Goal: Task Accomplishment & Management: Use online tool/utility

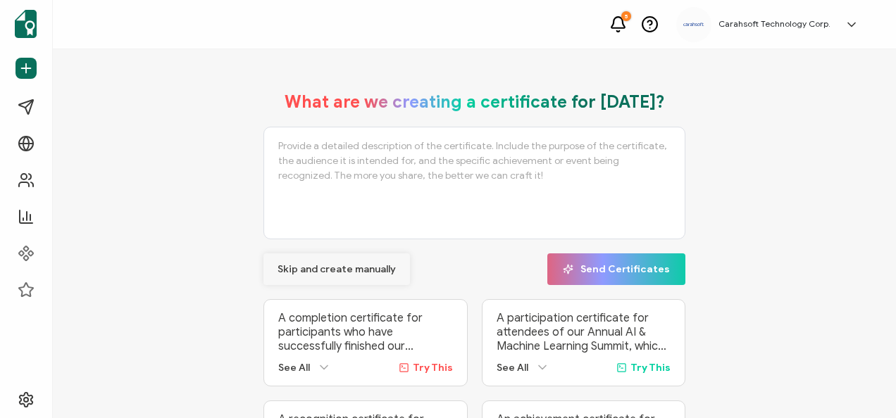
click at [348, 273] on span "Skip and create manually" at bounding box center [336, 270] width 118 height 10
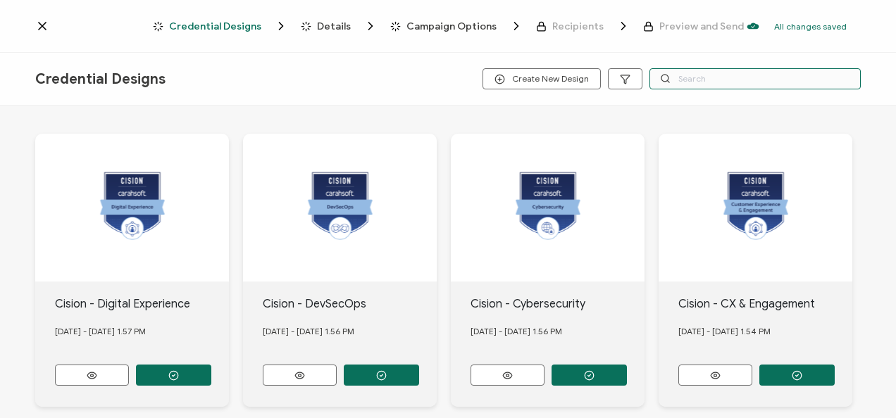
click at [752, 80] on input "text" at bounding box center [754, 78] width 211 height 21
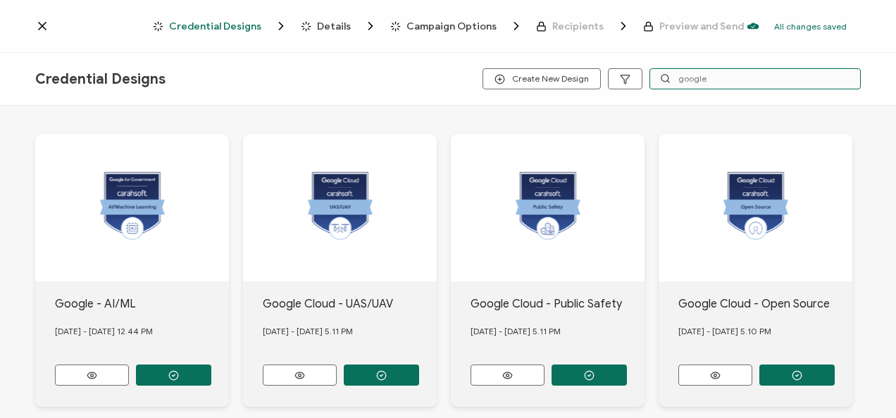
type input "google"
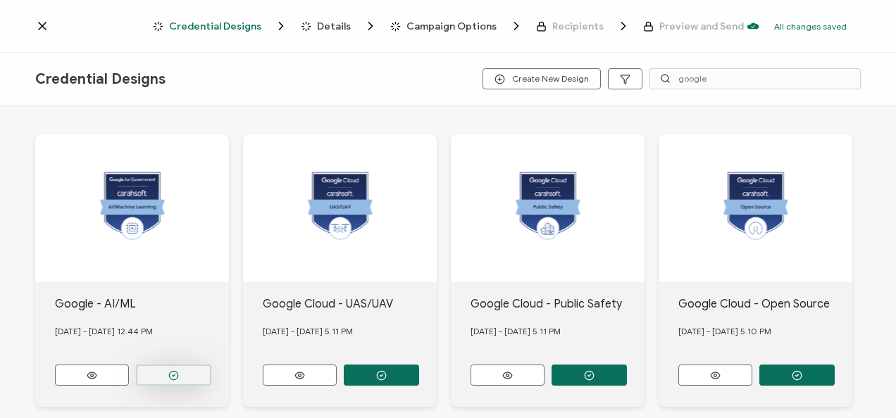
click at [165, 373] on button "button" at bounding box center [173, 375] width 75 height 21
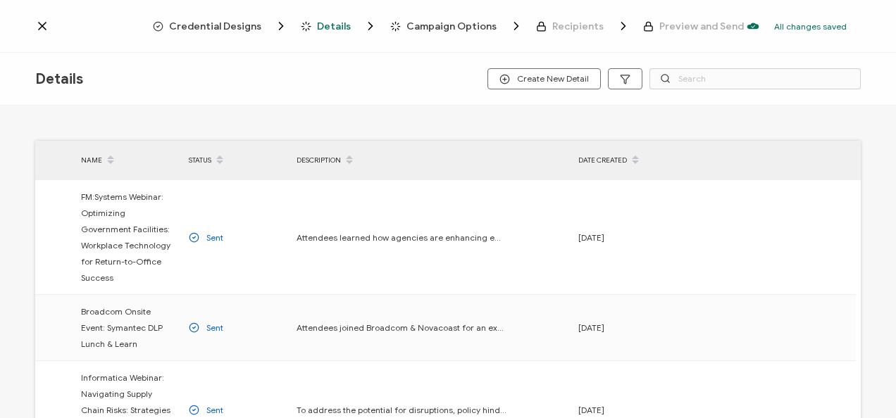
click at [203, 33] on div "Credential Designs Details Campaign Options Recipients Preview and Send All cha…" at bounding box center [448, 26] width 896 height 53
click at [211, 28] on span "Credential Designs" at bounding box center [215, 26] width 92 height 11
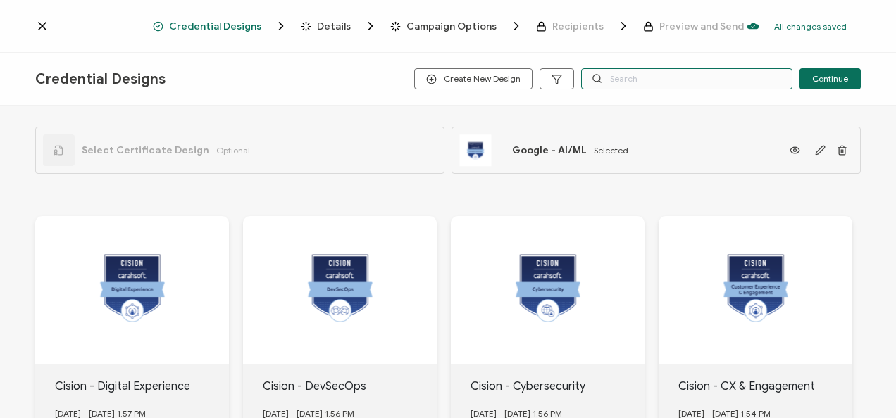
click at [647, 74] on input "text" at bounding box center [686, 78] width 211 height 21
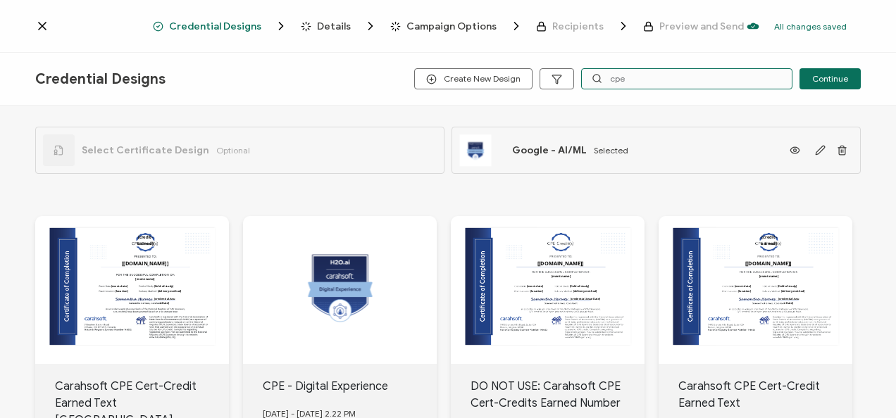
scroll to position [167, 0]
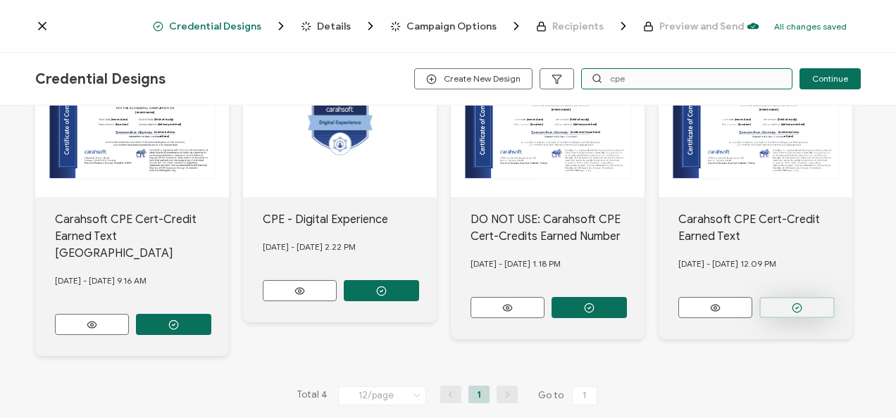
type input "cpe"
click at [211, 314] on button "button" at bounding box center [173, 324] width 75 height 21
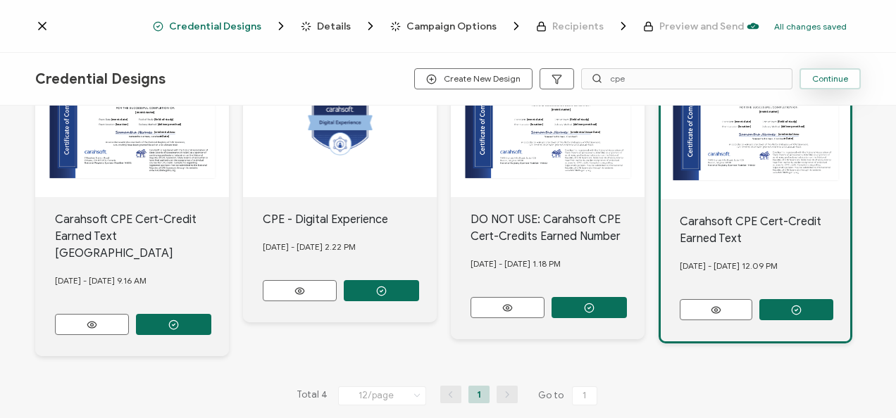
click at [829, 78] on span "Continue" at bounding box center [830, 79] width 36 height 8
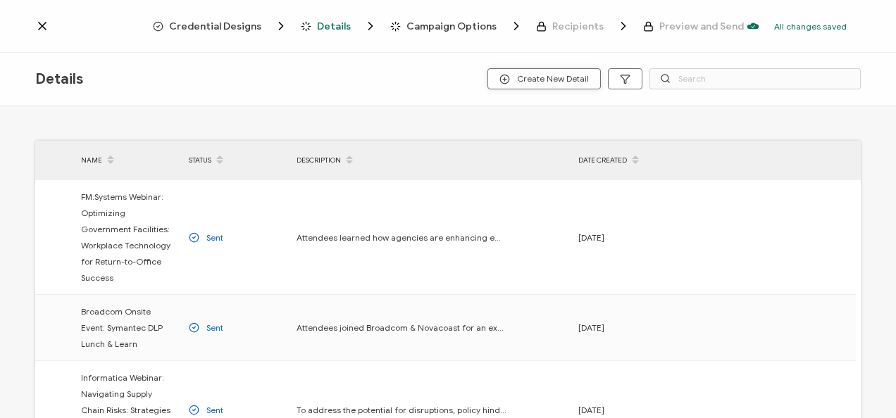
click at [577, 76] on span "Create New Detail" at bounding box center [543, 79] width 89 height 11
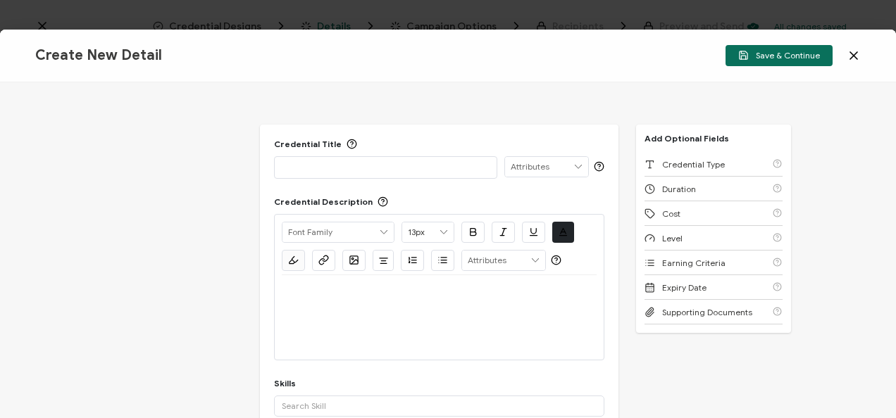
click at [296, 161] on p at bounding box center [386, 167] width 208 height 14
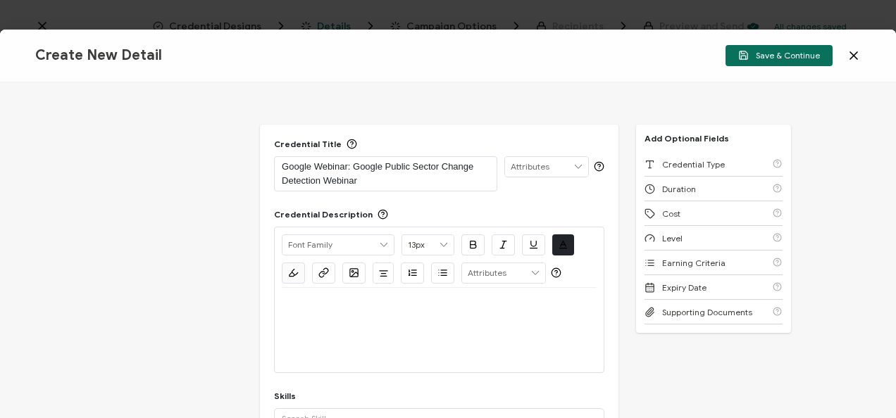
click at [370, 321] on div at bounding box center [439, 330] width 315 height 85
click at [351, 301] on p at bounding box center [439, 305] width 315 height 13
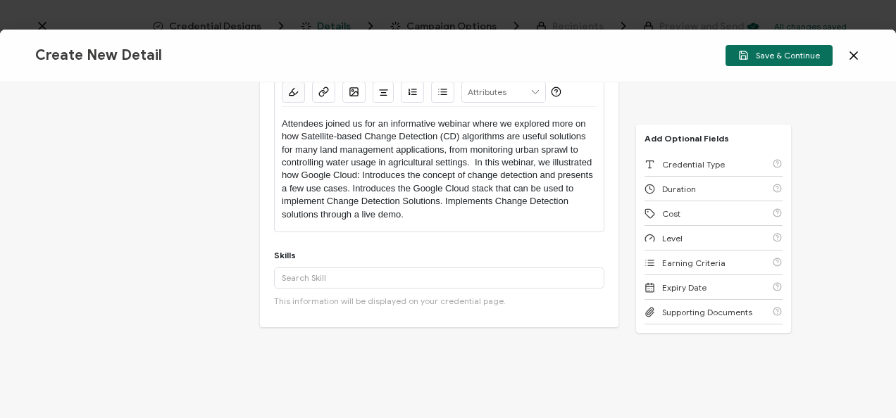
scroll to position [182, 0]
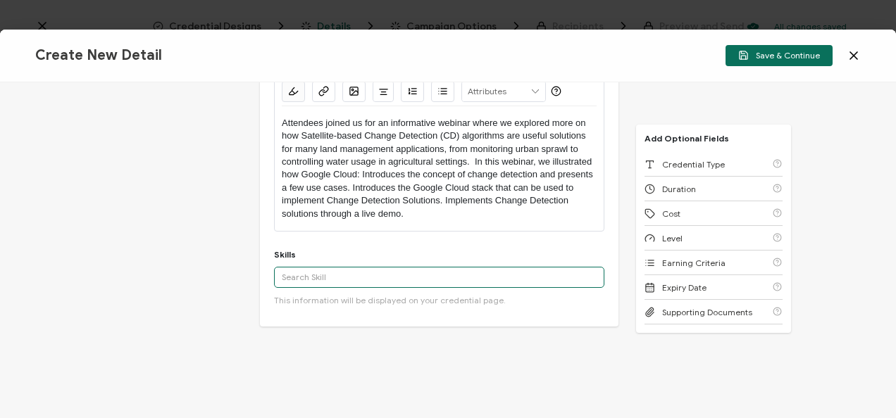
click at [333, 277] on input "text" at bounding box center [439, 277] width 330 height 21
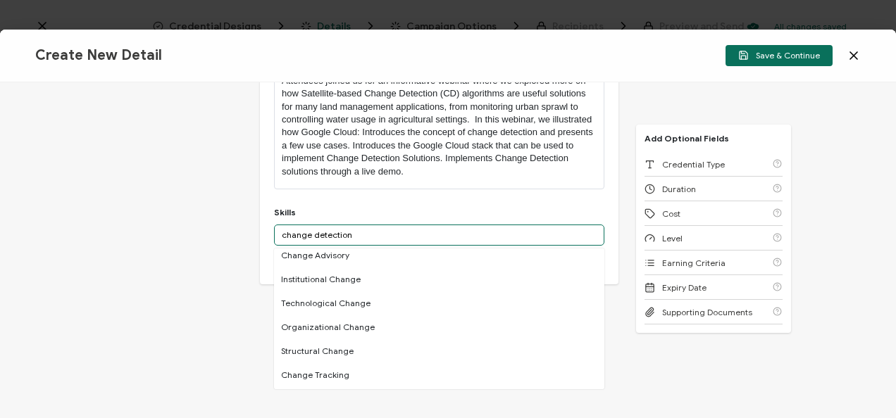
scroll to position [130, 0]
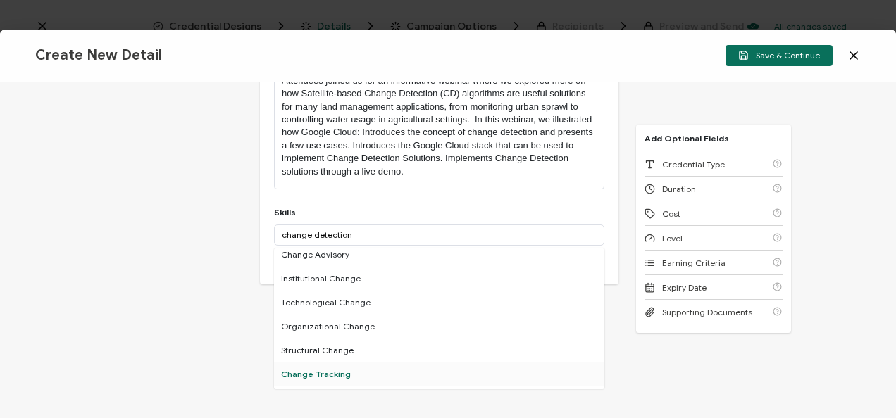
click at [382, 369] on div "Change Tracking" at bounding box center [439, 375] width 330 height 24
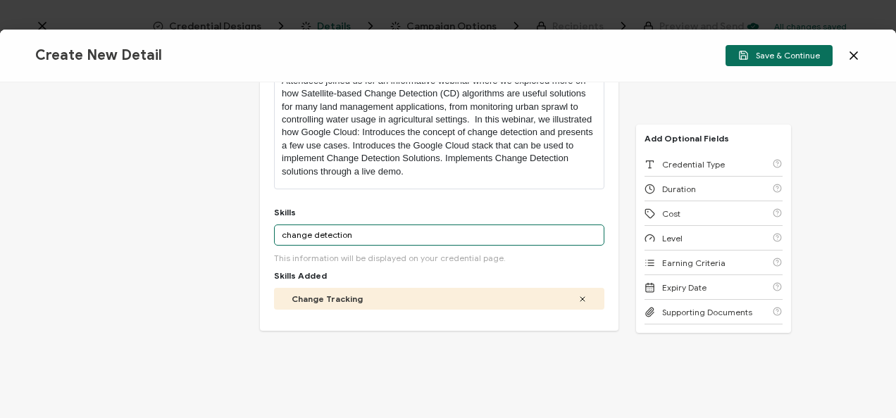
click at [361, 232] on input "change detection" at bounding box center [439, 235] width 330 height 21
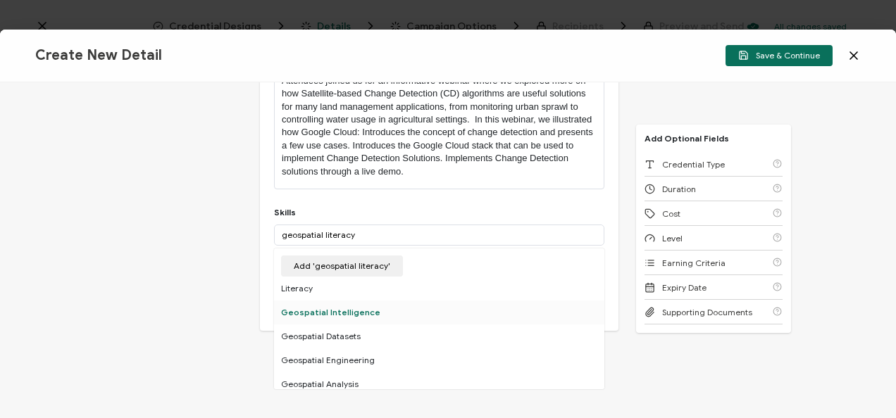
click at [362, 305] on div "Geospatial Intelligence" at bounding box center [439, 313] width 330 height 24
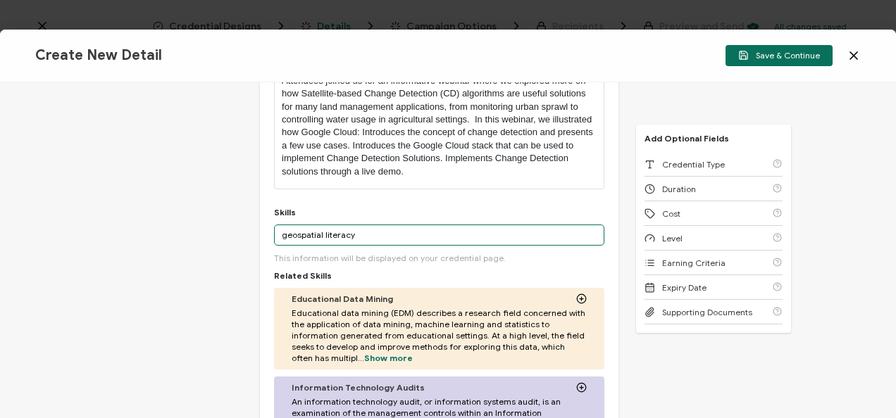
click at [354, 228] on input "geospatial literacy" at bounding box center [439, 235] width 330 height 21
type input "land management"
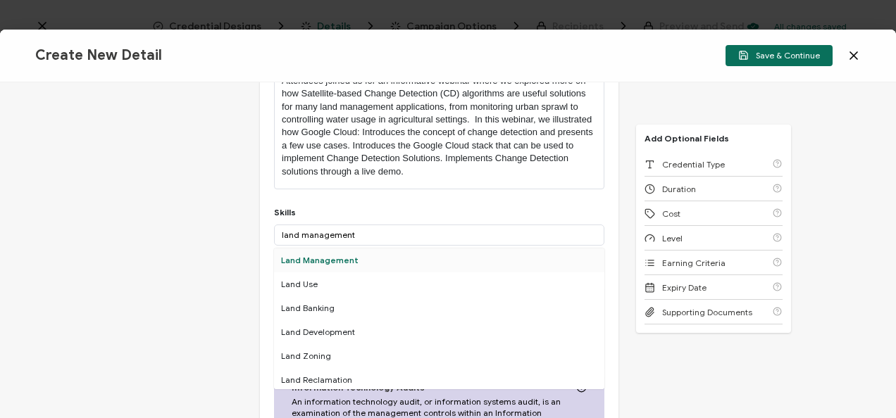
drag, startPoint x: 545, startPoint y: 273, endPoint x: 380, endPoint y: 249, distance: 166.5
click at [380, 249] on div "Land Management Land Use Land Banking Land Development Land Zoning Land Reclama…" at bounding box center [439, 319] width 330 height 141
click at [380, 249] on div "Land Management" at bounding box center [439, 261] width 330 height 24
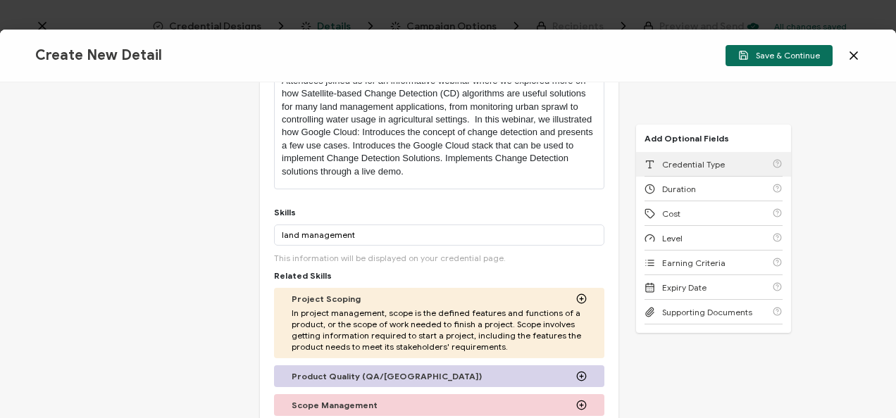
click at [681, 172] on div "Credential Type" at bounding box center [713, 164] width 138 height 25
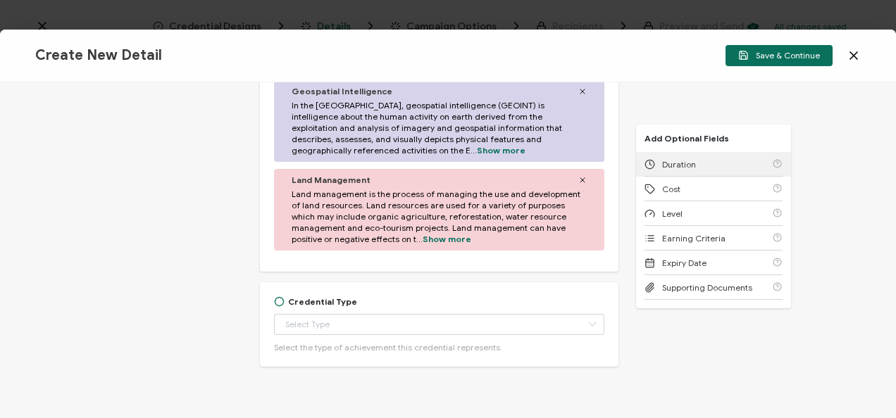
scroll to position [728, 0]
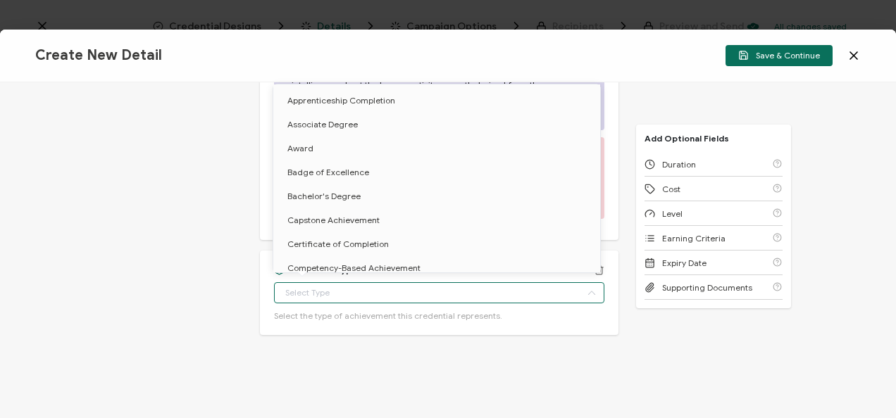
click at [321, 287] on input "text" at bounding box center [439, 292] width 330 height 21
click at [378, 247] on span "Certificate of Completion" at bounding box center [337, 244] width 101 height 11
type input "Certificate of Completion"
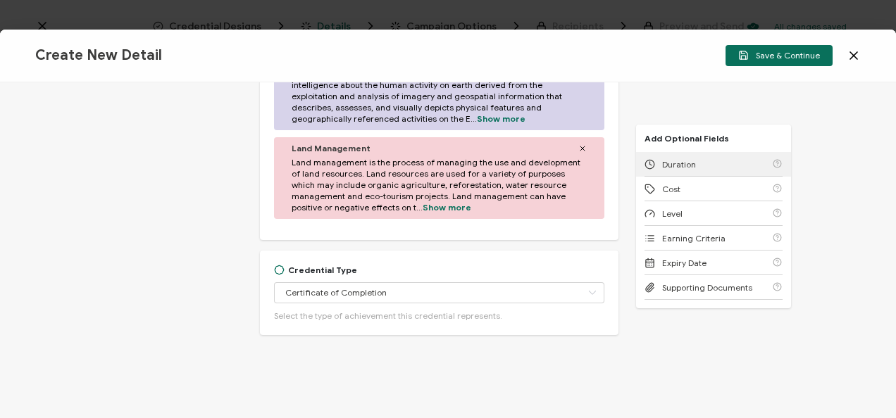
click at [679, 168] on span "Duration" at bounding box center [679, 164] width 34 height 11
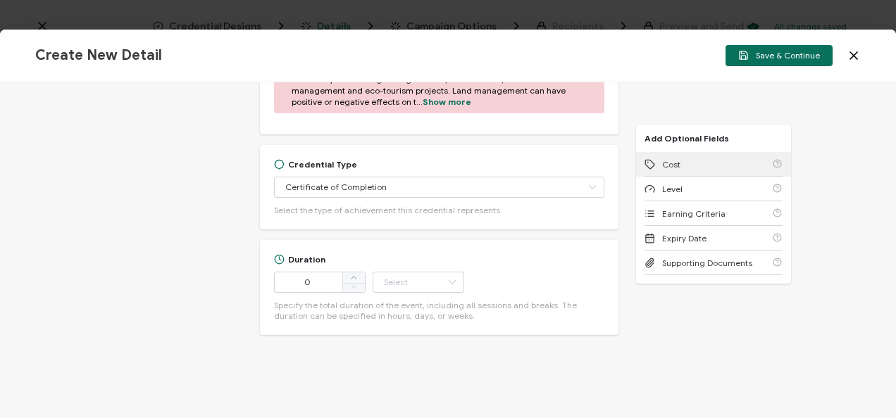
scroll to position [835, 0]
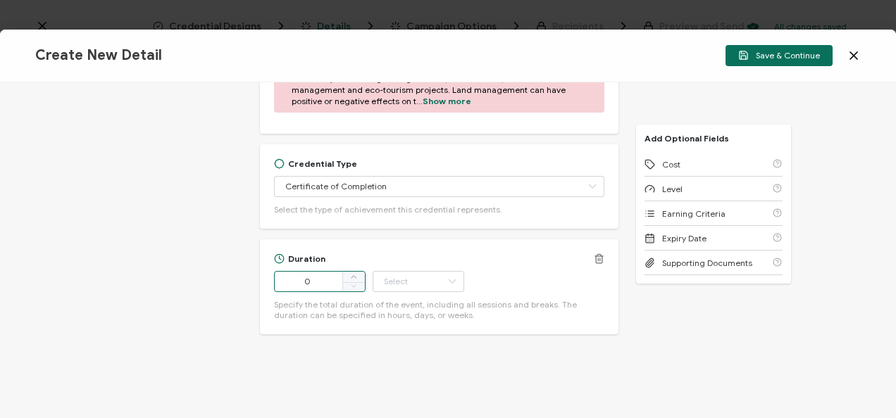
click at [309, 281] on input "0" at bounding box center [320, 281] width 92 height 21
type input "60"
click at [382, 287] on input "text" at bounding box center [419, 281] width 92 height 21
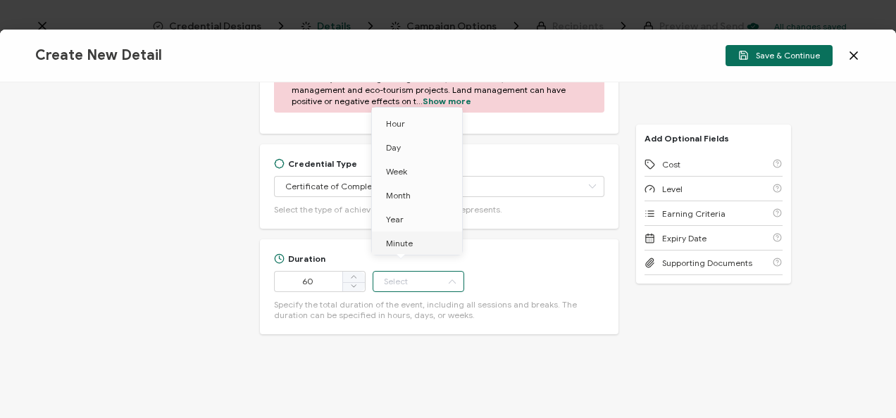
click at [437, 254] on li "Minute" at bounding box center [419, 244] width 95 height 24
type input "Minute"
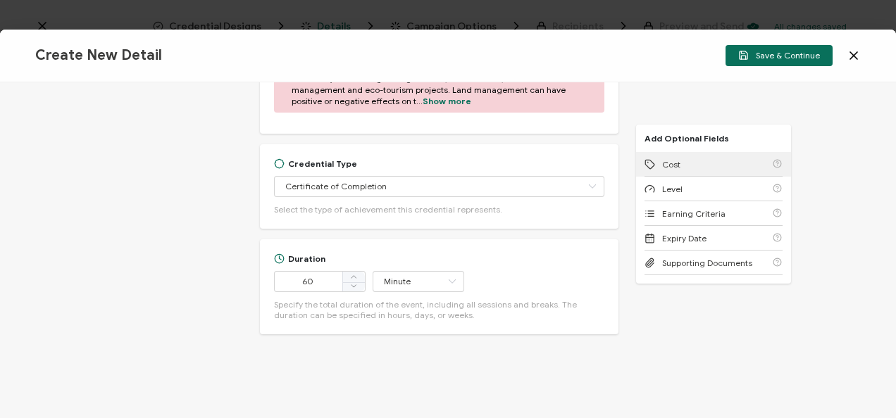
click at [692, 156] on div "Cost" at bounding box center [713, 164] width 138 height 25
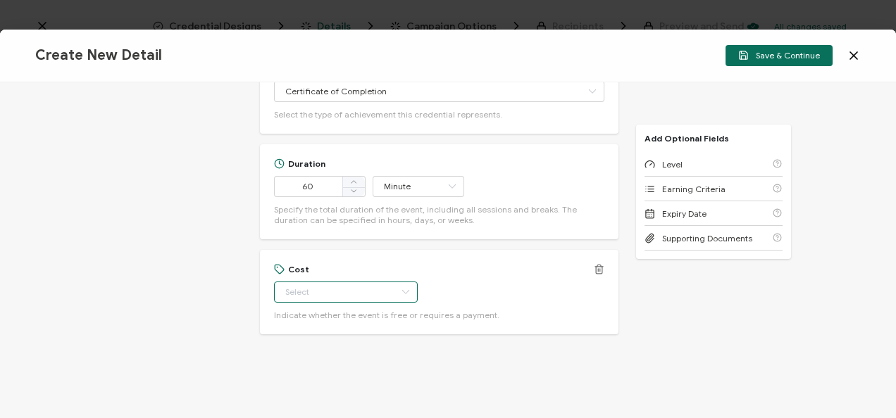
click at [311, 301] on input "text" at bounding box center [346, 292] width 144 height 21
click at [370, 291] on input "text" at bounding box center [346, 292] width 144 height 21
click at [327, 326] on li "Free" at bounding box center [339, 328] width 132 height 24
type input "Free"
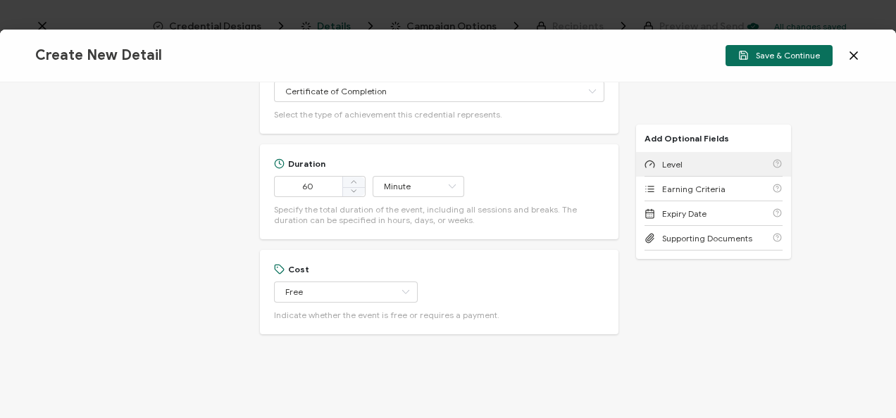
click at [668, 152] on div "Level" at bounding box center [713, 164] width 138 height 25
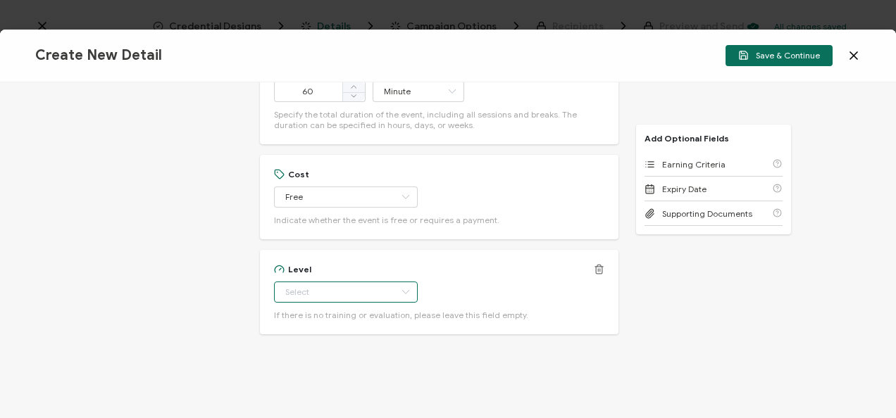
click at [292, 297] on input "text" at bounding box center [346, 292] width 144 height 21
click at [345, 158] on li "Beginner" at bounding box center [339, 158] width 132 height 24
type input "Beginner"
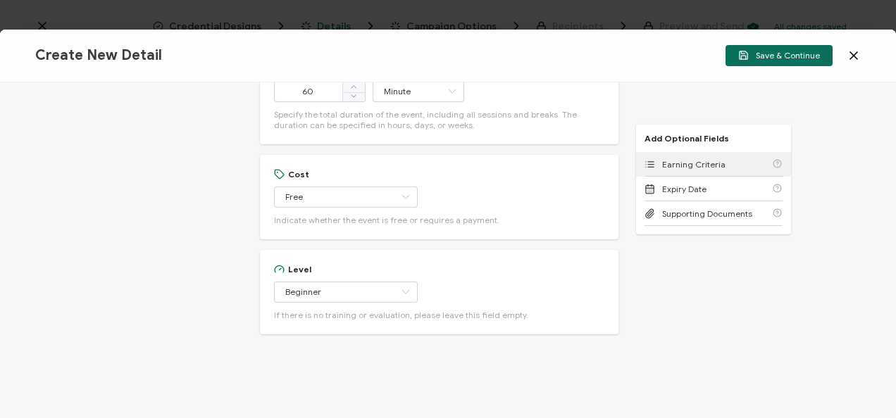
click at [701, 168] on span "Earning Criteria" at bounding box center [693, 164] width 63 height 11
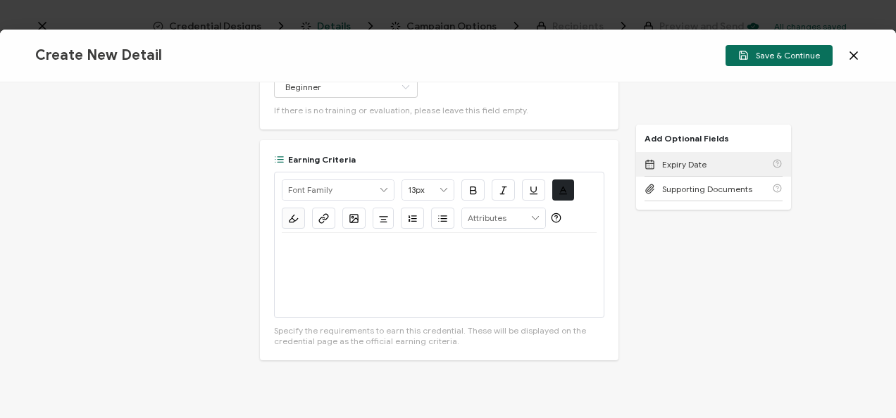
scroll to position [1255, 0]
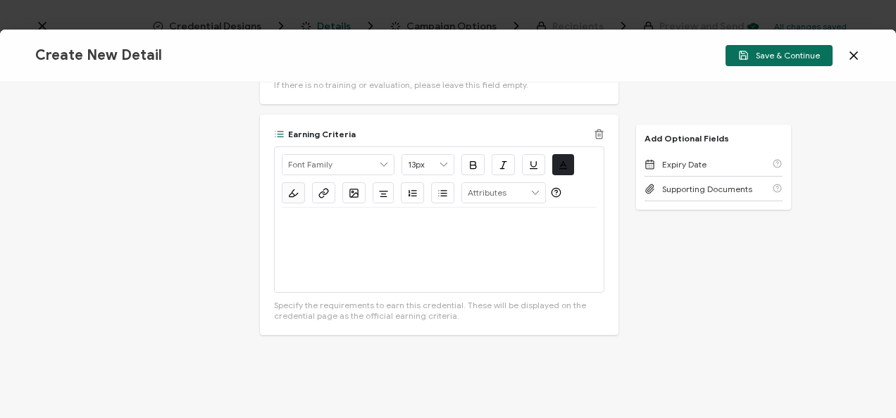
click at [399, 244] on div at bounding box center [439, 250] width 315 height 85
drag, startPoint x: 505, startPoint y: 251, endPoint x: 276, endPoint y: 258, distance: 229.0
click at [325, 194] on icon "button" at bounding box center [323, 193] width 11 height 11
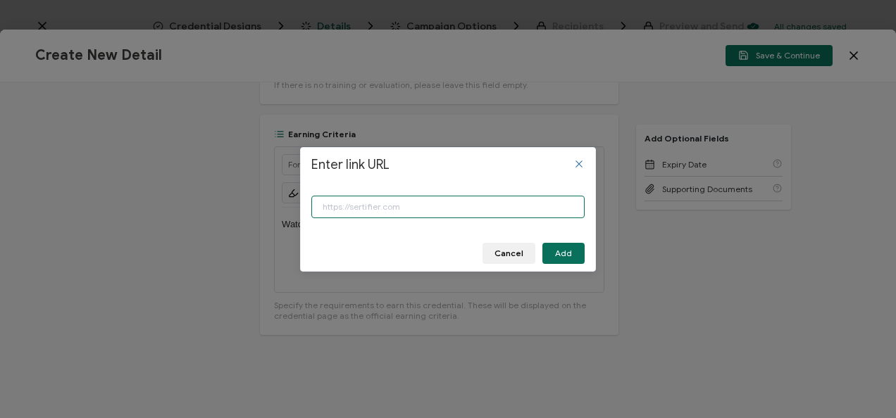
click at [359, 201] on input "Enter link URL" at bounding box center [447, 207] width 273 height 23
paste input "https://www.carahsoft.com/learn/event/68379-transforming-land-management-with-s…"
type input "https://www.carahsoft.com/learn/event/68379-transforming-land-management-with-s…"
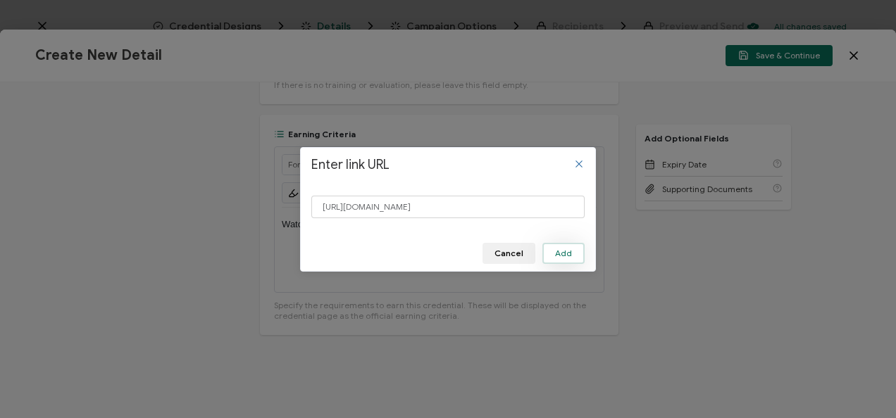
click at [567, 260] on button "Add" at bounding box center [563, 253] width 42 height 21
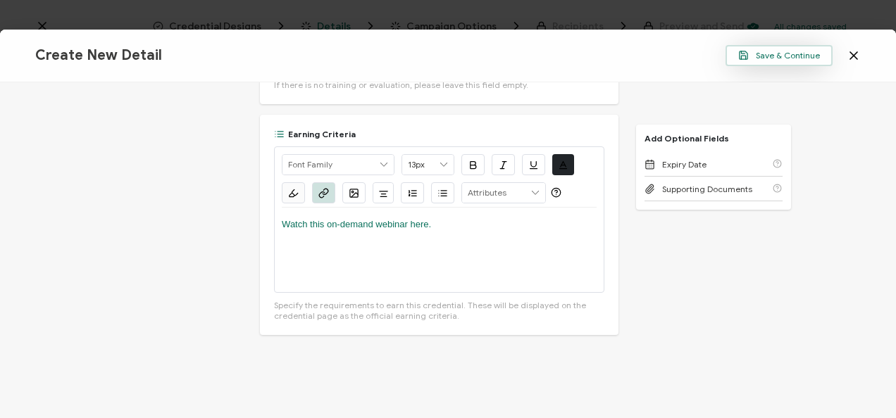
click at [771, 56] on span "Save & Continue" at bounding box center [779, 55] width 82 height 11
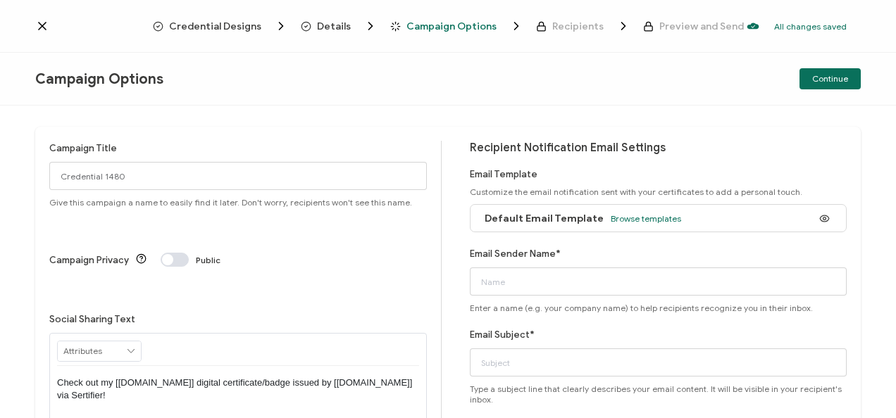
click at [639, 212] on div "Default Email Template Browse templates" at bounding box center [580, 219] width 204 height 32
click at [633, 217] on span "Browse templates" at bounding box center [646, 218] width 70 height 11
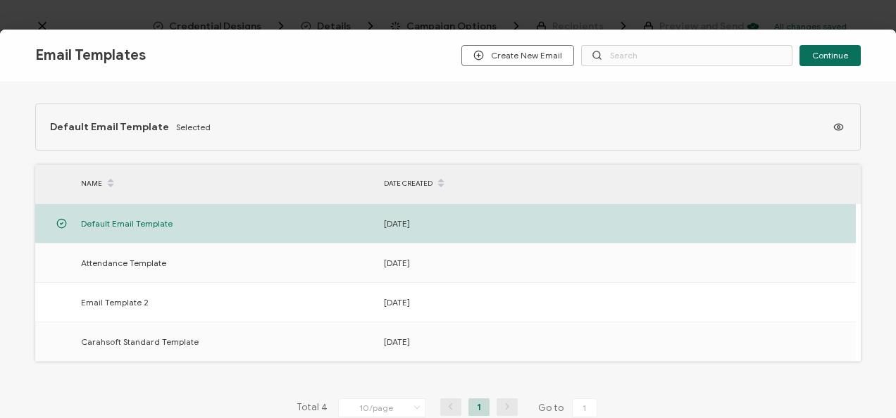
scroll to position [77, 0]
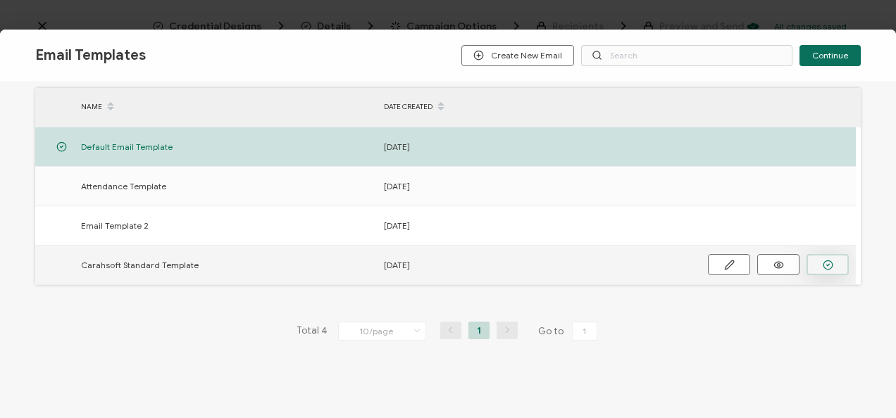
click at [0, 0] on button "button" at bounding box center [0, 0] width 0 height 0
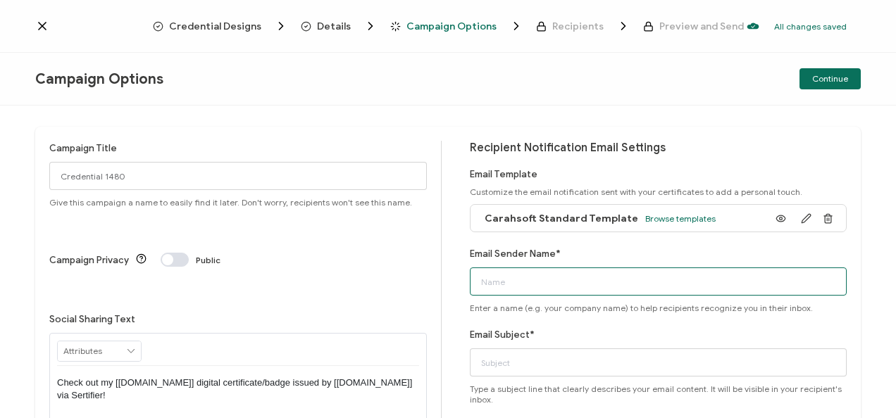
click at [641, 280] on input "Email Sender Name*" at bounding box center [659, 282] width 378 height 28
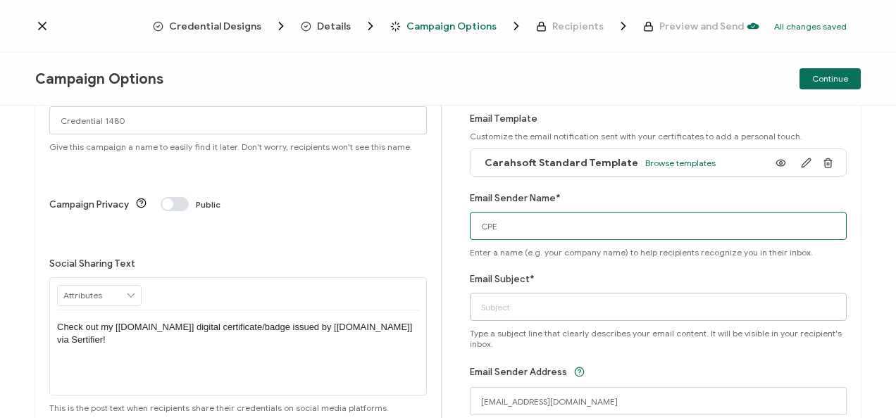
scroll to position [68, 0]
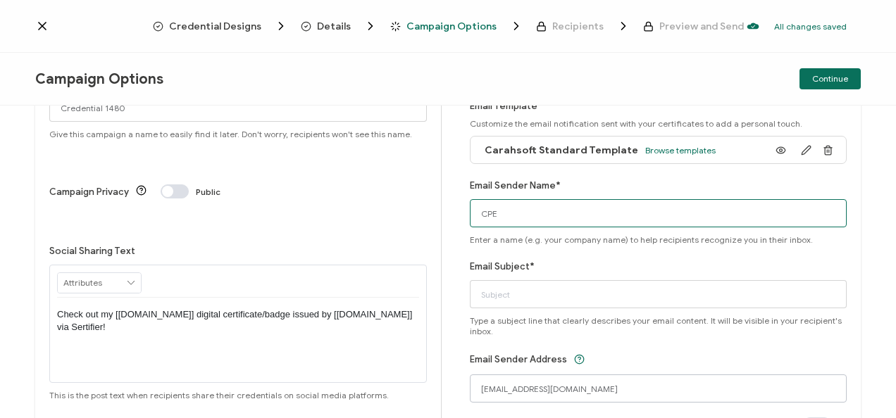
type input "CPE"
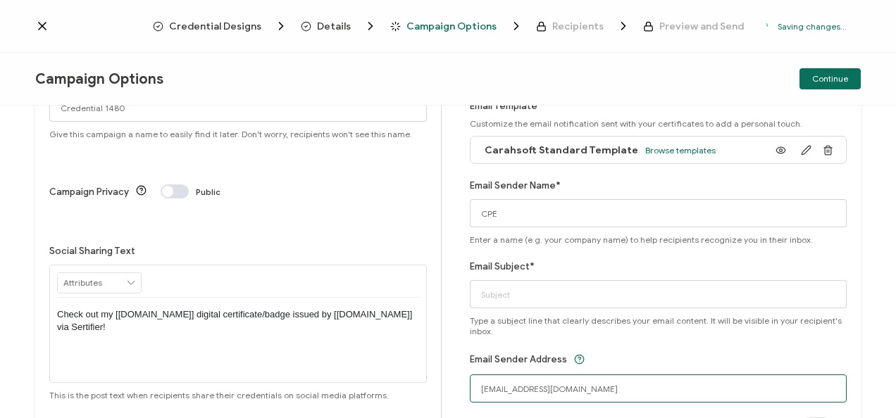
drag, startPoint x: 510, startPoint y: 387, endPoint x: 428, endPoint y: 382, distance: 81.8
click at [428, 382] on div "Campaign Title Credential 1480 Give this campaign a name to easily find it late…" at bounding box center [447, 251] width 825 height 387
drag, startPoint x: 538, startPoint y: 389, endPoint x: 504, endPoint y: 386, distance: 34.6
click at [504, 386] on input "cpe@certificate.carahsoft.com" at bounding box center [659, 389] width 378 height 28
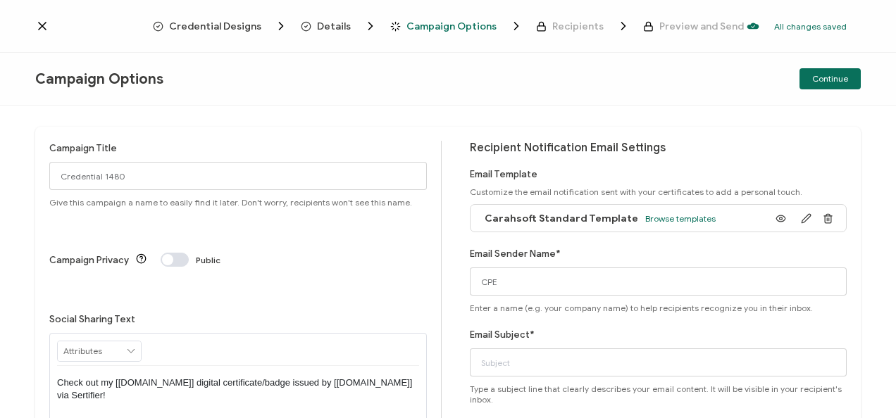
type input "cpe@carahsoft.com"
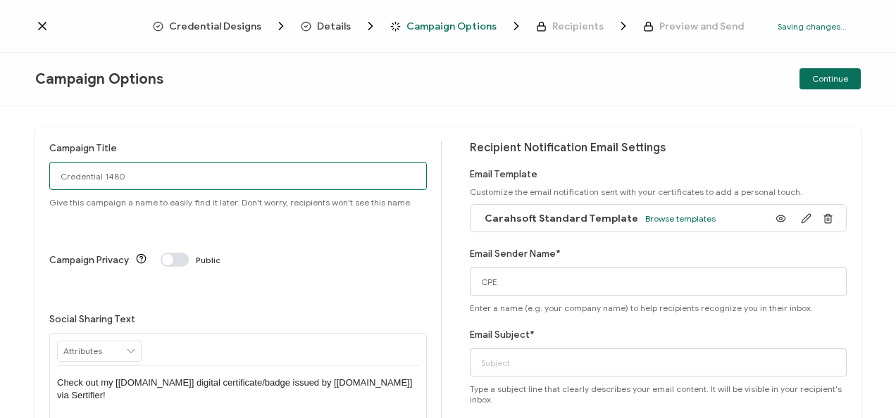
click at [190, 163] on input "Credential 1480" at bounding box center [238, 176] width 378 height 28
paste input "7-16-25_68379_Google Webinar"
type input "7-16-25_68379_Google Webinar"
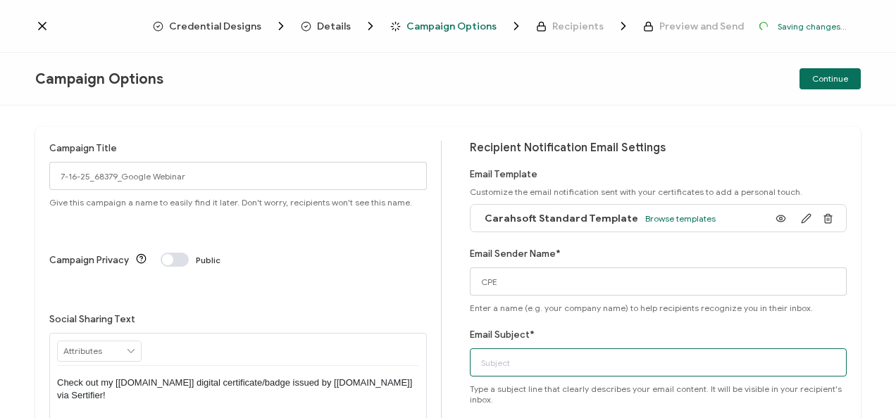
click at [530, 361] on input "Email Subject*" at bounding box center [659, 363] width 378 height 28
paste input "7-16-25_68379_Google Webinar"
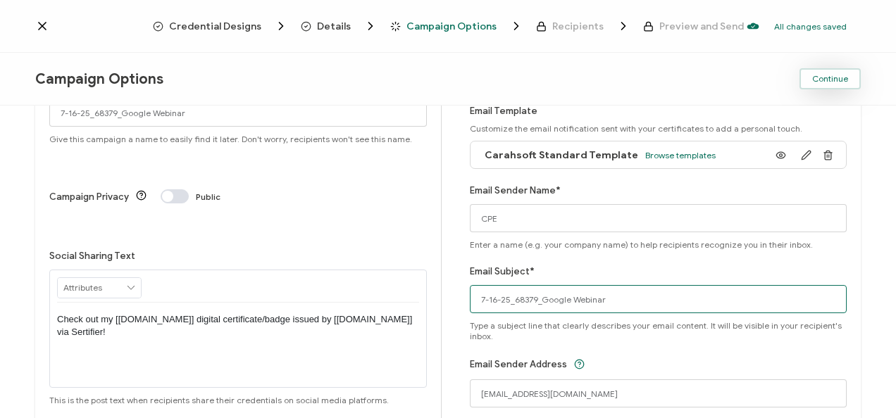
type input "7-16-25_68379_Google Webinar"
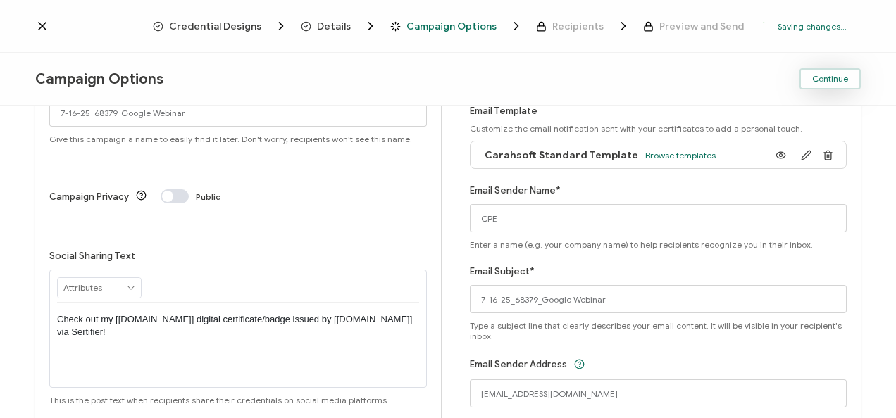
click at [841, 87] on button "Continue" at bounding box center [829, 78] width 61 height 21
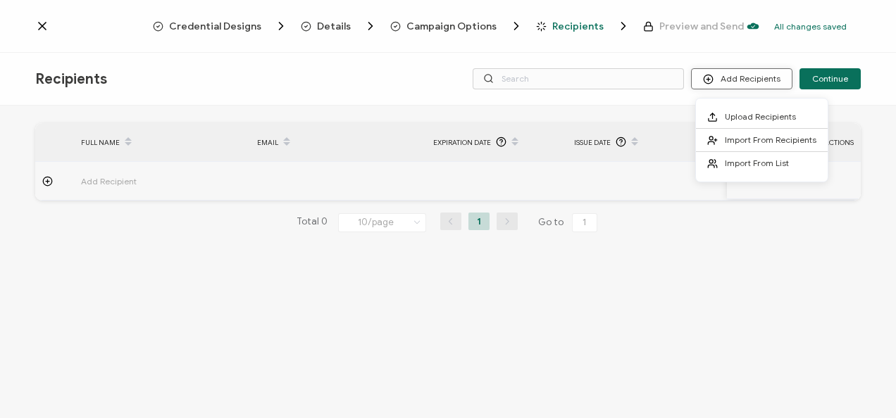
click at [748, 74] on button "Add Recipients" at bounding box center [741, 78] width 101 height 21
click at [735, 114] on span "Upload Recipients" at bounding box center [760, 116] width 71 height 11
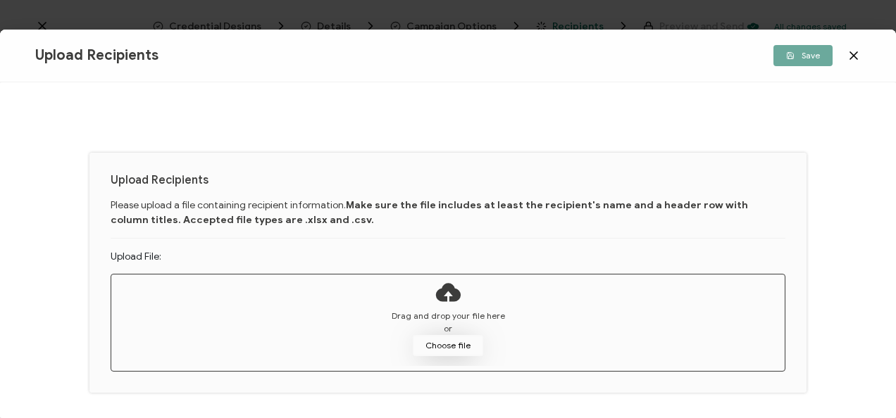
click at [423, 349] on button "Choose file" at bounding box center [448, 345] width 70 height 21
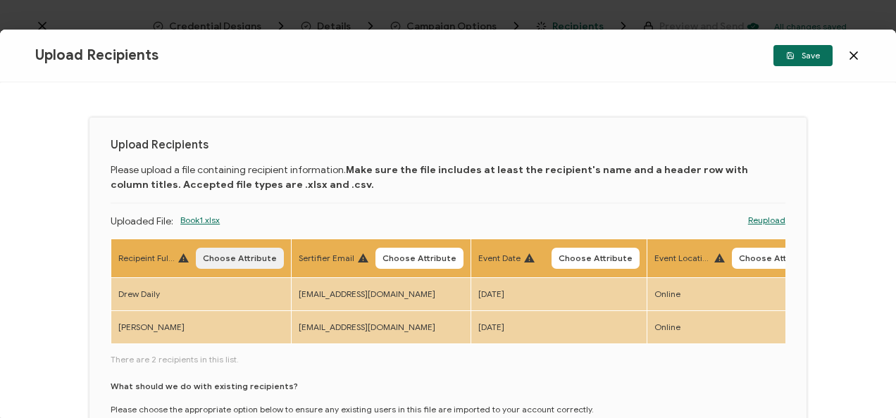
click at [237, 259] on span "Choose Attribute" at bounding box center [240, 258] width 74 height 8
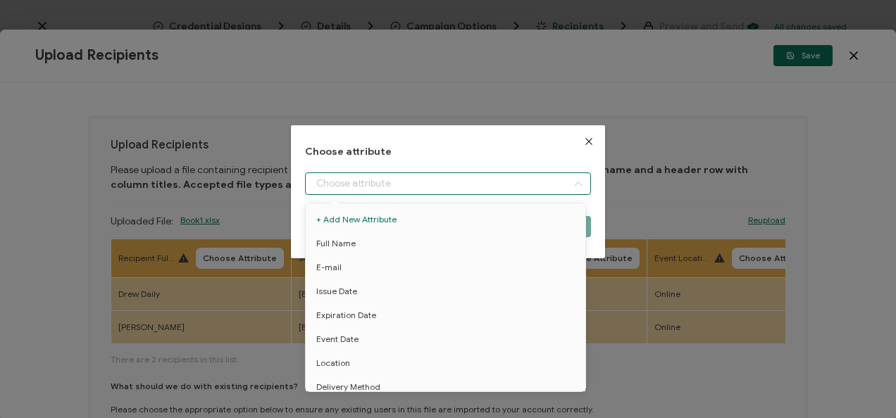
click at [358, 184] on input "dialog" at bounding box center [447, 184] width 285 height 23
click at [369, 237] on li "Full Name" at bounding box center [448, 244] width 292 height 24
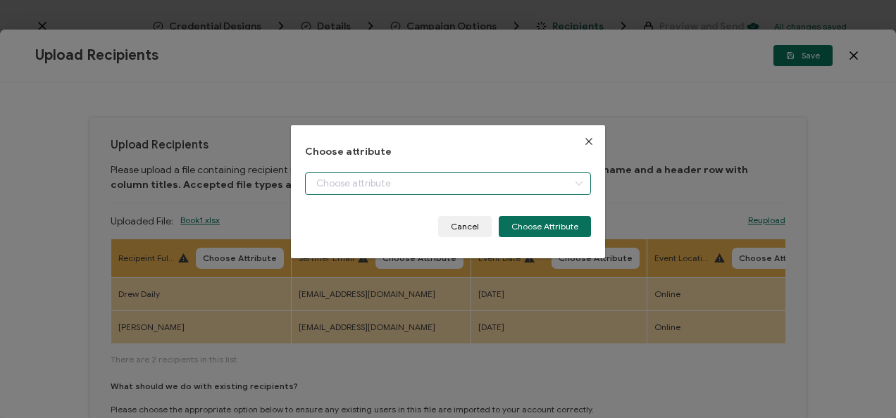
type input "Full Name"
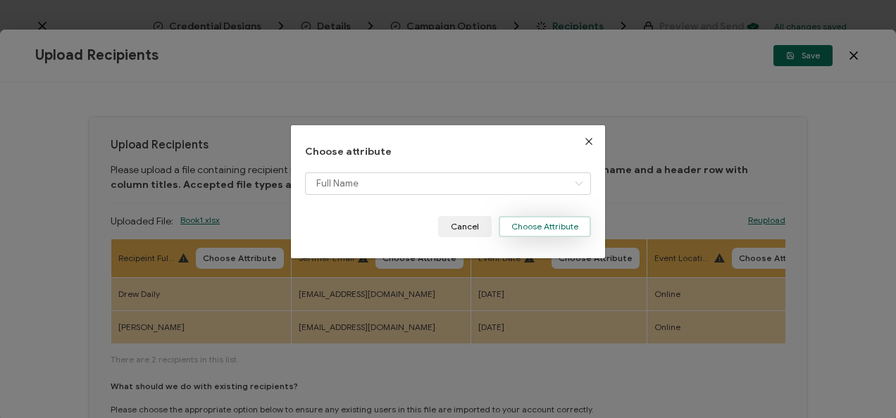
click at [566, 223] on button "Choose Attribute" at bounding box center [545, 226] width 92 height 21
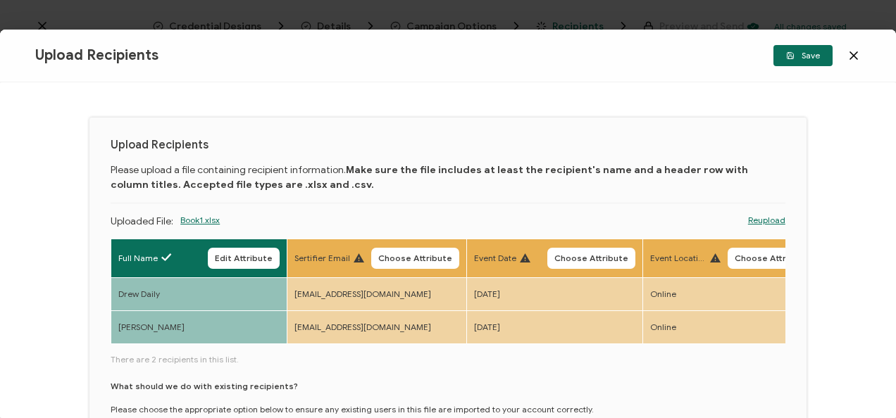
click at [415, 254] on span "Choose Attribute" at bounding box center [415, 258] width 74 height 8
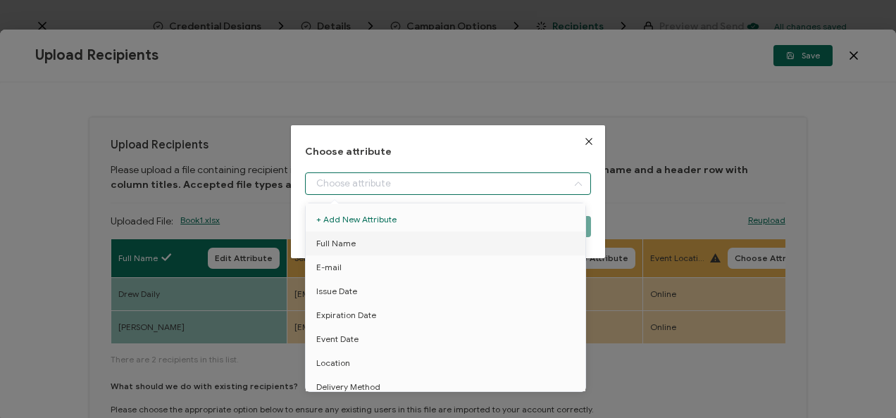
click at [341, 182] on input "dialog" at bounding box center [447, 184] width 285 height 23
click at [338, 270] on span "E-mail" at bounding box center [328, 268] width 25 height 24
type input "E-mail"
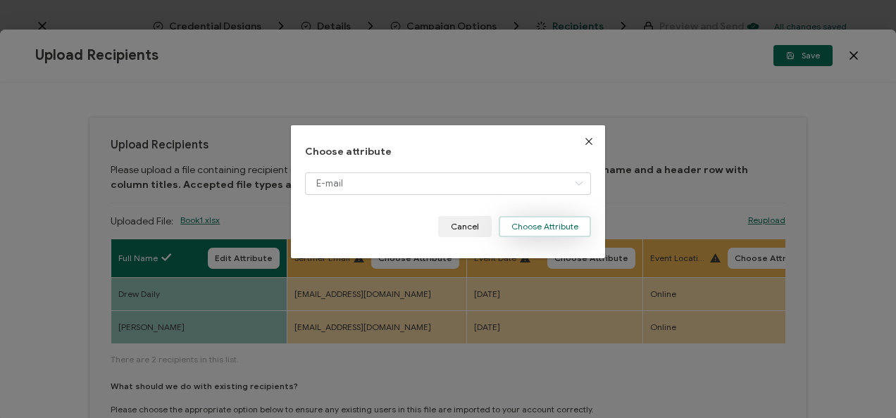
click at [547, 219] on button "Choose Attribute" at bounding box center [545, 226] width 92 height 21
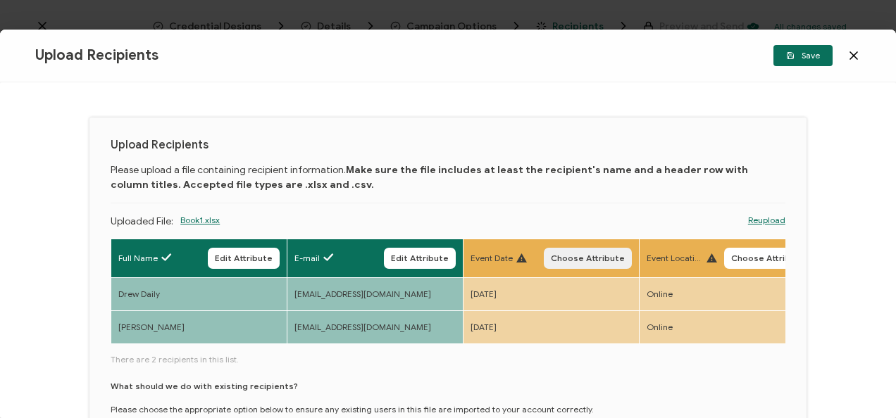
click at [604, 265] on button "Choose Attribute" at bounding box center [588, 258] width 88 height 21
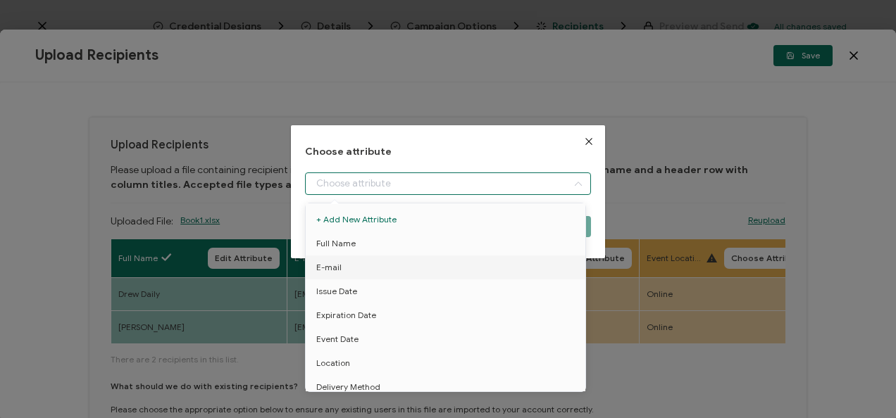
click at [480, 175] on input "dialog" at bounding box center [447, 184] width 285 height 23
click at [411, 291] on li "Issue Date" at bounding box center [448, 292] width 292 height 24
type input "Issue Date"
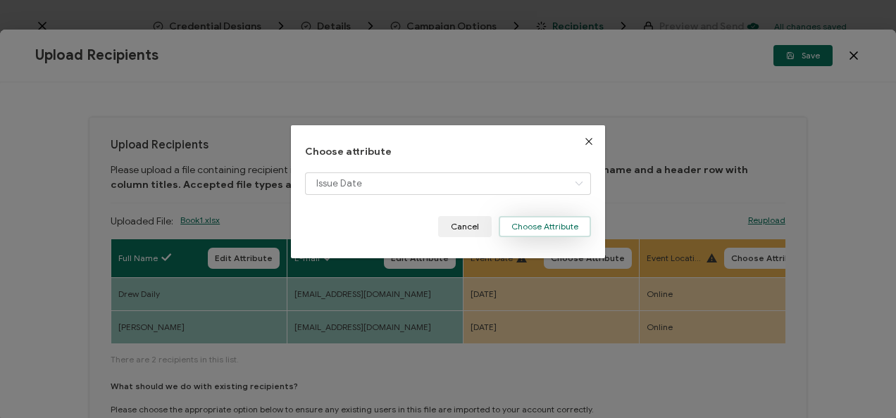
click at [521, 224] on button "Choose Attribute" at bounding box center [545, 226] width 92 height 21
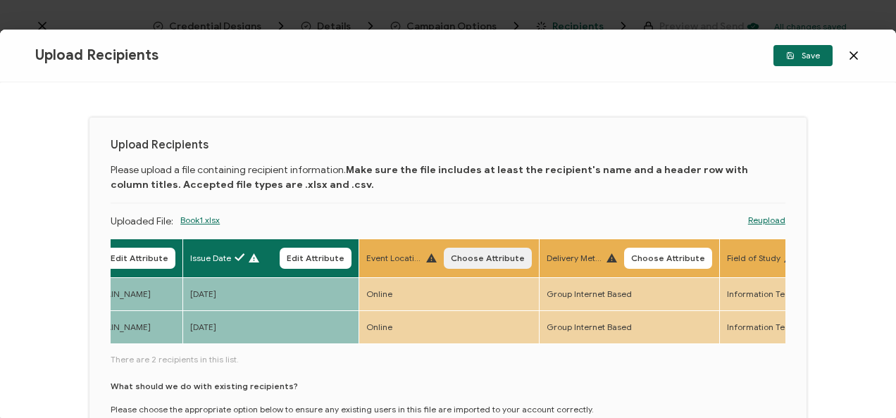
scroll to position [0, 282]
click at [478, 257] on span "Choose Attribute" at bounding box center [486, 258] width 74 height 8
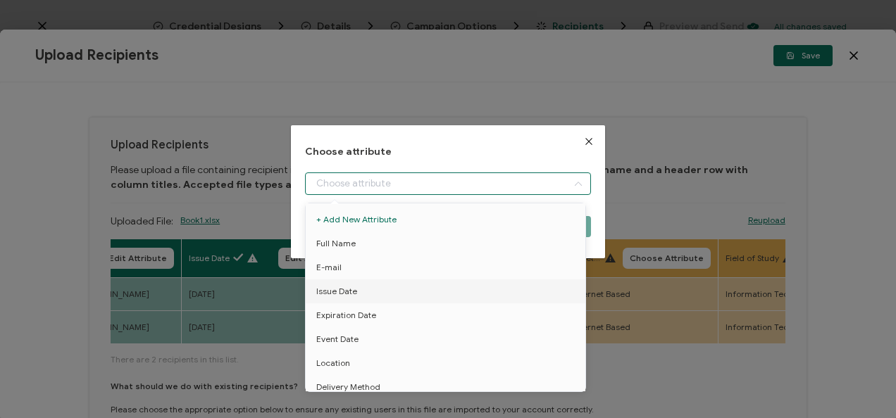
click at [547, 180] on input "dialog" at bounding box center [447, 184] width 285 height 23
click at [451, 358] on li "Location" at bounding box center [448, 363] width 292 height 24
type input "Location"
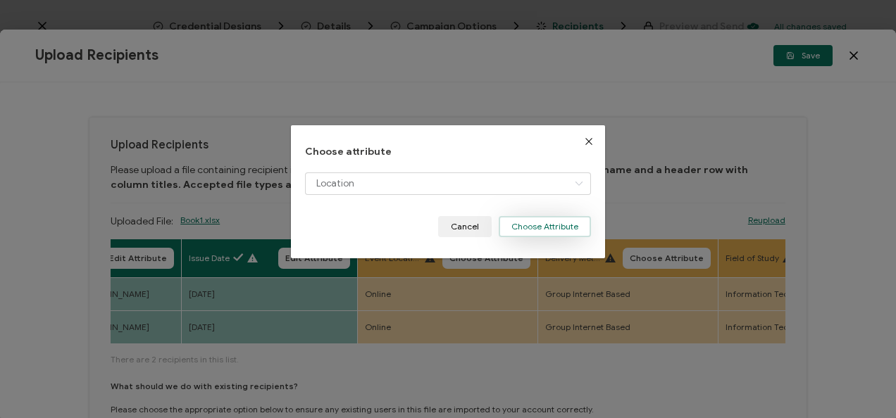
click at [555, 223] on button "Choose Attribute" at bounding box center [545, 226] width 92 height 21
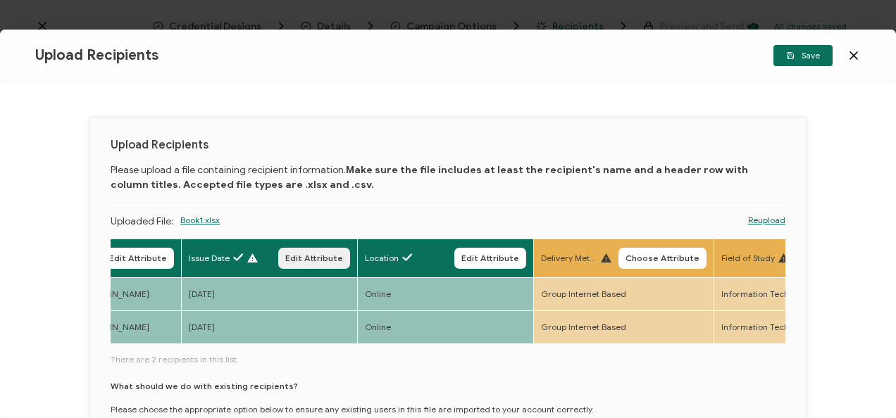
click at [308, 258] on span "Edit Attribute" at bounding box center [314, 258] width 58 height 8
type input "Issue Date"
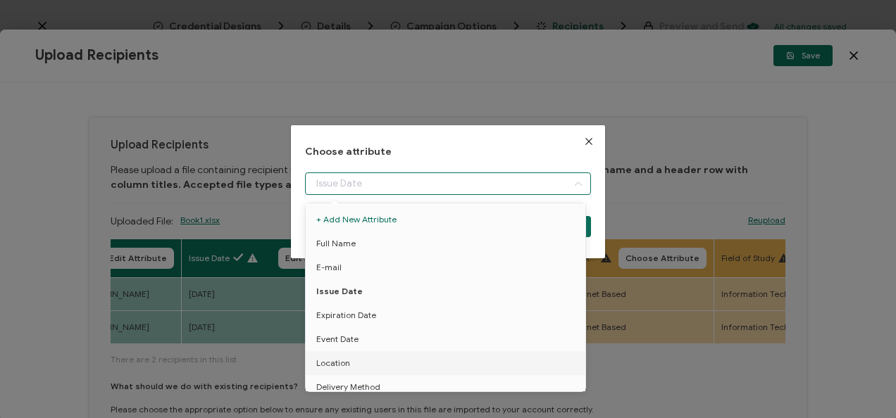
click at [365, 193] on input "dialog" at bounding box center [447, 184] width 285 height 23
click at [375, 335] on li "Event Date" at bounding box center [448, 339] width 292 height 24
type input "Event Date"
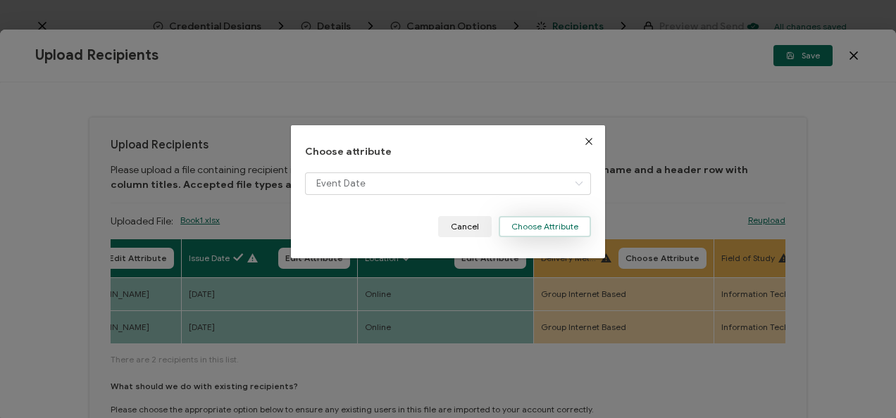
click at [537, 230] on button "Choose Attribute" at bounding box center [545, 226] width 92 height 21
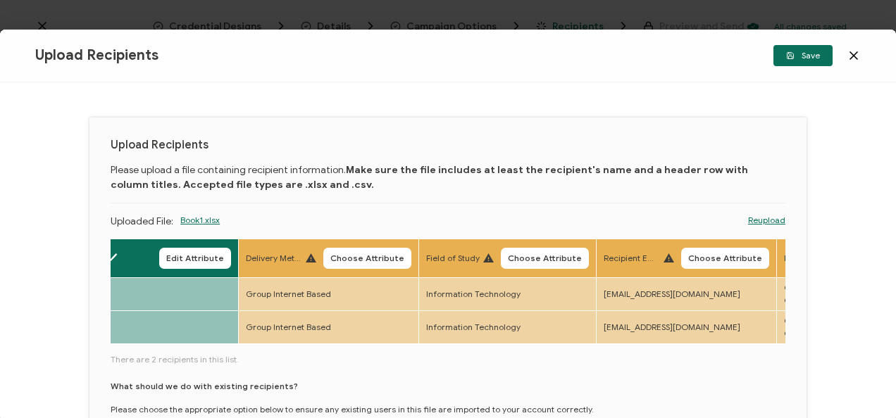
scroll to position [0, 580]
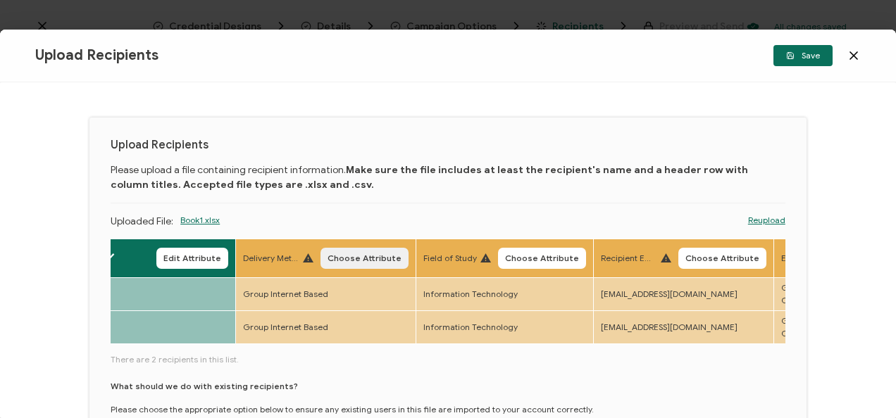
click at [385, 254] on span "Choose Attribute" at bounding box center [364, 258] width 74 height 8
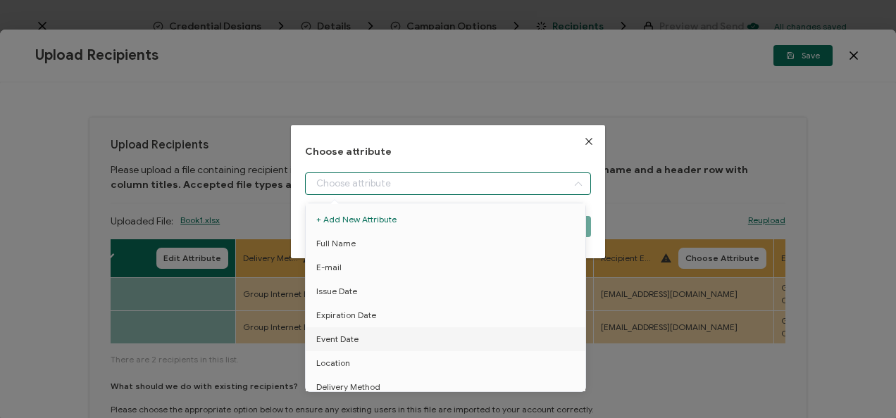
click at [430, 189] on input "dialog" at bounding box center [447, 184] width 285 height 23
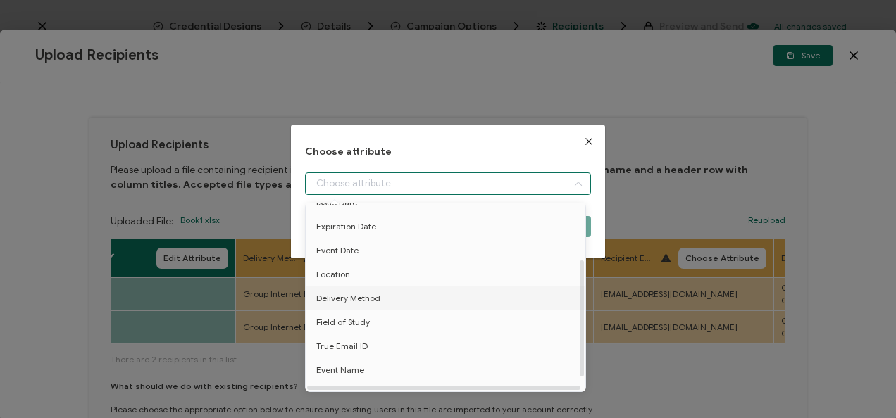
click at [428, 306] on li "Delivery Method" at bounding box center [448, 299] width 292 height 24
type input "Delivery Method"
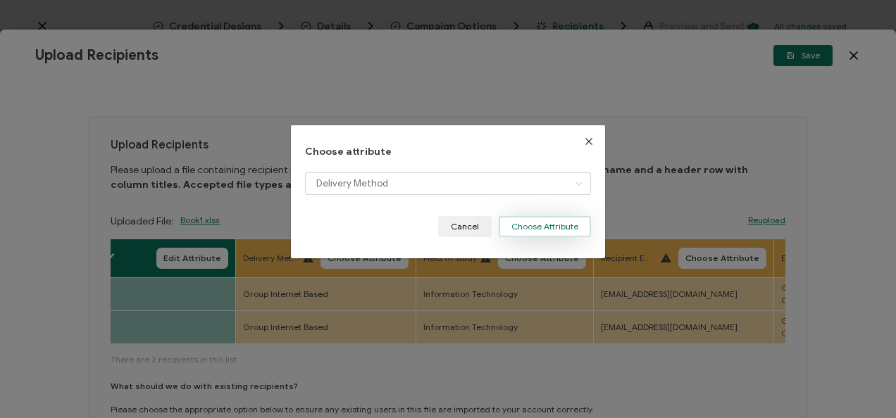
click at [549, 225] on button "Choose Attribute" at bounding box center [545, 226] width 92 height 21
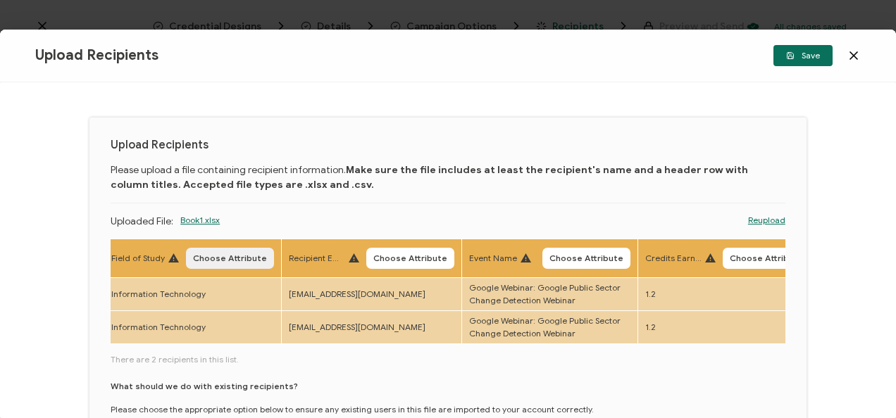
scroll to position [0, 901]
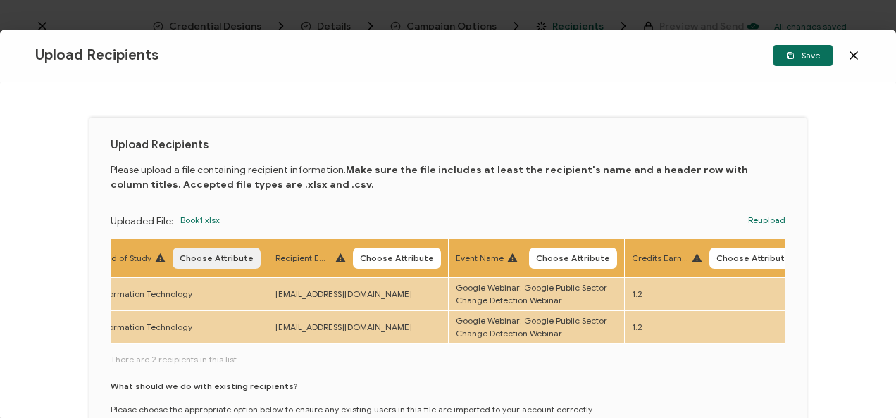
click at [187, 265] on button "Choose Attribute" at bounding box center [217, 258] width 88 height 21
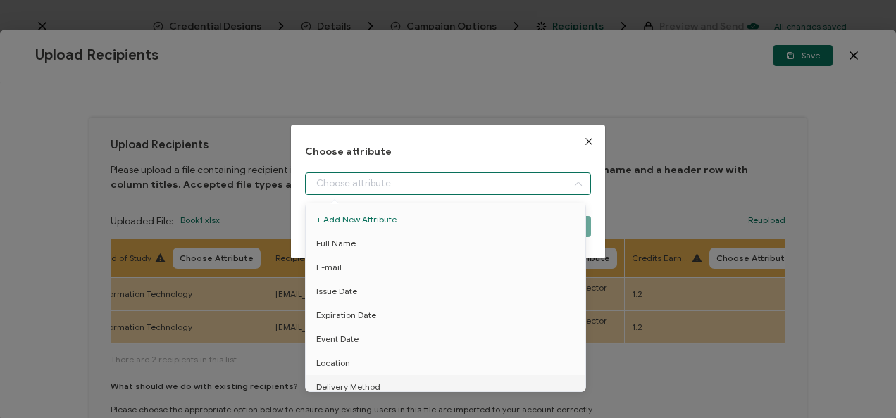
click at [333, 192] on input "dialog" at bounding box center [447, 184] width 285 height 23
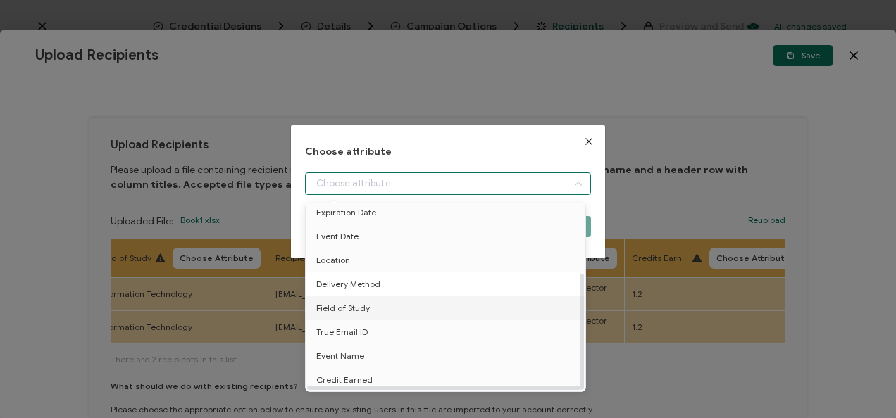
click at [392, 288] on li "Delivery Method" at bounding box center [448, 285] width 292 height 24
click at [378, 297] on li "Field of Study" at bounding box center [448, 309] width 292 height 24
type input "Field of Study"
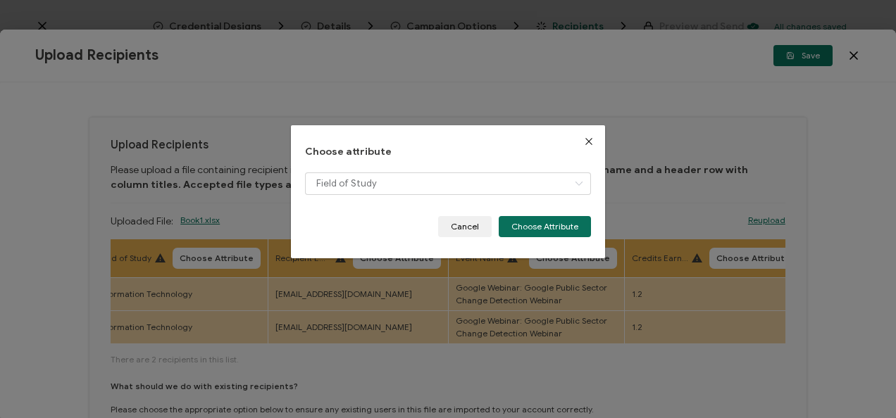
click at [555, 214] on div "Field of Study" at bounding box center [447, 195] width 285 height 44
click at [551, 221] on button "Choose Attribute" at bounding box center [545, 226] width 92 height 21
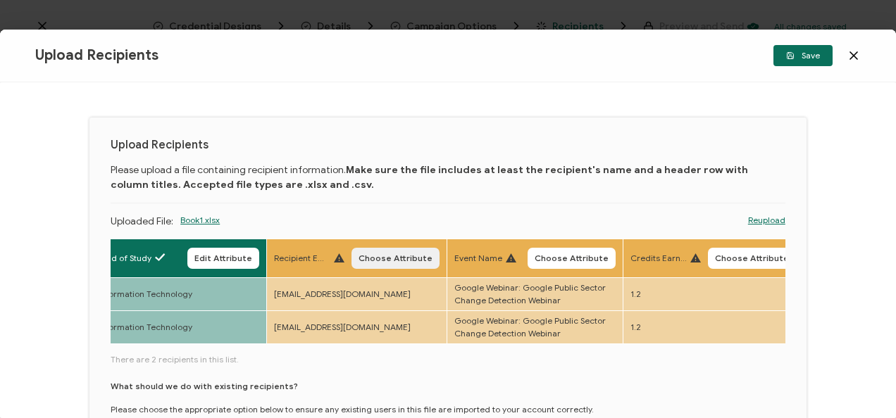
click at [413, 257] on span "Choose Attribute" at bounding box center [395, 258] width 74 height 8
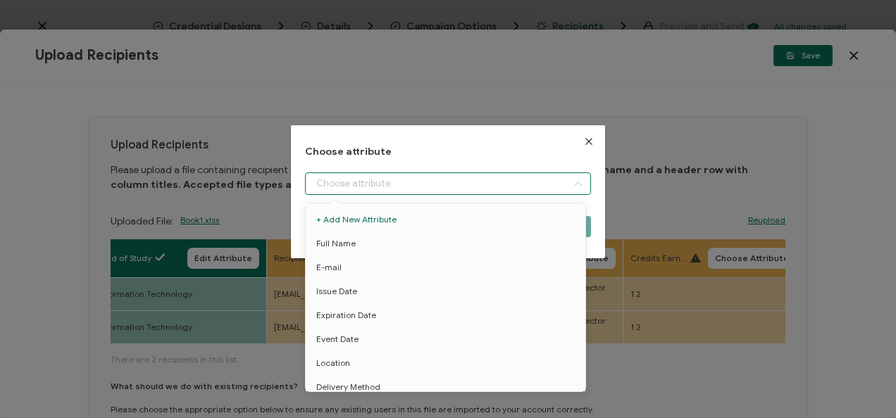
click at [454, 194] on input "dialog" at bounding box center [447, 184] width 285 height 23
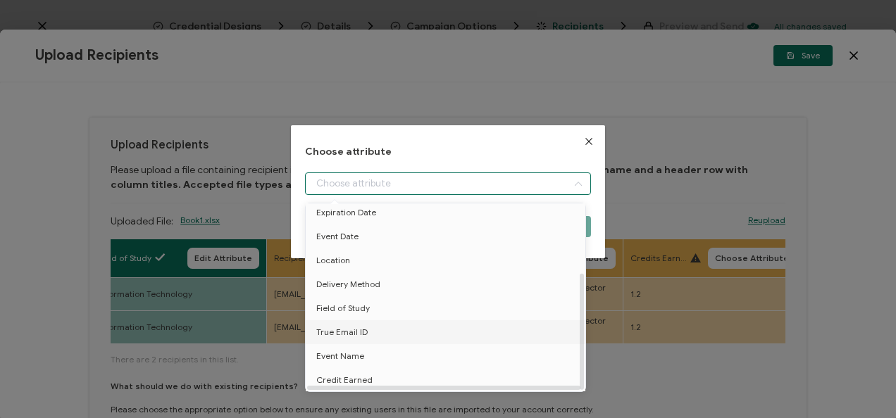
click at [417, 320] on li "True Email ID" at bounding box center [448, 332] width 292 height 24
type input "True Email ID"
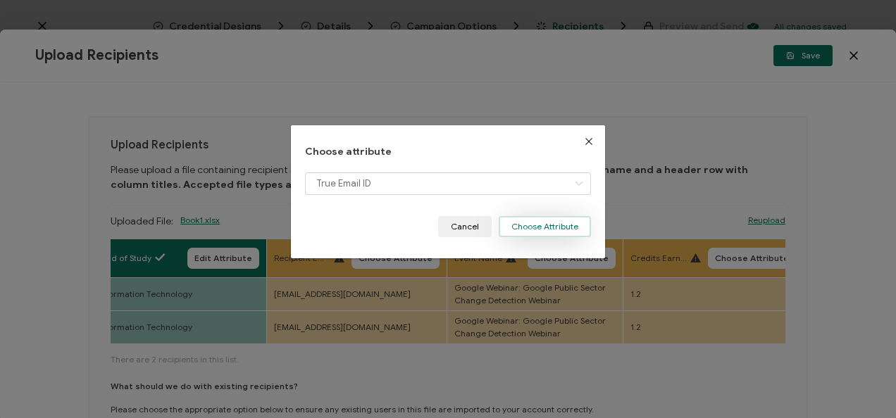
click at [572, 230] on button "Choose Attribute" at bounding box center [545, 226] width 92 height 21
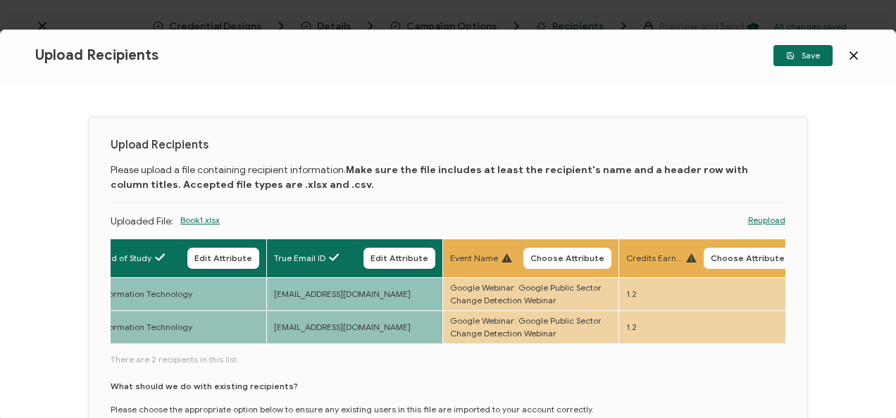
click at [854, 56] on icon at bounding box center [853, 55] width 7 height 7
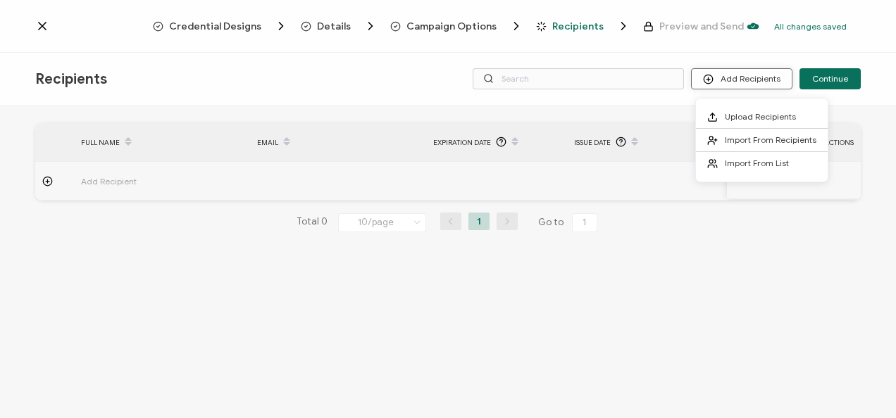
click at [762, 71] on button "Add Recipients" at bounding box center [741, 78] width 101 height 21
click at [744, 116] on span "Upload Recipients" at bounding box center [760, 116] width 71 height 11
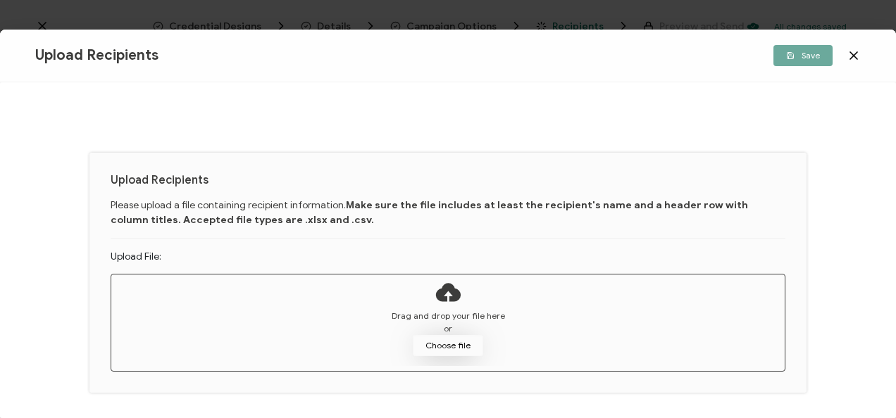
click at [451, 349] on button "Choose file" at bounding box center [448, 345] width 70 height 21
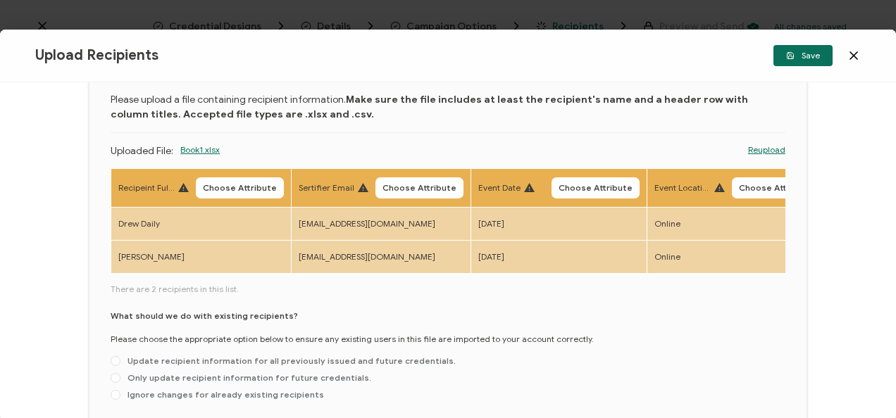
scroll to position [73, 0]
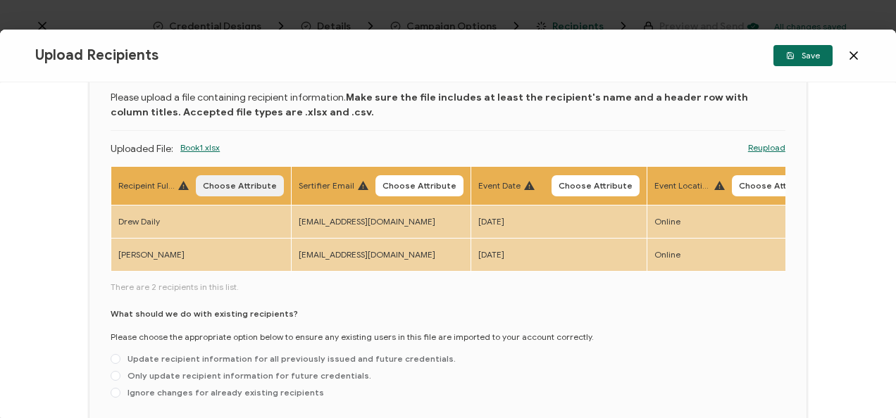
click at [225, 182] on span "Choose Attribute" at bounding box center [240, 186] width 74 height 8
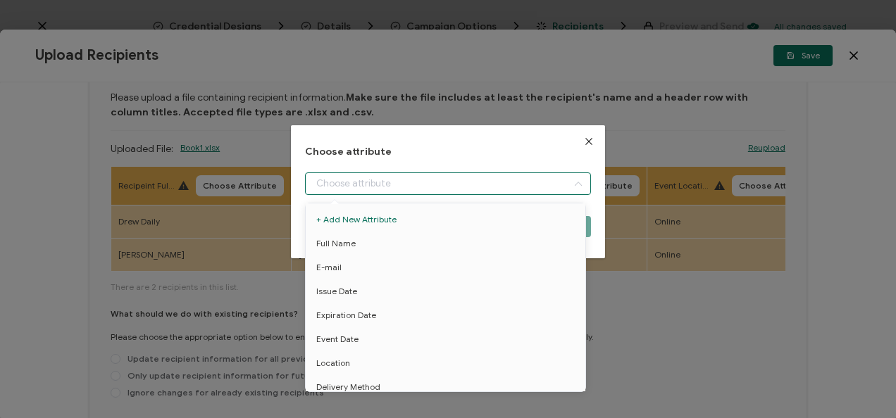
click at [354, 176] on input "dialog" at bounding box center [447, 184] width 285 height 23
click at [361, 242] on li "Full Name" at bounding box center [448, 244] width 292 height 24
type input "Full Name"
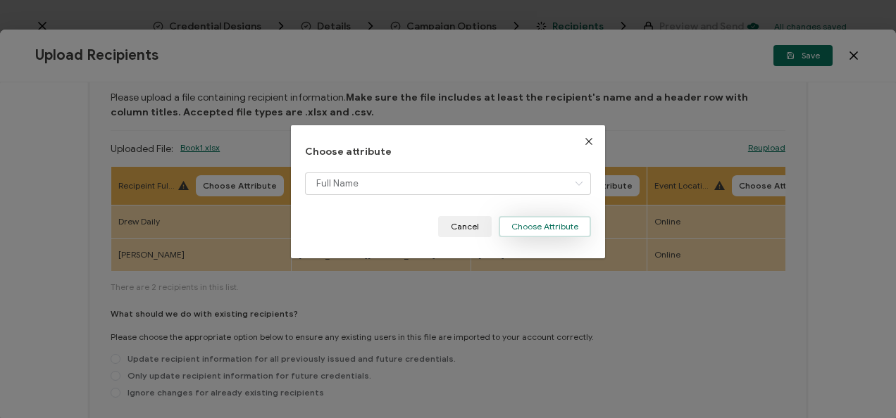
click at [523, 233] on button "Choose Attribute" at bounding box center [545, 226] width 92 height 21
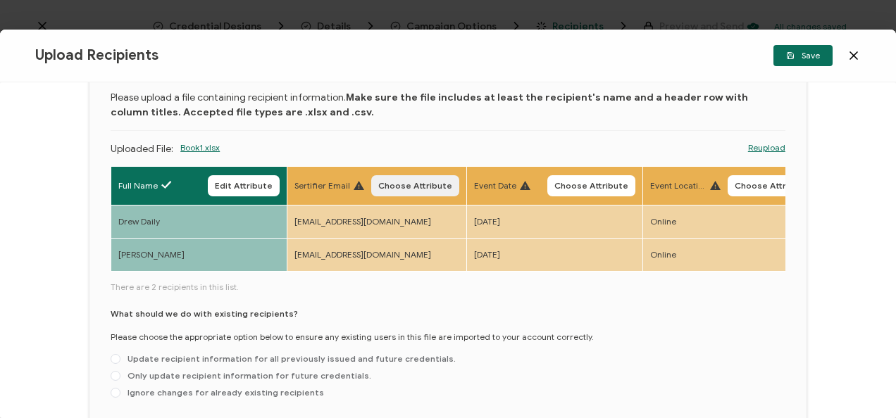
click at [416, 186] on span "Choose Attribute" at bounding box center [415, 186] width 74 height 8
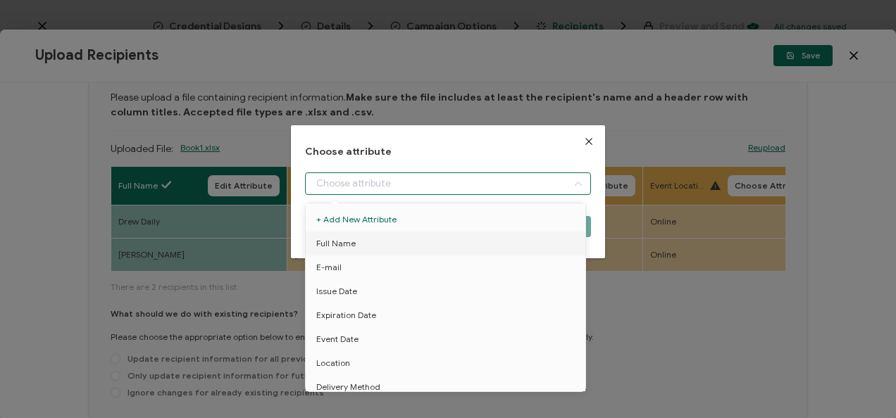
click at [406, 183] on input "dialog" at bounding box center [447, 184] width 285 height 23
click at [378, 268] on li "E-mail" at bounding box center [448, 268] width 292 height 24
type input "E-mail"
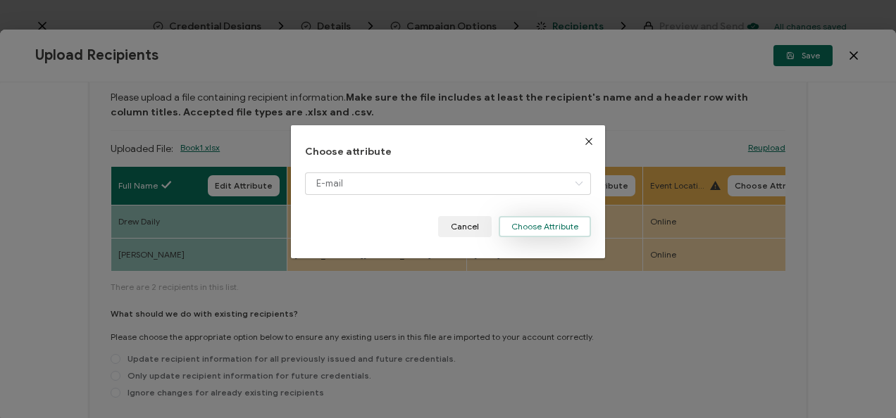
click at [534, 237] on button "Choose Attribute" at bounding box center [545, 226] width 92 height 21
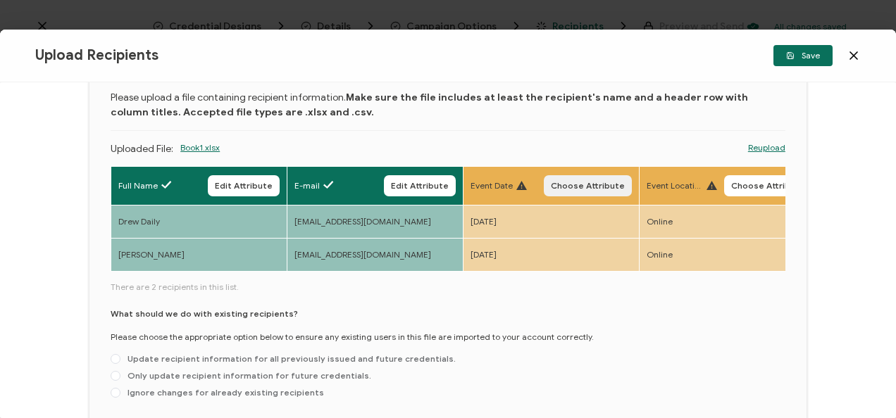
click at [595, 176] on button "Choose Attribute" at bounding box center [588, 185] width 88 height 21
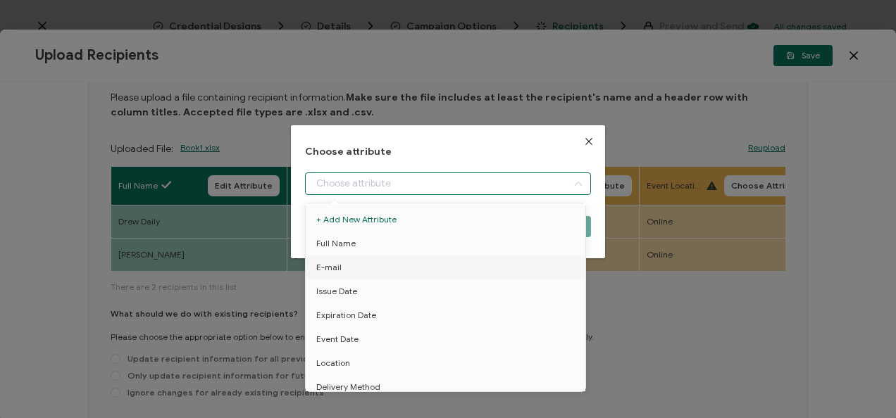
click at [518, 187] on input "dialog" at bounding box center [447, 184] width 285 height 23
click at [421, 288] on li "Issue Date" at bounding box center [448, 292] width 292 height 24
type input "Issue Date"
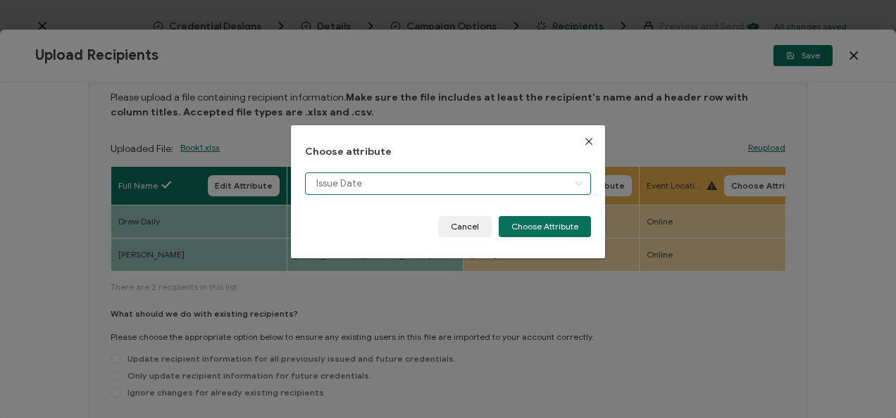
click at [509, 177] on input "Issue Date" at bounding box center [447, 184] width 285 height 23
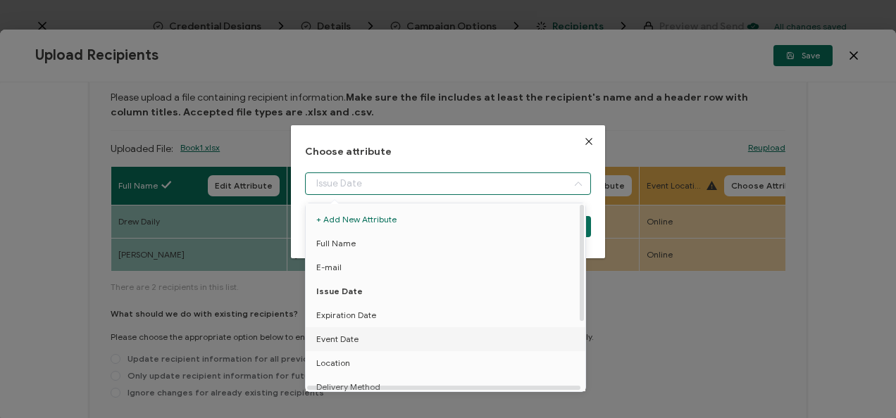
click at [392, 339] on li "Event Date" at bounding box center [448, 339] width 292 height 24
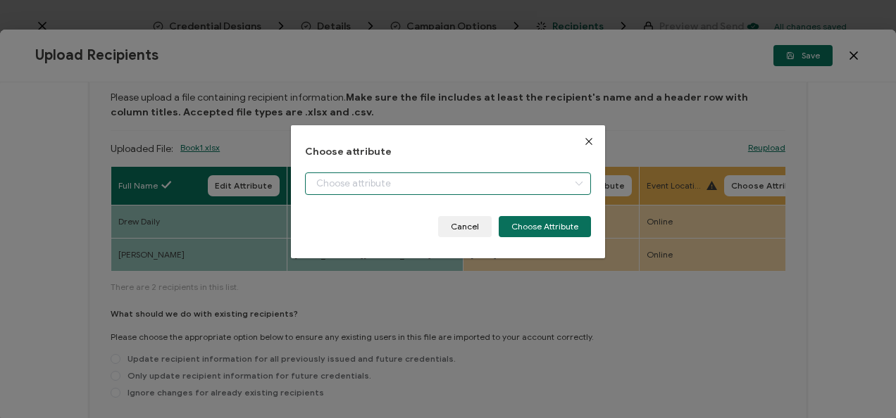
type input "Event Date"
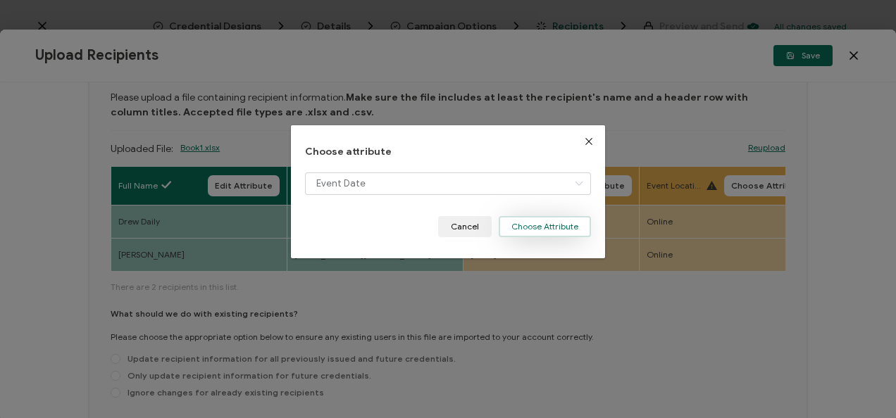
click at [549, 224] on button "Choose Attribute" at bounding box center [545, 226] width 92 height 21
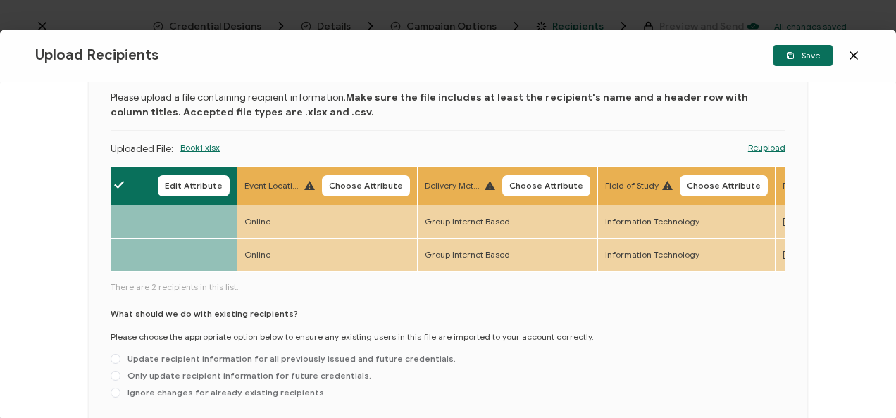
scroll to position [0, 483]
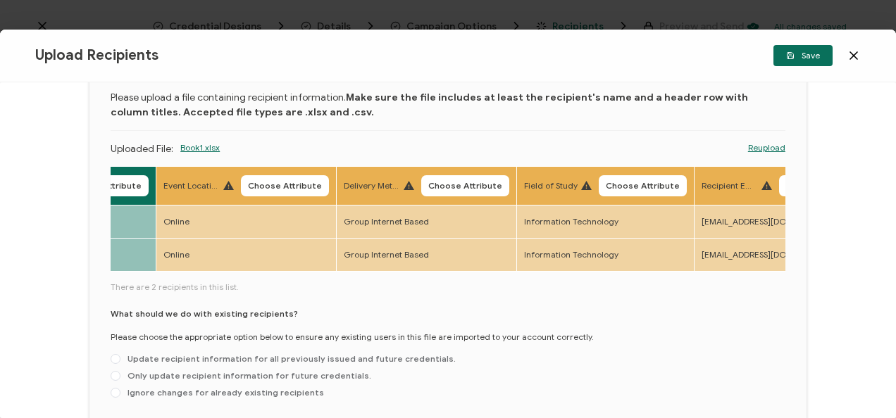
click at [266, 196] on th "Event Location Choose Attribute" at bounding box center [246, 185] width 180 height 39
click at [247, 180] on button "Choose Attribute" at bounding box center [285, 185] width 88 height 21
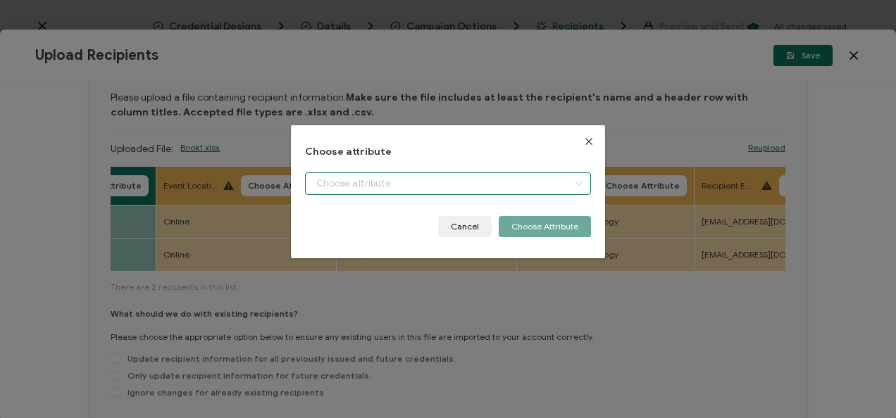
click at [356, 179] on input "dialog" at bounding box center [447, 184] width 285 height 23
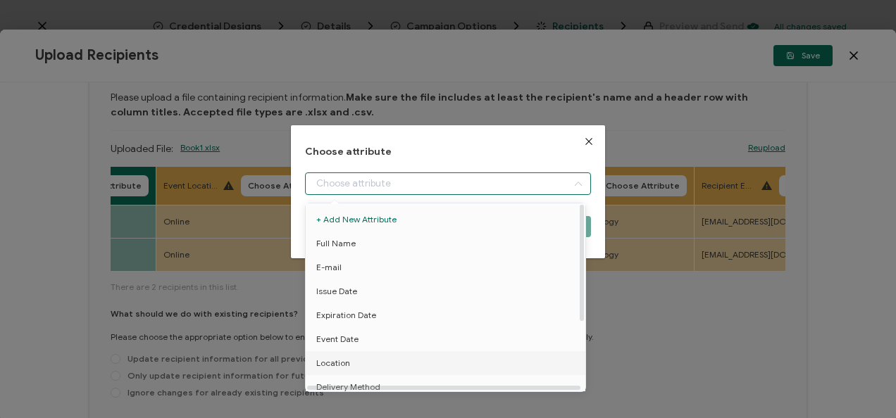
click at [342, 360] on span "Location" at bounding box center [333, 363] width 34 height 24
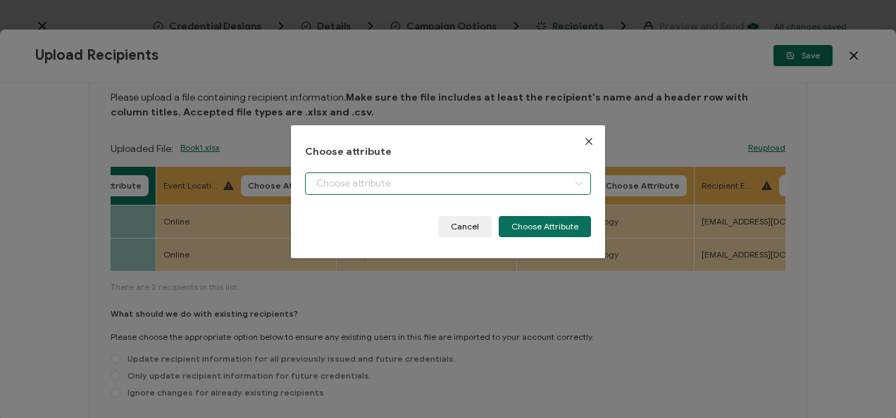
type input "Location"
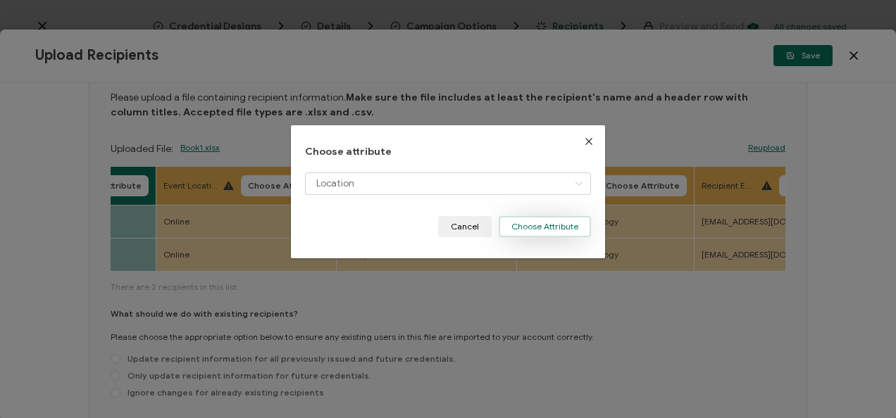
click at [538, 225] on button "Choose Attribute" at bounding box center [545, 226] width 92 height 21
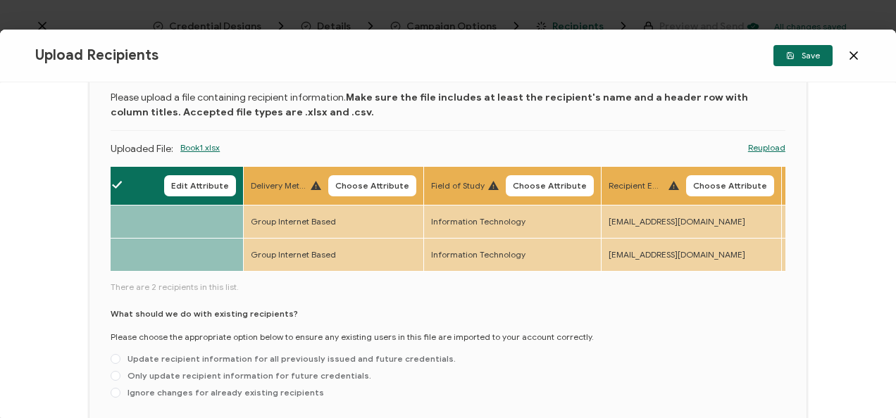
scroll to position [0, 573]
click at [362, 175] on button "Choose Attribute" at bounding box center [371, 185] width 88 height 21
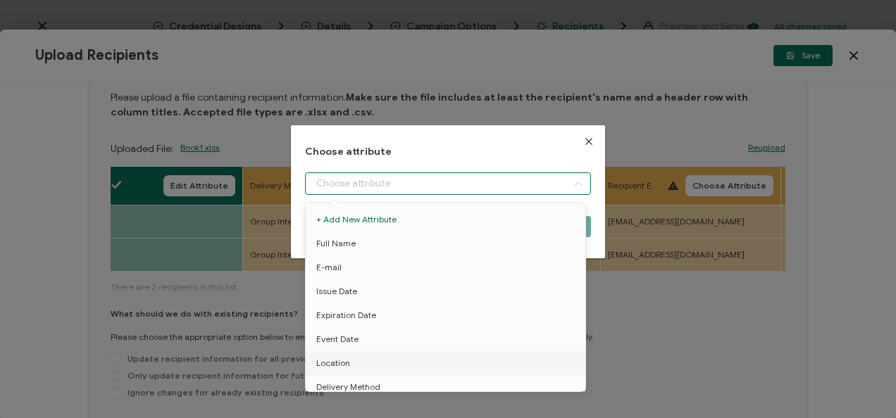
click at [381, 175] on input "dialog" at bounding box center [447, 184] width 285 height 23
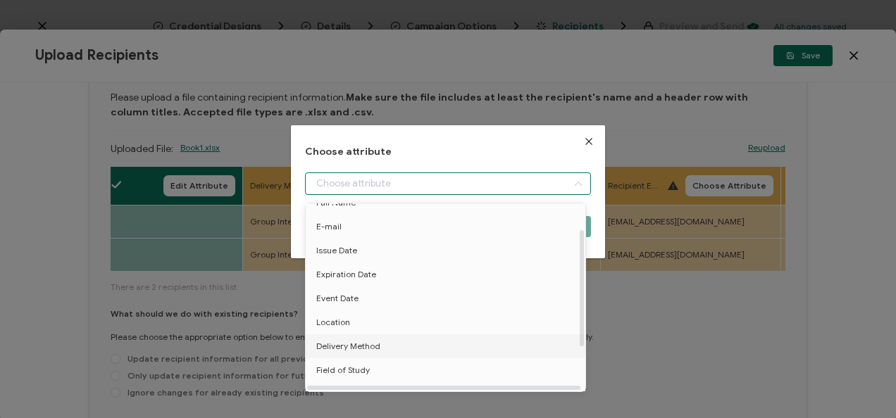
click at [391, 342] on li "Delivery Method" at bounding box center [448, 347] width 292 height 24
type input "Delivery Method"
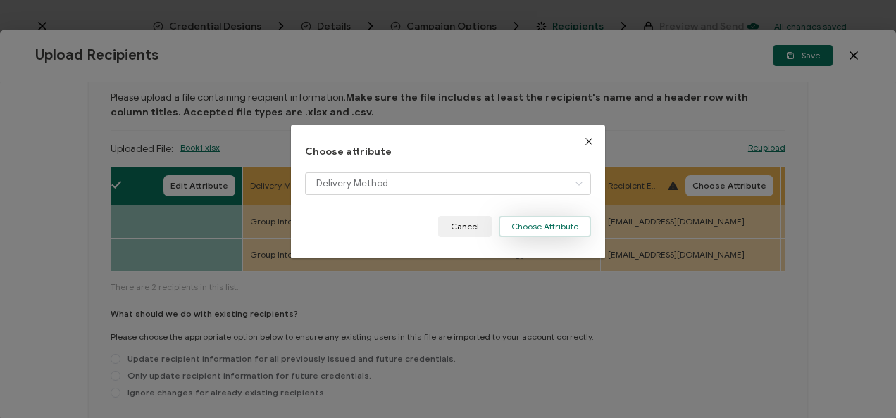
click at [566, 223] on button "Choose Attribute" at bounding box center [545, 226] width 92 height 21
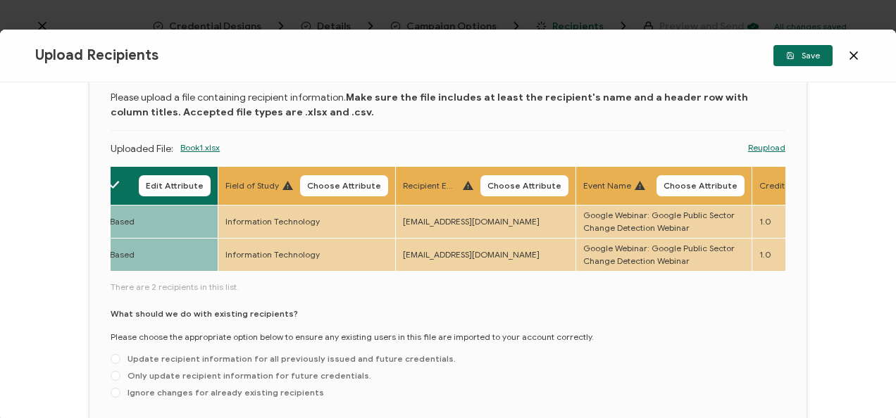
scroll to position [0, 776]
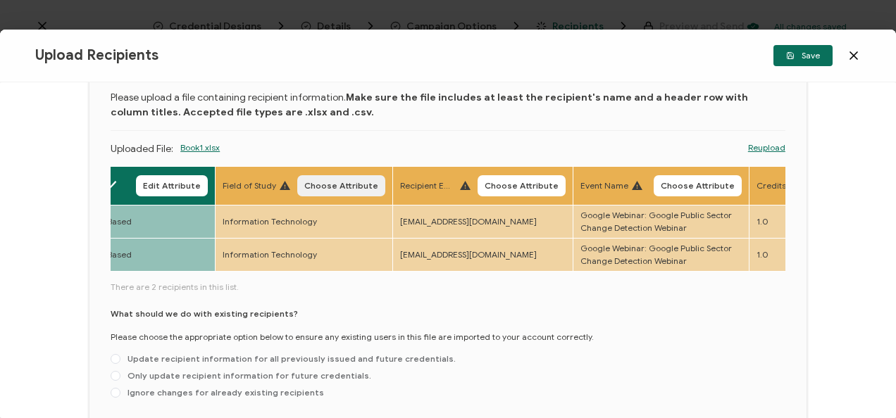
click at [345, 182] on span "Choose Attribute" at bounding box center [341, 186] width 74 height 8
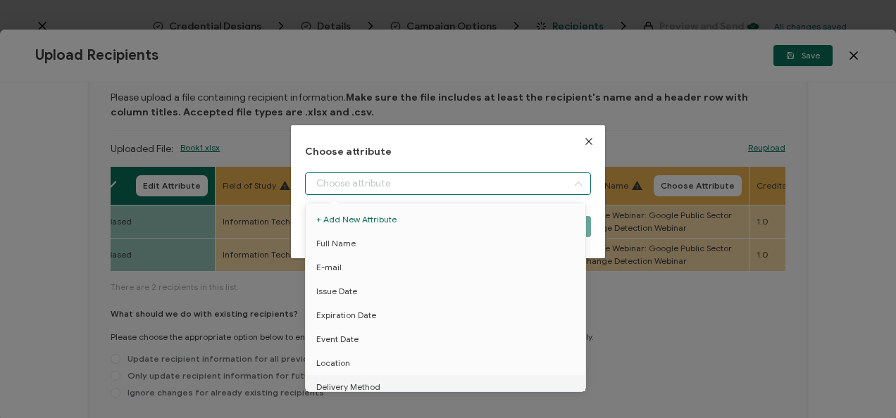
click at [430, 185] on input "dialog" at bounding box center [447, 184] width 285 height 23
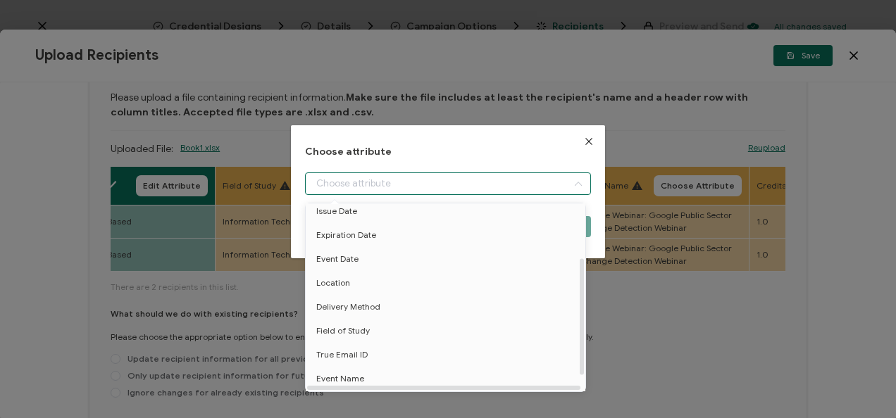
scroll to position [93, 0]
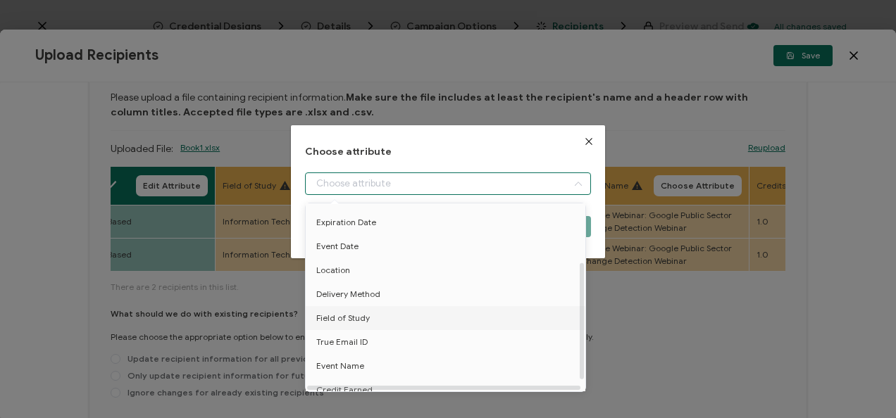
click at [415, 316] on li "Field of Study" at bounding box center [448, 318] width 292 height 24
type input "Field of Study"
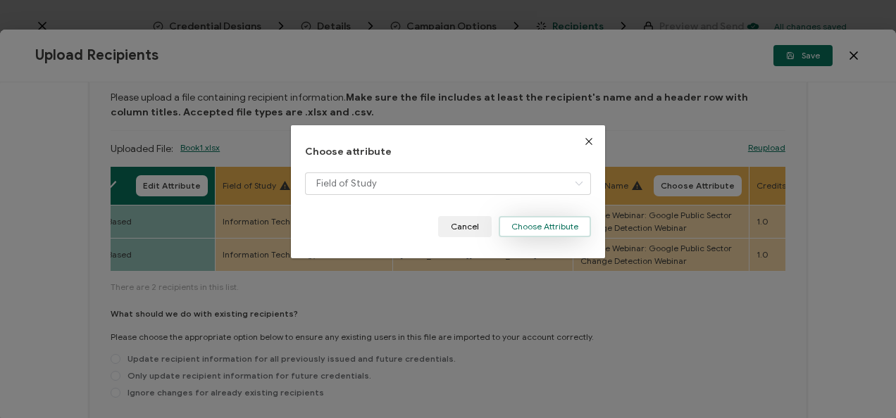
click at [538, 232] on button "Choose Attribute" at bounding box center [545, 226] width 92 height 21
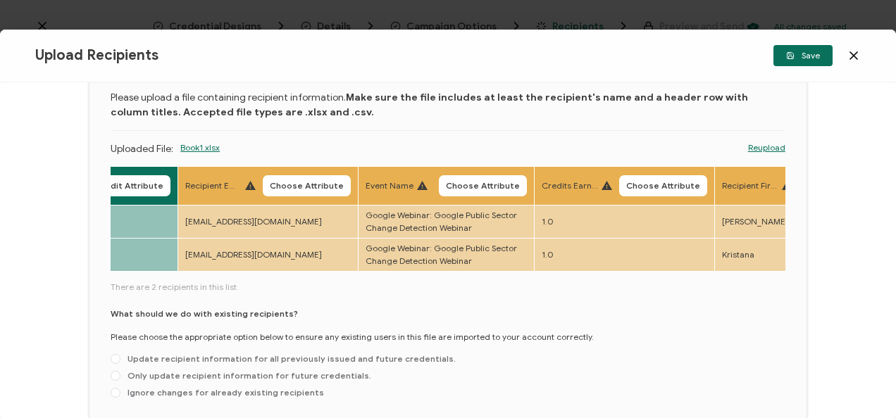
scroll to position [0, 990]
click at [318, 190] on button "Choose Attribute" at bounding box center [306, 185] width 88 height 21
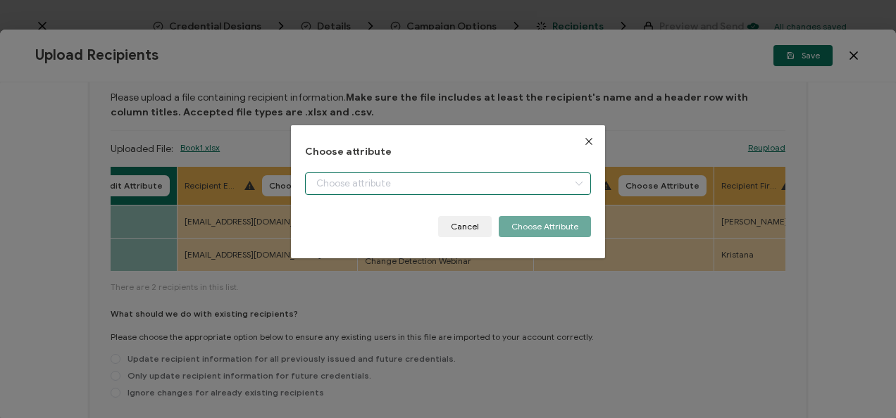
click at [385, 186] on input "dialog" at bounding box center [447, 184] width 285 height 23
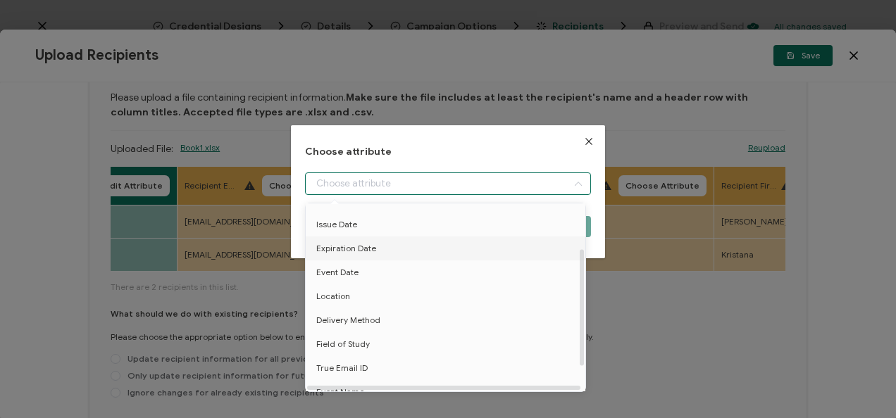
scroll to position [74, 0]
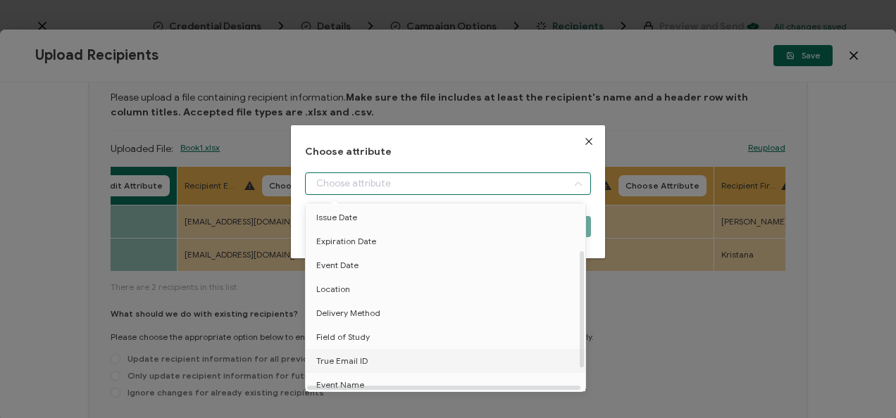
click at [375, 370] on li "True Email ID" at bounding box center [448, 361] width 292 height 24
type input "True Email ID"
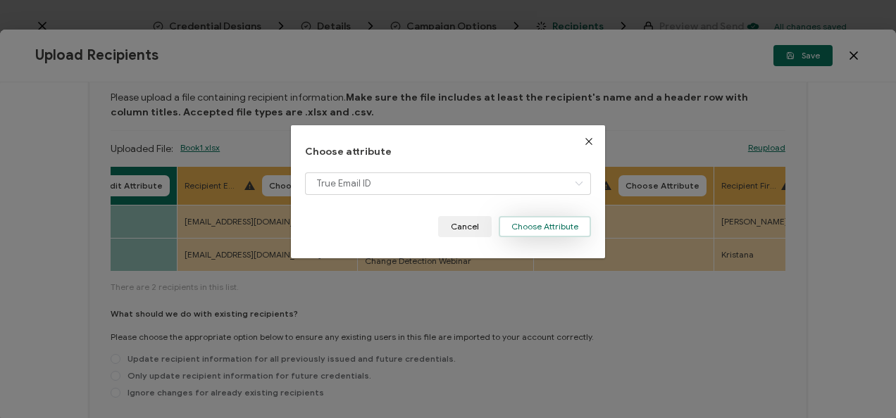
click at [569, 220] on button "Choose Attribute" at bounding box center [545, 226] width 92 height 21
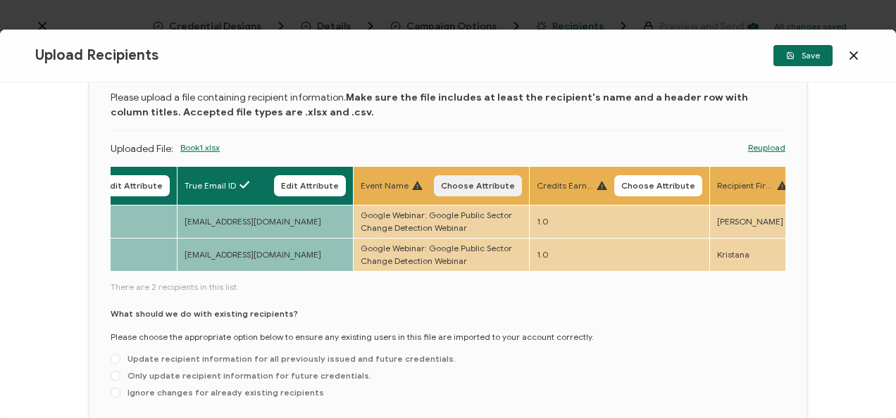
click at [477, 190] on button "Choose Attribute" at bounding box center [478, 185] width 88 height 21
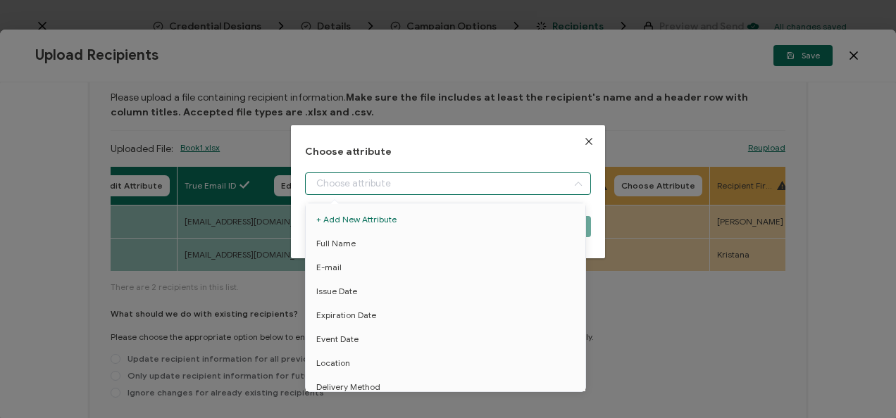
click at [428, 187] on input "dialog" at bounding box center [447, 184] width 285 height 23
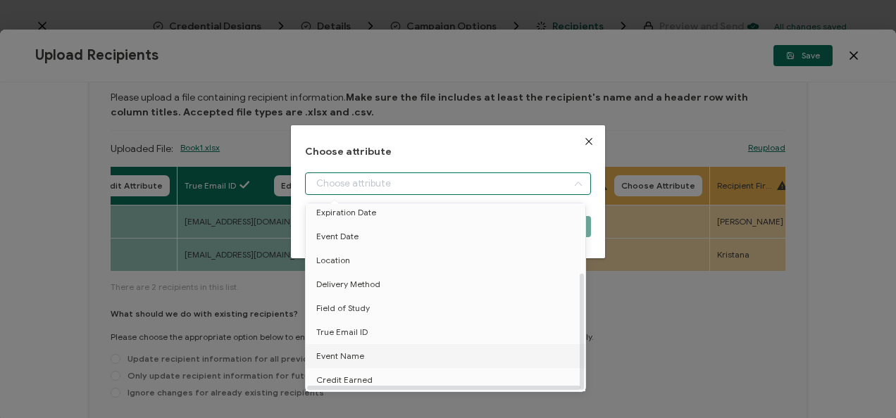
click at [355, 354] on span "Event Name" at bounding box center [340, 356] width 48 height 24
type input "Event Name"
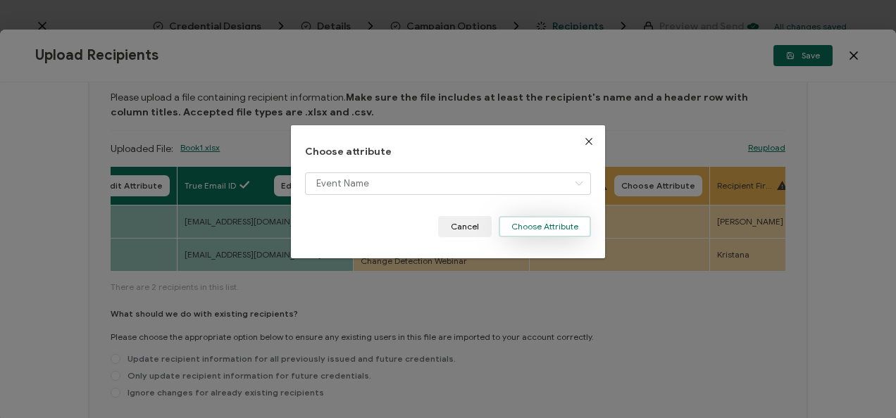
click at [567, 236] on button "Choose Attribute" at bounding box center [545, 226] width 92 height 21
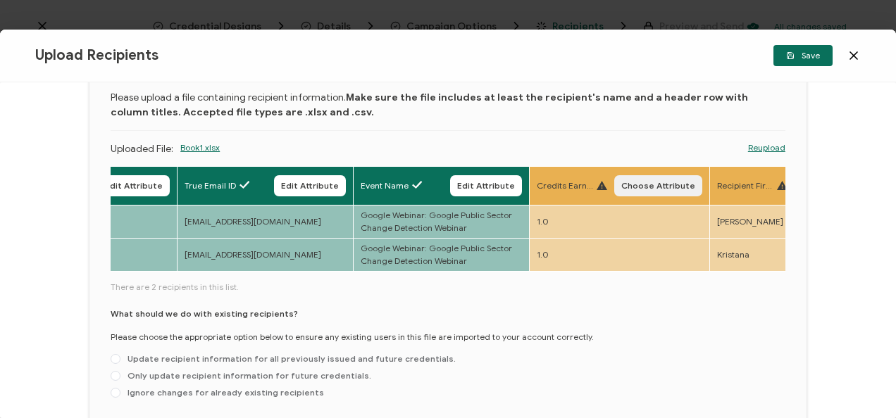
click at [658, 186] on span "Choose Attribute" at bounding box center [658, 186] width 74 height 8
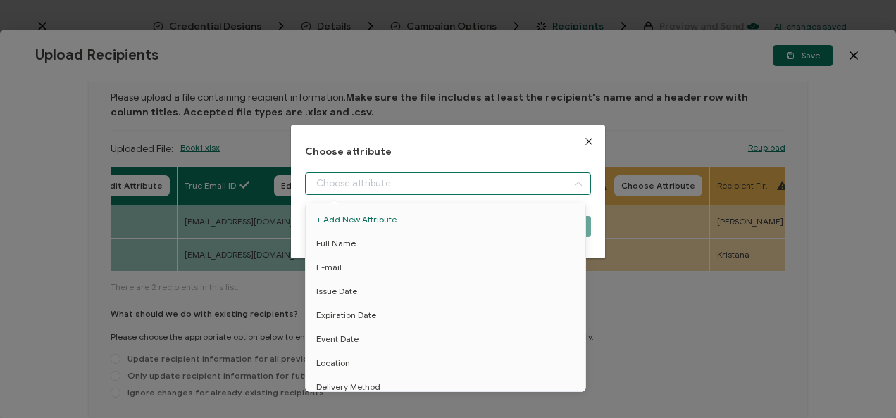
click at [528, 183] on input "dialog" at bounding box center [447, 184] width 285 height 23
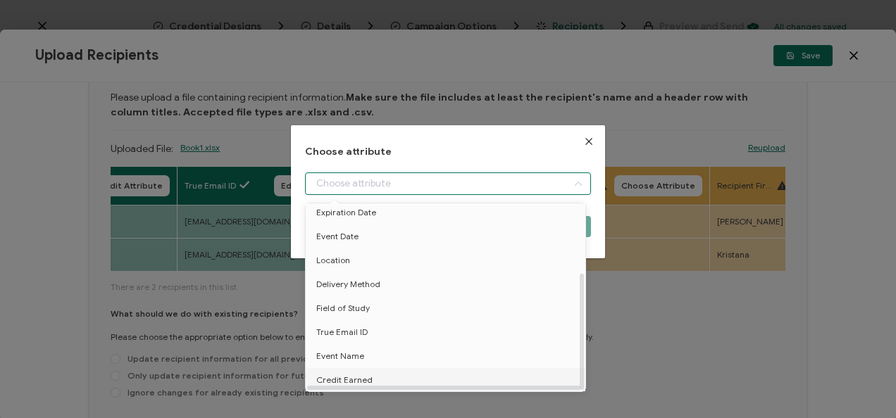
click at [413, 376] on li "Credit Earned" at bounding box center [448, 380] width 292 height 24
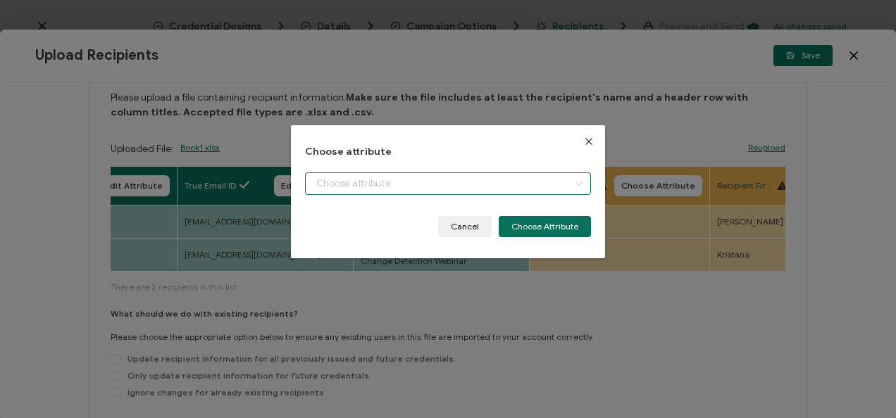
type input "Credit Earned"
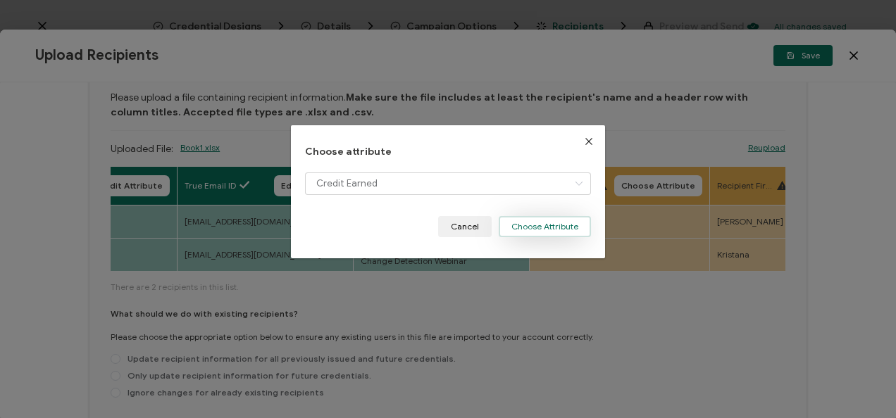
click at [559, 231] on button "Choose Attribute" at bounding box center [545, 226] width 92 height 21
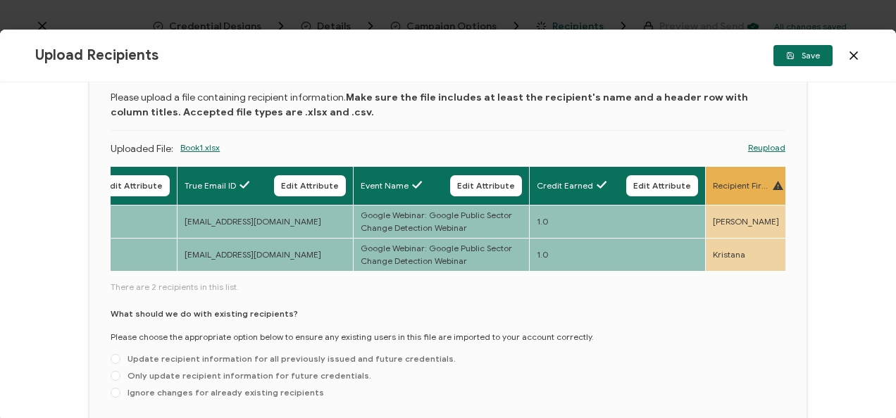
click at [293, 370] on div "What should we do with existing recipients? Please choose the appropriate optio…" at bounding box center [448, 356] width 675 height 97
click at [293, 374] on span "Only update recipient information for future credentials." at bounding box center [245, 375] width 251 height 11
click at [120, 374] on input "Only update recipient information for future credentials." at bounding box center [116, 376] width 10 height 11
radio input "true"
click at [801, 62] on button "Save" at bounding box center [802, 55] width 59 height 21
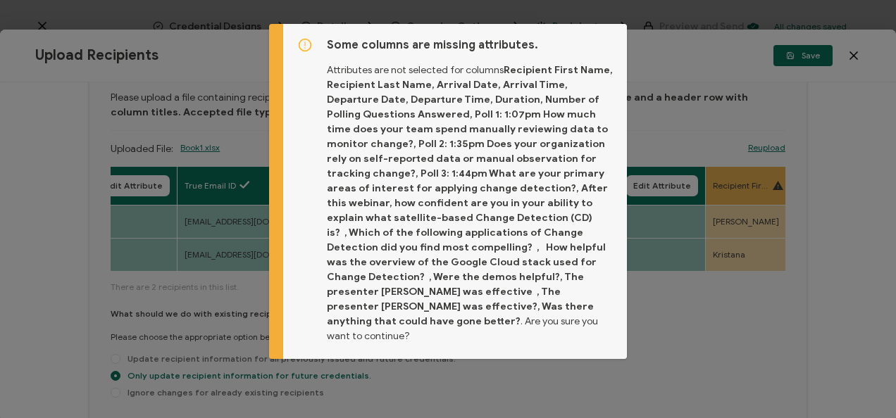
scroll to position [34, 0]
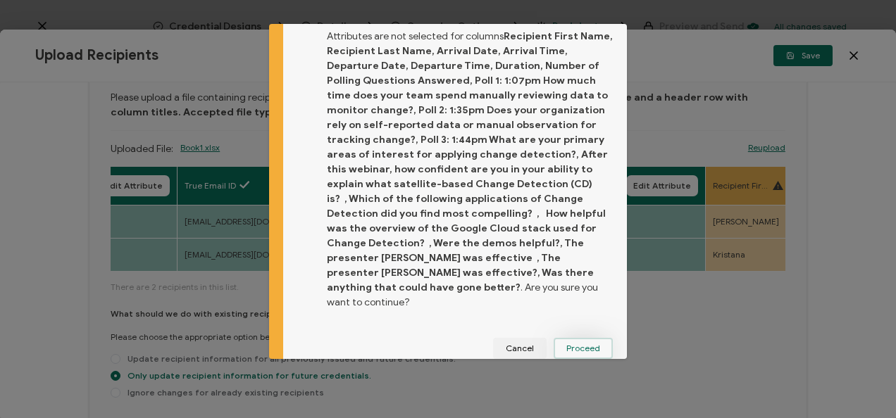
click at [581, 338] on button "Proceed" at bounding box center [583, 348] width 59 height 21
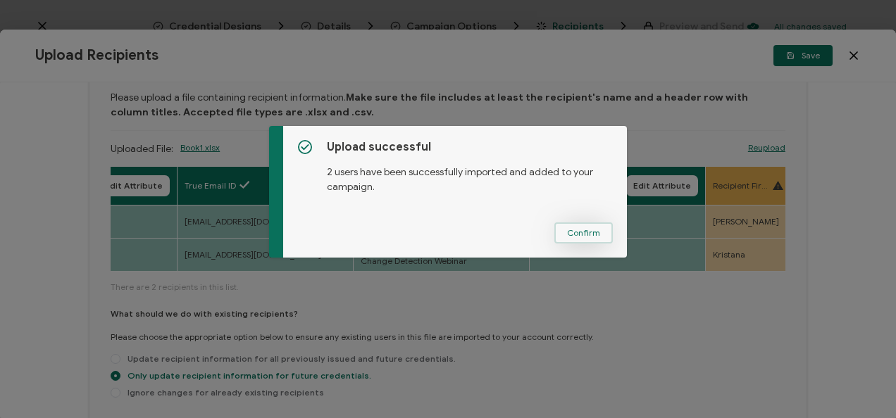
click at [581, 235] on span "Confirm" at bounding box center [583, 233] width 33 height 8
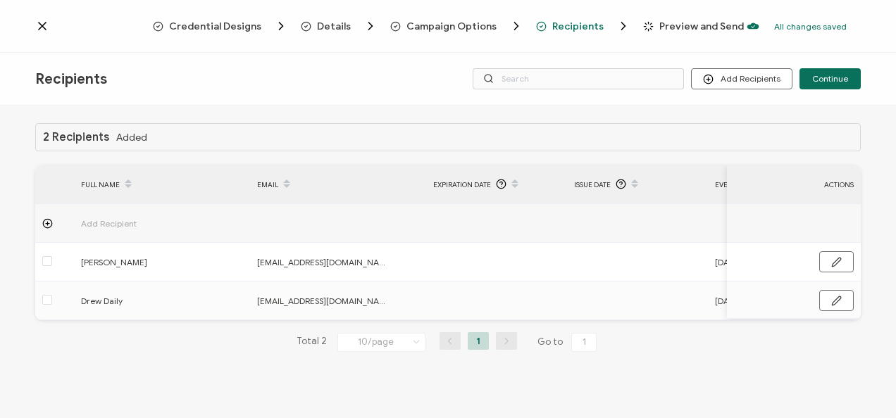
click at [830, 96] on div "Recipients Add Recipients Upload Recipients Import From Recipients Import From …" at bounding box center [448, 79] width 896 height 53
click at [818, 82] on span "Continue" at bounding box center [830, 79] width 36 height 8
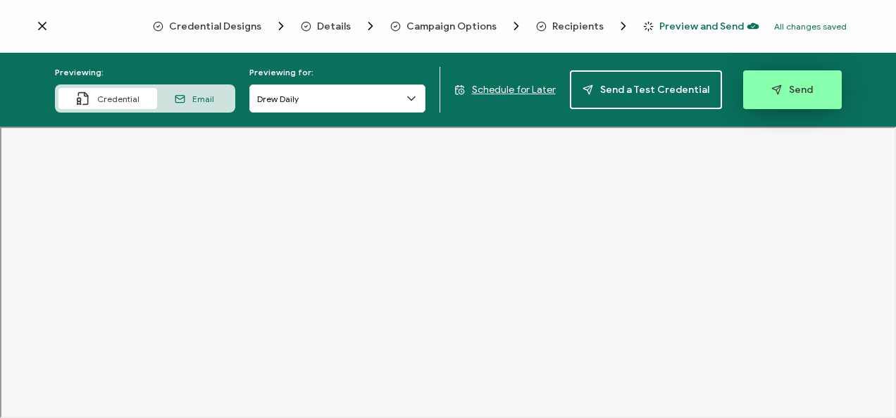
click at [761, 99] on button "Send" at bounding box center [792, 89] width 99 height 39
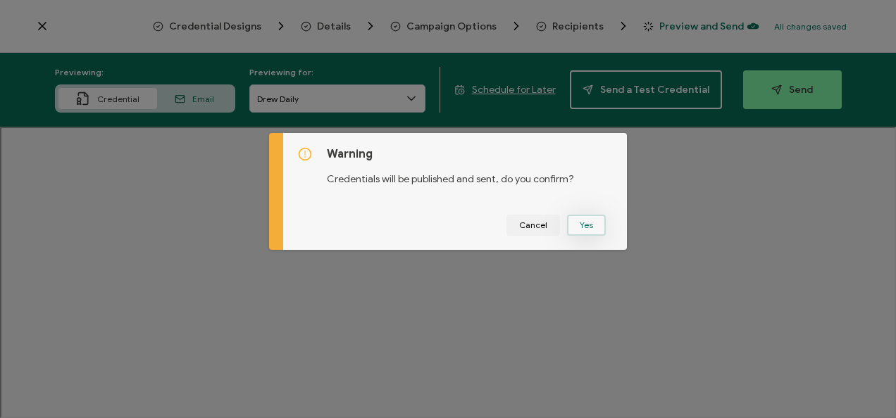
click at [590, 220] on button "Yes" at bounding box center [586, 225] width 39 height 21
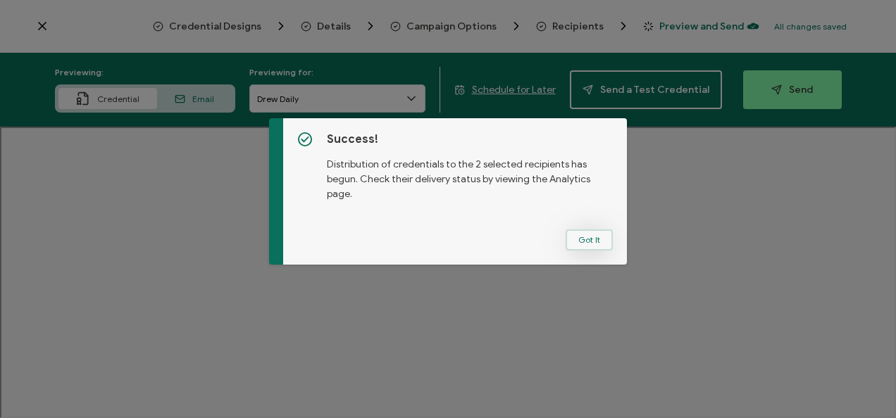
click at [596, 239] on button "Got It" at bounding box center [589, 240] width 47 height 21
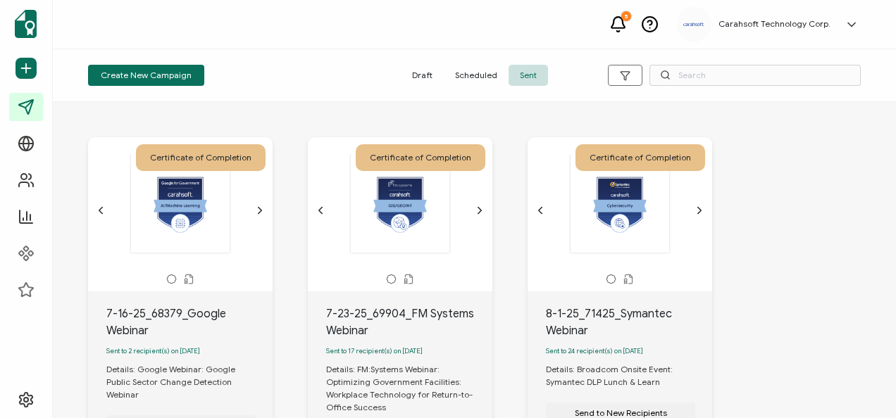
scroll to position [138, 0]
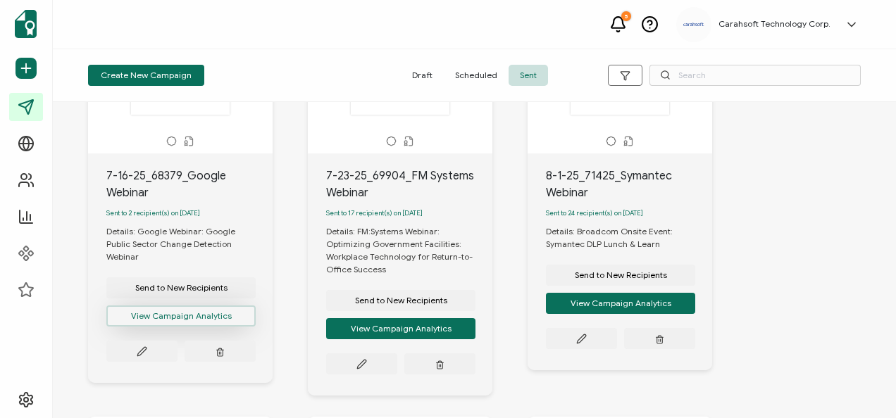
click at [186, 313] on button "View Campaign Analytics" at bounding box center [180, 316] width 149 height 21
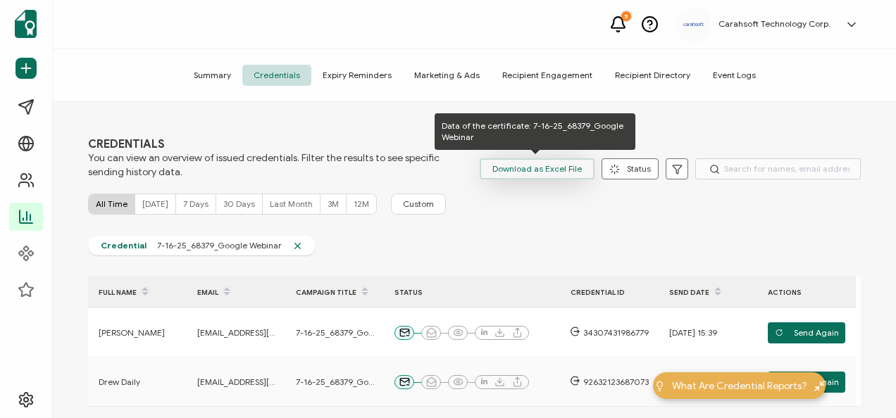
click at [521, 178] on span "Download as Excel File" at bounding box center [536, 168] width 89 height 21
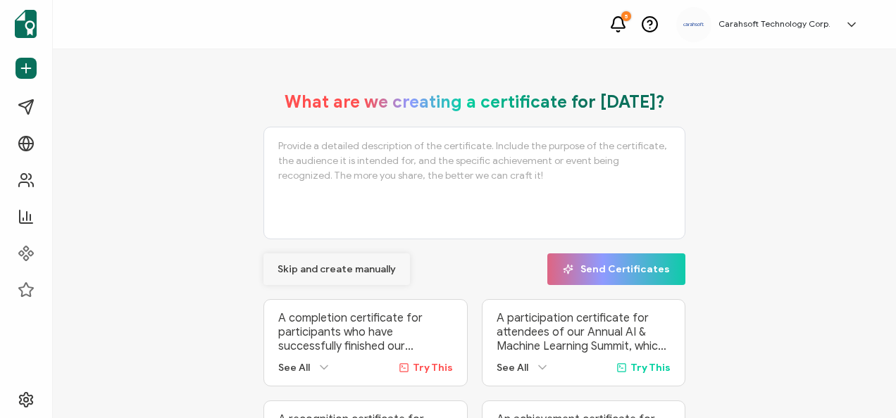
click at [366, 266] on span "Skip and create manually" at bounding box center [336, 270] width 118 height 10
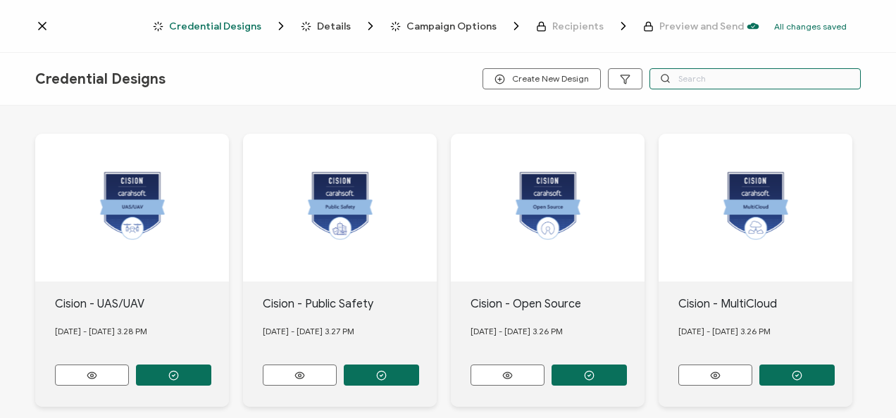
click at [697, 76] on input "text" at bounding box center [754, 78] width 211 height 21
type input "cloudera"
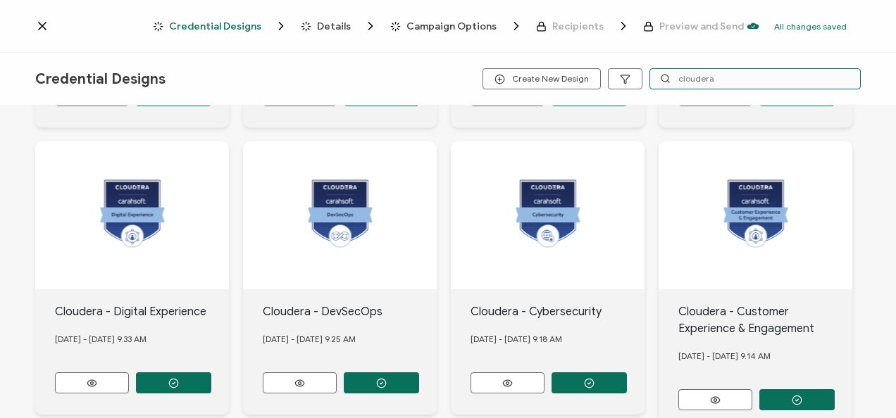
scroll to position [655, 0]
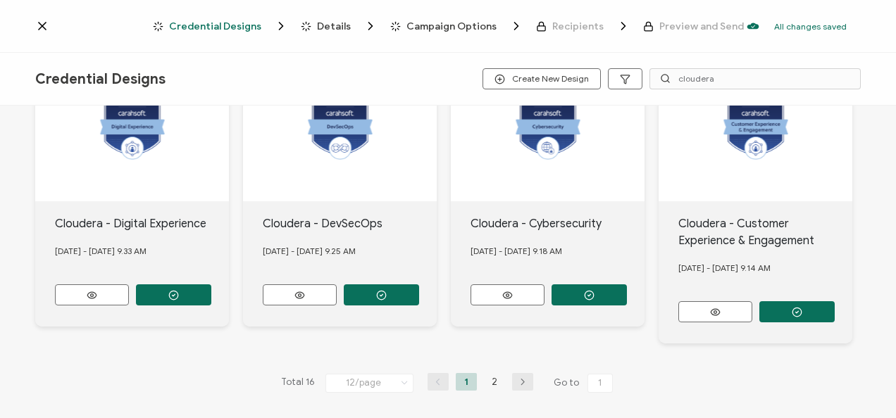
click at [519, 380] on button "button" at bounding box center [522, 382] width 21 height 18
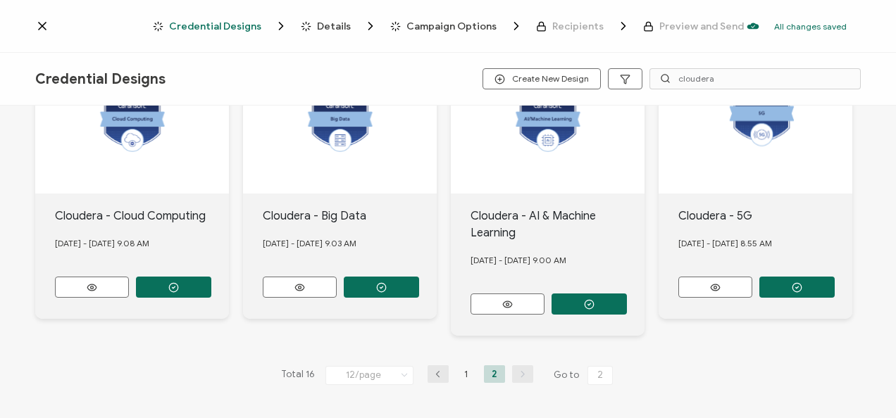
scroll to position [85, 0]
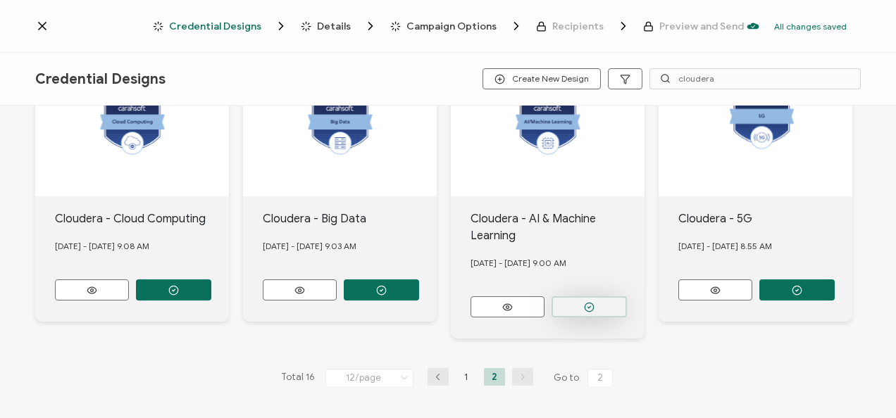
click at [211, 301] on button "button" at bounding box center [173, 290] width 75 height 21
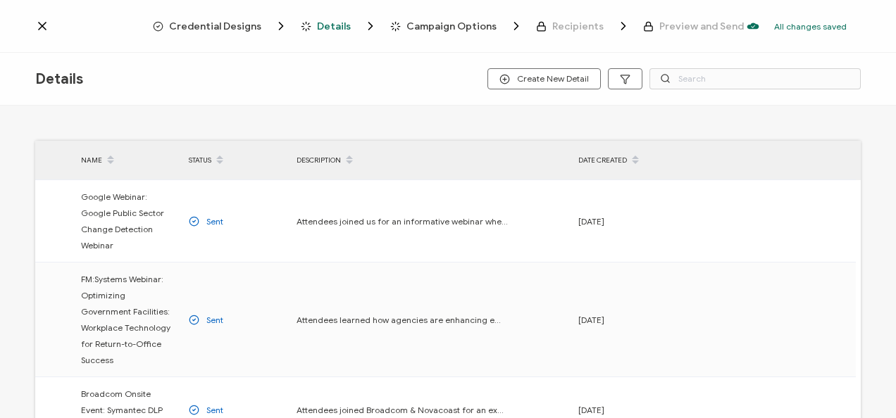
click at [244, 27] on span "Credential Designs" at bounding box center [215, 26] width 92 height 11
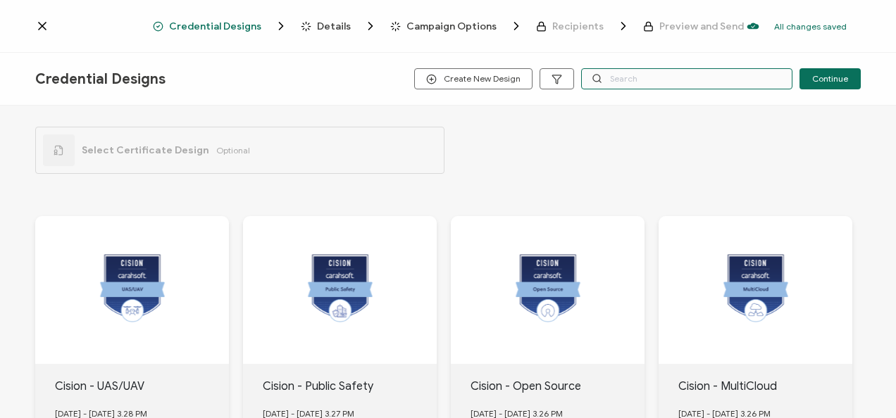
click at [626, 75] on input "text" at bounding box center [686, 78] width 211 height 21
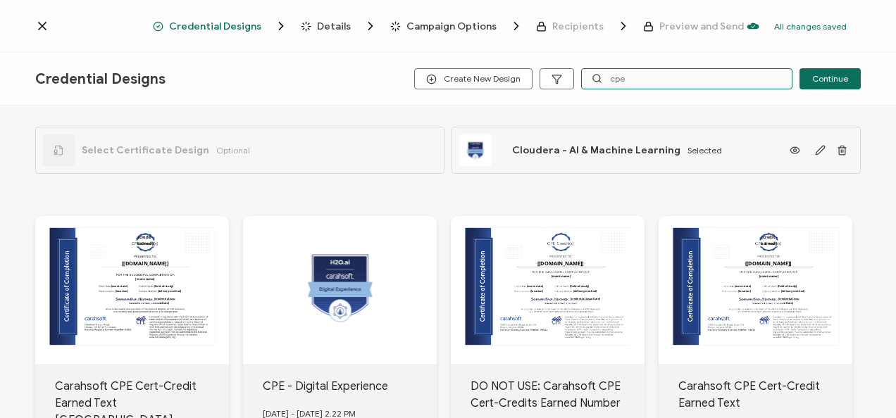
scroll to position [90, 0]
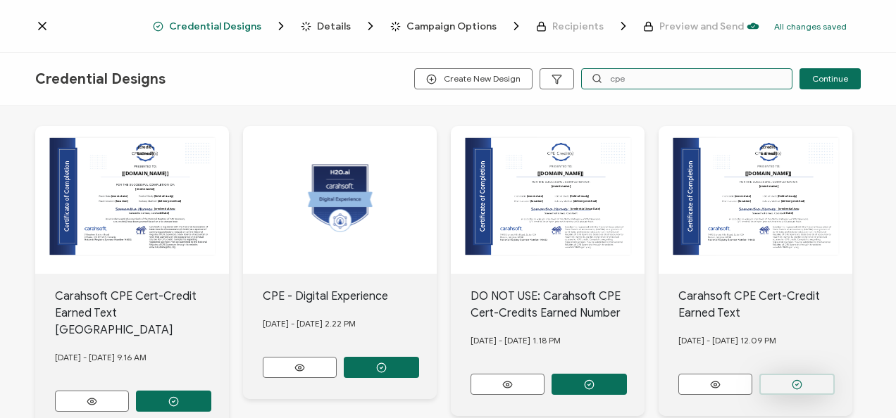
type input "cpe"
click at [211, 391] on button "button" at bounding box center [173, 401] width 75 height 21
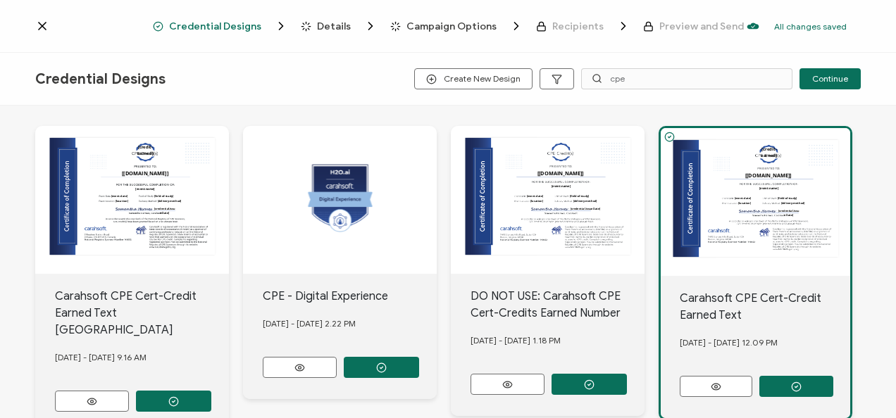
click at [322, 15] on div "Credential Designs Details Campaign Options Recipients Preview and Send All cha…" at bounding box center [448, 26] width 896 height 53
click at [325, 23] on span "Details" at bounding box center [334, 26] width 34 height 11
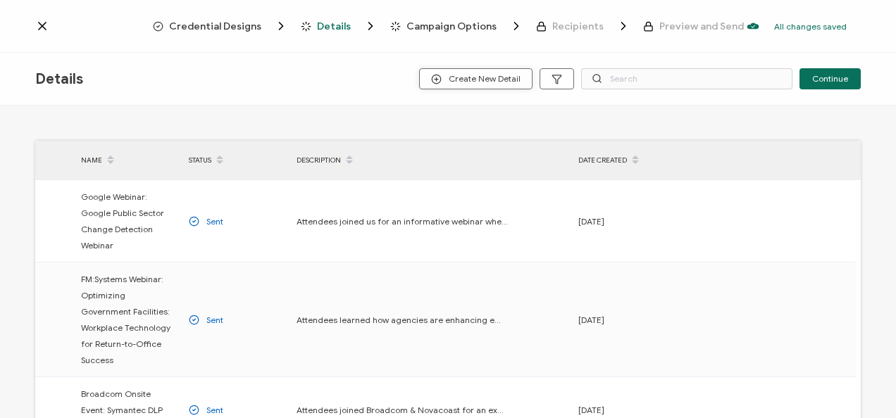
click at [478, 74] on span "Create New Detail" at bounding box center [475, 79] width 89 height 11
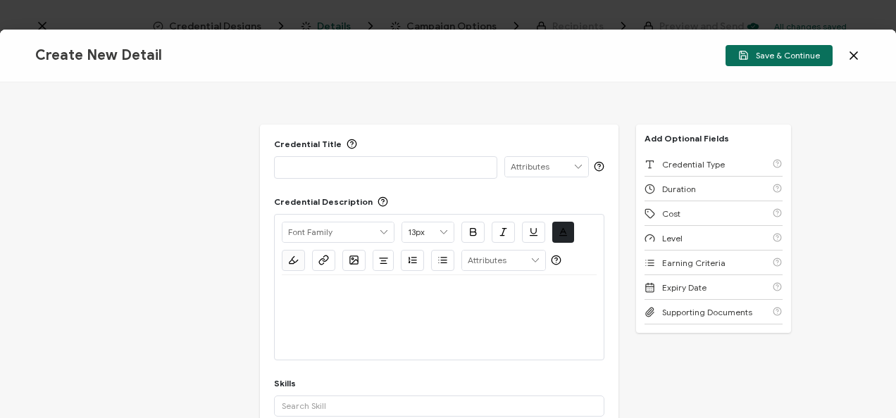
click at [347, 166] on p at bounding box center [386, 167] width 208 height 14
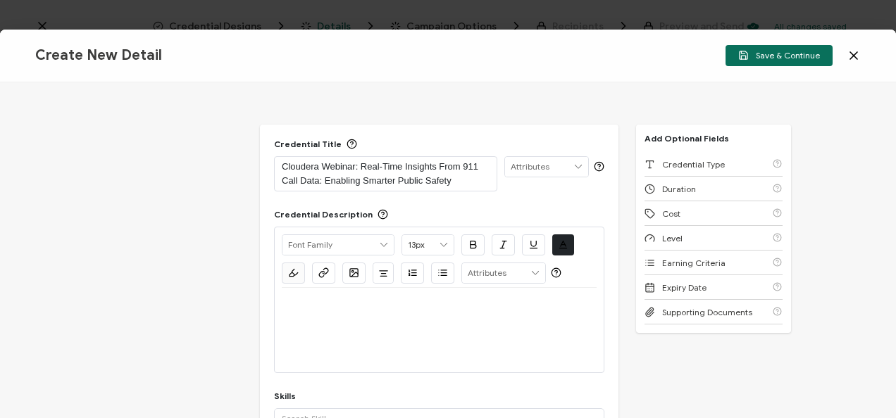
click at [362, 315] on div at bounding box center [439, 305] width 315 height 34
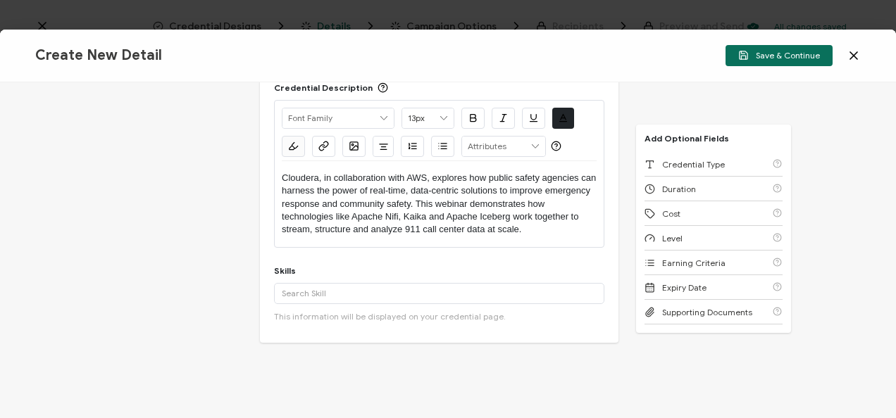
scroll to position [134, 0]
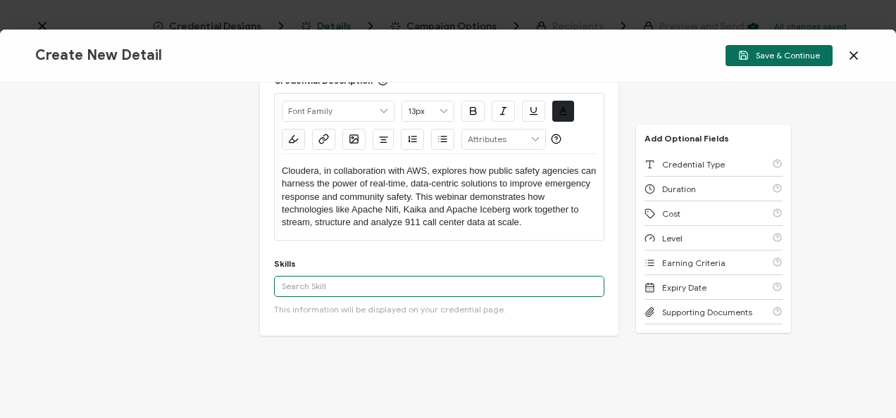
paste input "Cloudera, in collaboration with AWS, explores how public safety agencies can ha…"
type input "Cloudera, in collaboration with AWS, explores how public safety agencies can ha…"
drag, startPoint x: 340, startPoint y: 282, endPoint x: 220, endPoint y: 269, distance: 121.1
click at [220, 269] on div "Credential Title Cloudera Webinar: Real-Time Insights From 911 Call Data: Enabl…" at bounding box center [448, 250] width 896 height 336
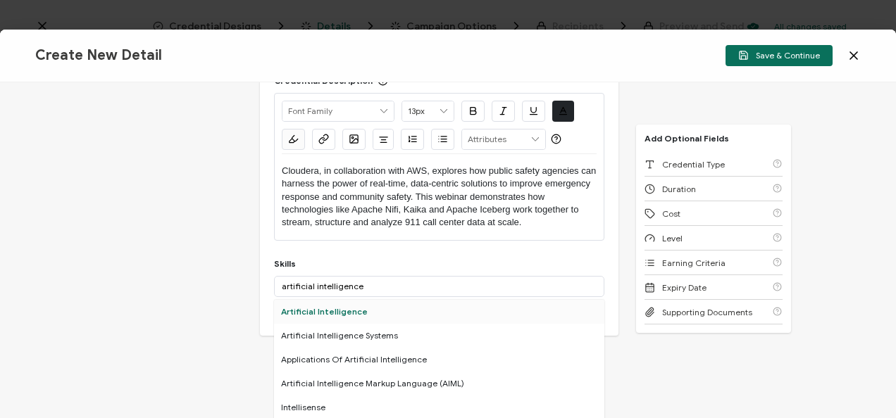
click at [299, 305] on div "Artificial Intelligence" at bounding box center [439, 312] width 330 height 24
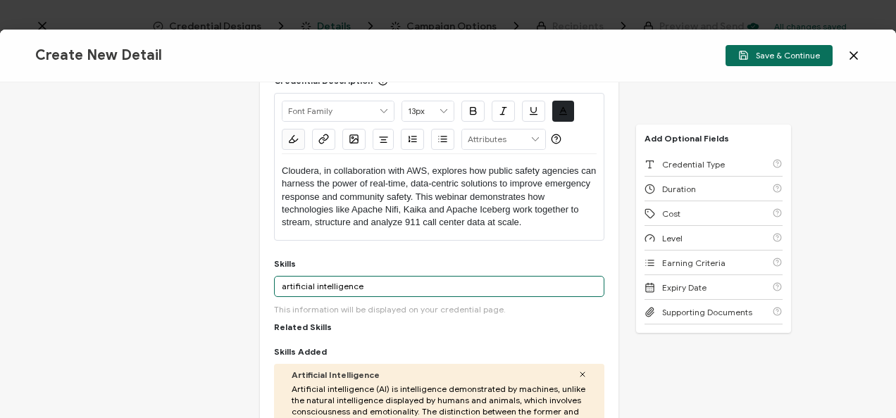
drag, startPoint x: 382, startPoint y: 280, endPoint x: 204, endPoint y: 264, distance: 178.9
click at [204, 264] on div "Credential Title Cloudera Webinar: Real-Time Insights From 911 Call Data: Enabl…" at bounding box center [448, 250] width 896 height 336
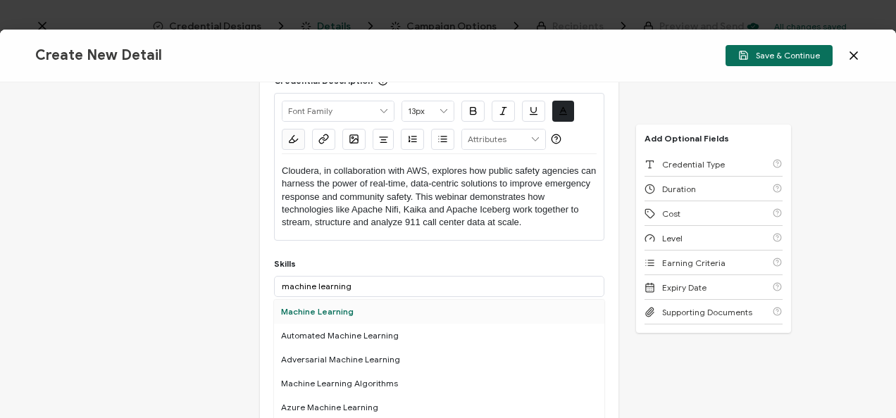
click at [344, 310] on div "Machine Learning" at bounding box center [439, 312] width 330 height 24
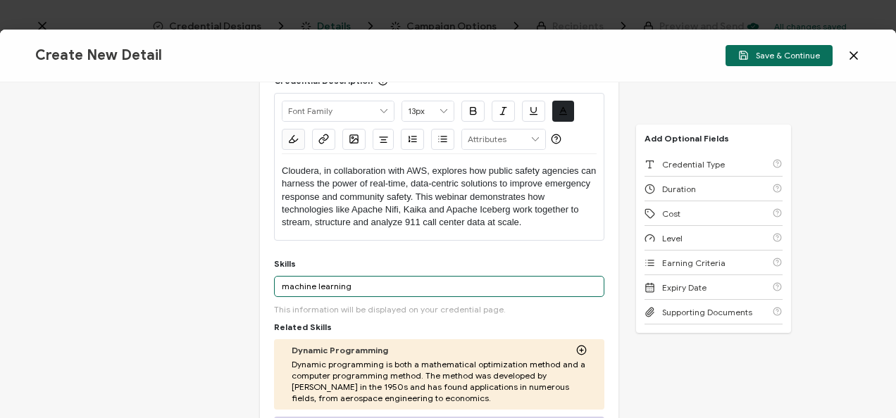
click at [410, 283] on input "machine learning" at bounding box center [439, 286] width 330 height 21
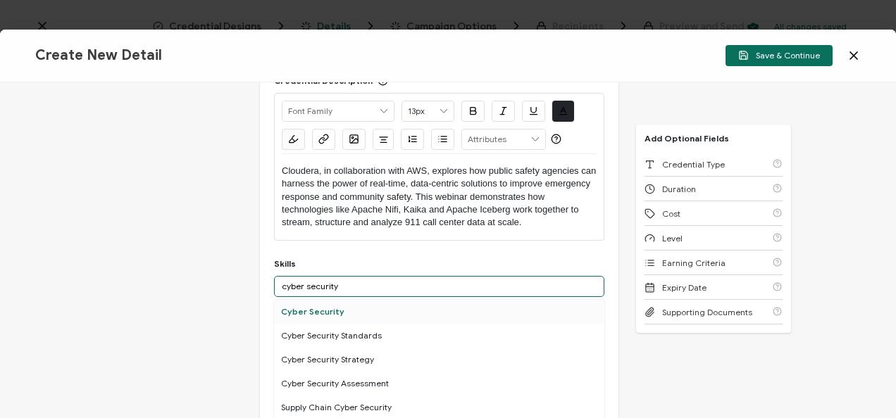
type input "cyber security"
click at [406, 316] on div "Cyber Security" at bounding box center [439, 312] width 330 height 24
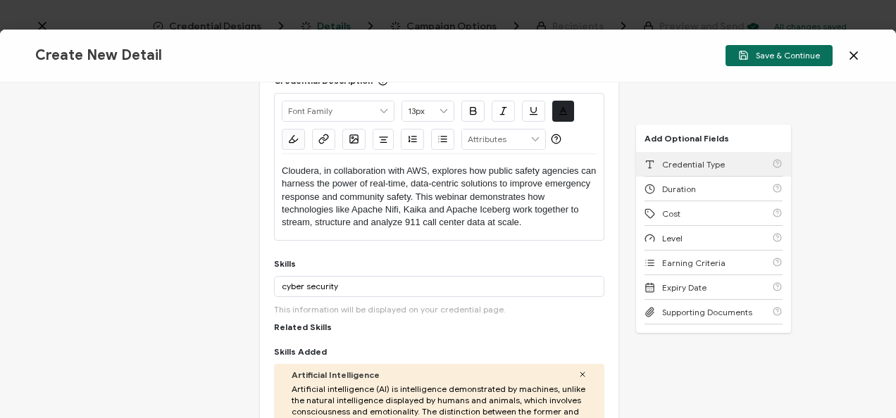
click at [651, 158] on div "Credential Type" at bounding box center [713, 164] width 138 height 25
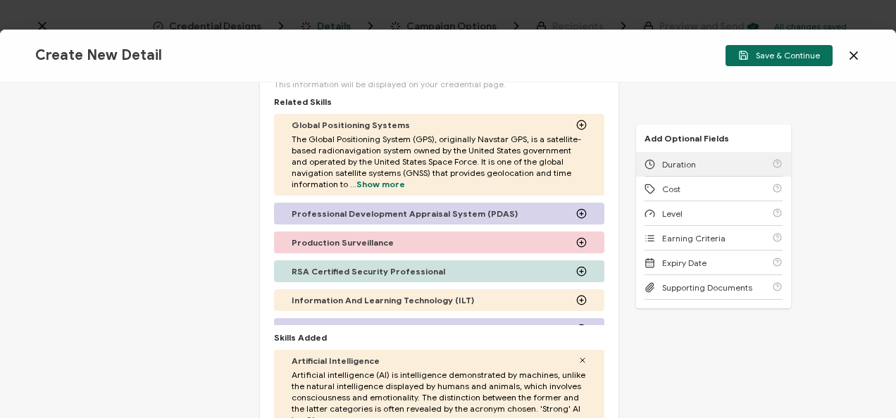
scroll to position [694, 0]
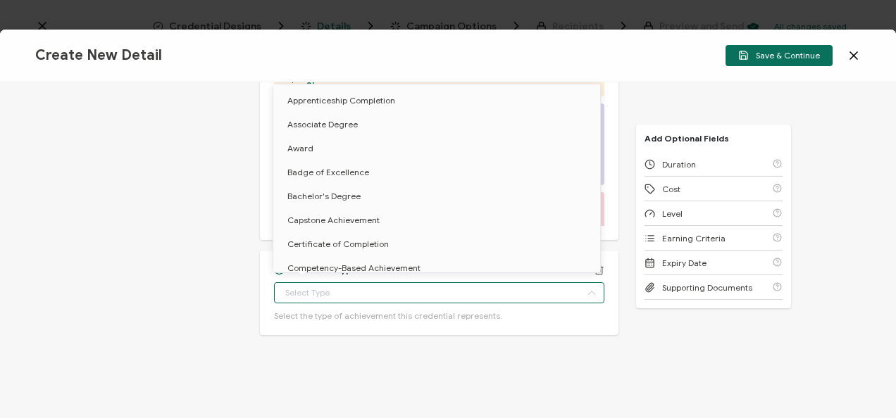
click at [321, 297] on input "text" at bounding box center [439, 292] width 330 height 21
click at [341, 249] on li "Certificate of Completion" at bounding box center [439, 244] width 332 height 24
type input "Certificate of Completion"
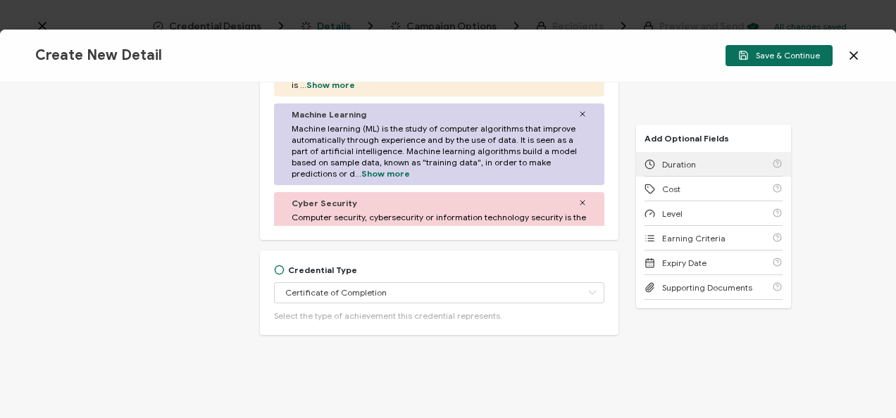
click at [678, 165] on span "Duration" at bounding box center [679, 164] width 34 height 11
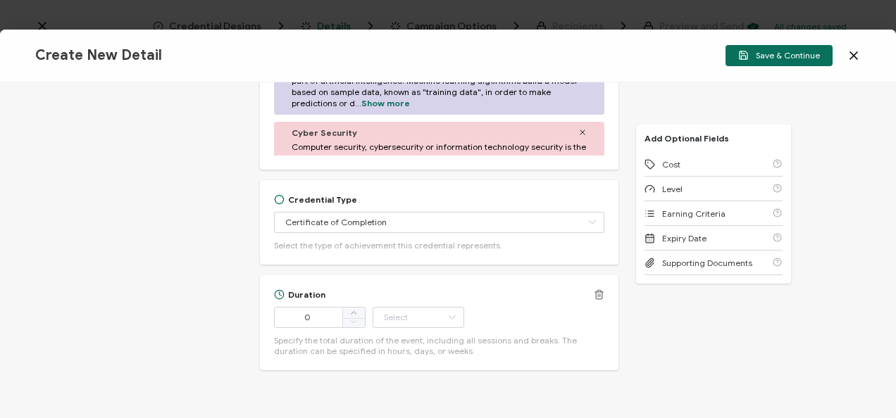
scroll to position [800, 0]
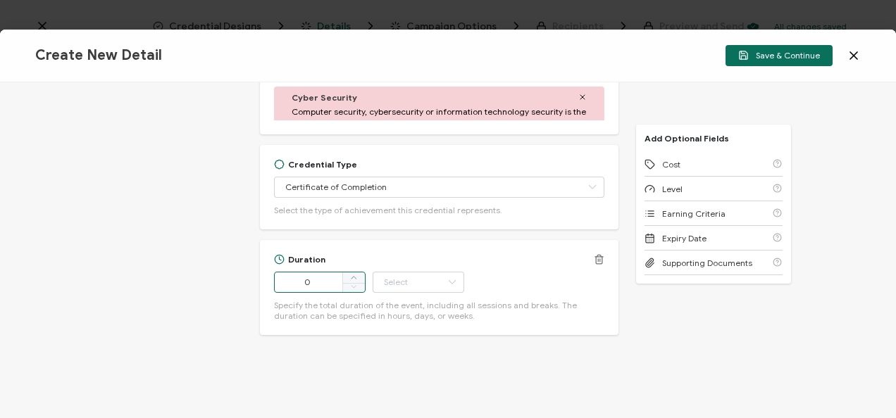
click at [314, 279] on input "0" at bounding box center [320, 282] width 92 height 21
type input "52"
click at [390, 285] on input "text" at bounding box center [419, 282] width 92 height 21
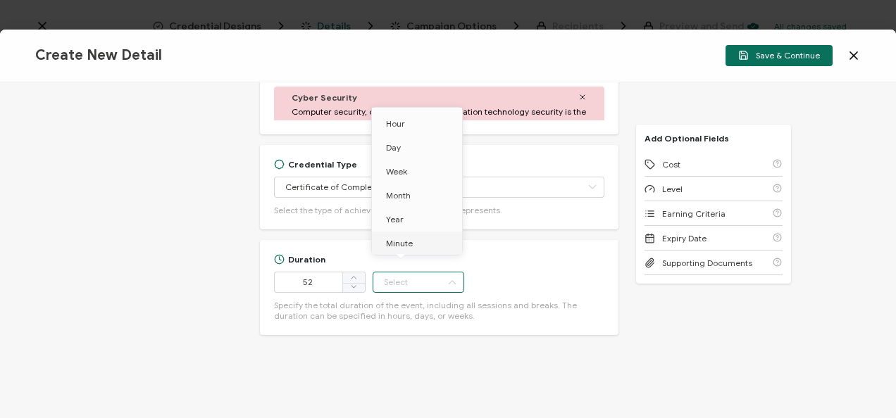
click at [423, 244] on li "Minute" at bounding box center [419, 244] width 95 height 24
type input "Minute"
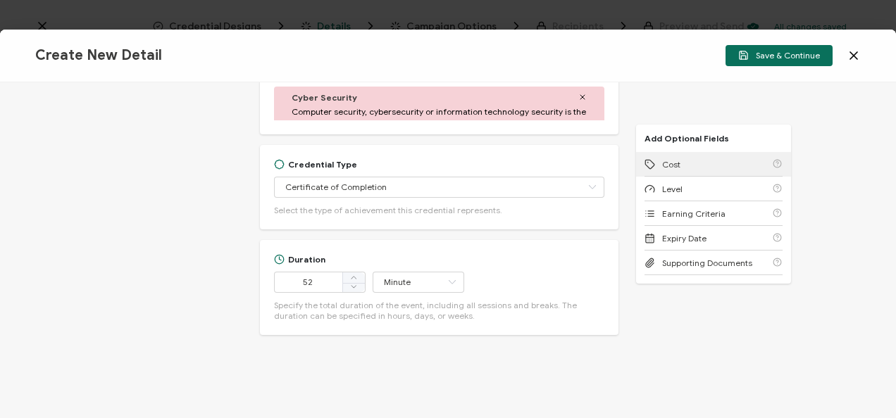
click at [668, 152] on div "Cost" at bounding box center [713, 164] width 138 height 25
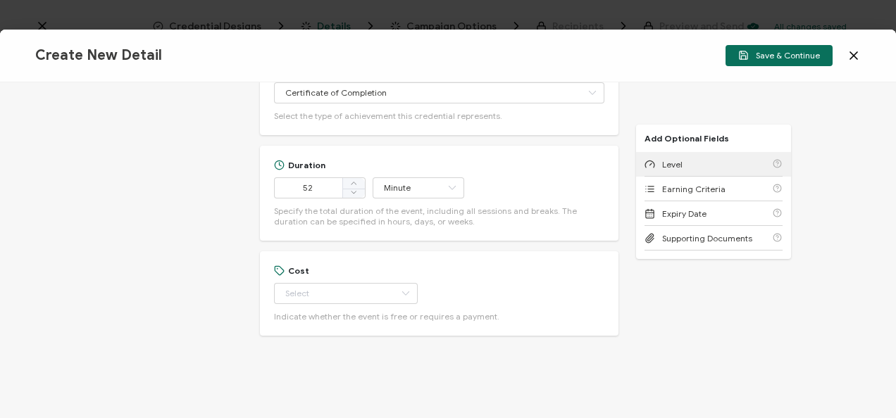
scroll to position [896, 0]
click at [397, 282] on icon at bounding box center [406, 292] width 18 height 21
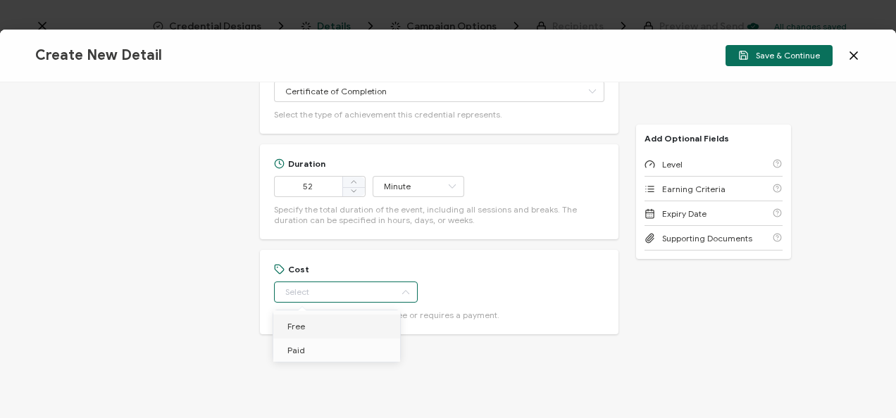
click at [344, 335] on li "Free" at bounding box center [339, 327] width 132 height 24
type input "Free"
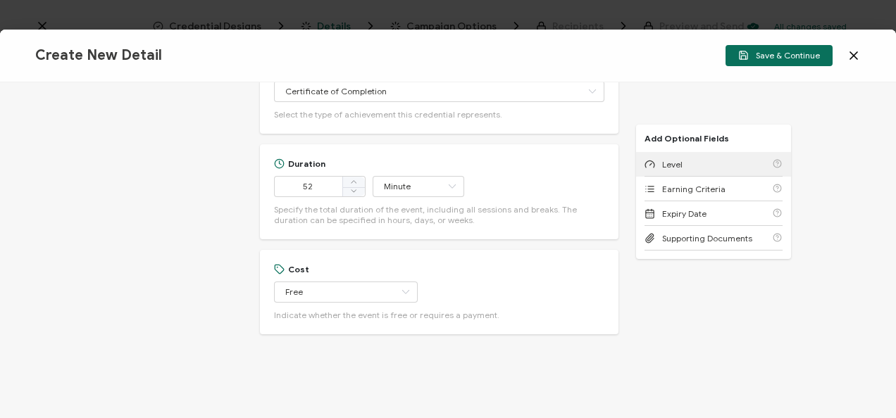
click at [665, 162] on span "Level" at bounding box center [672, 164] width 20 height 11
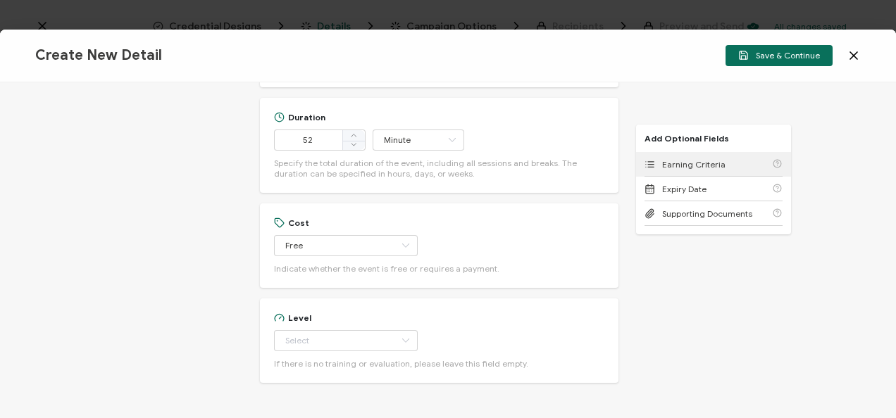
scroll to position [990, 0]
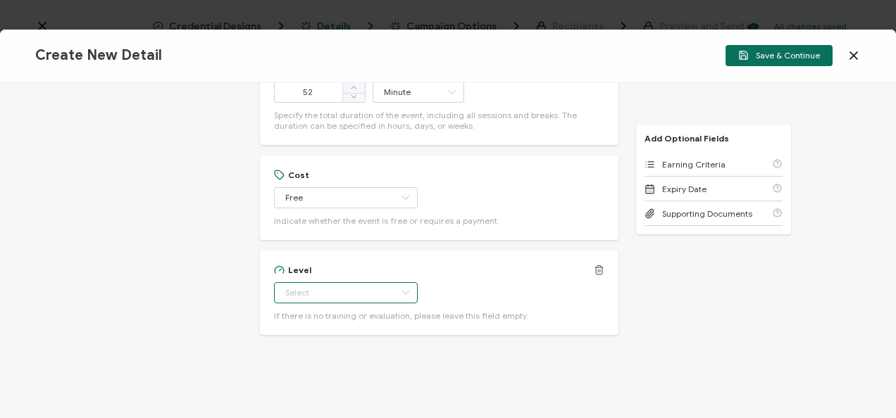
click at [313, 291] on input "text" at bounding box center [346, 292] width 144 height 21
click at [320, 162] on span "Beginner" at bounding box center [305, 158] width 36 height 11
type input "Beginner"
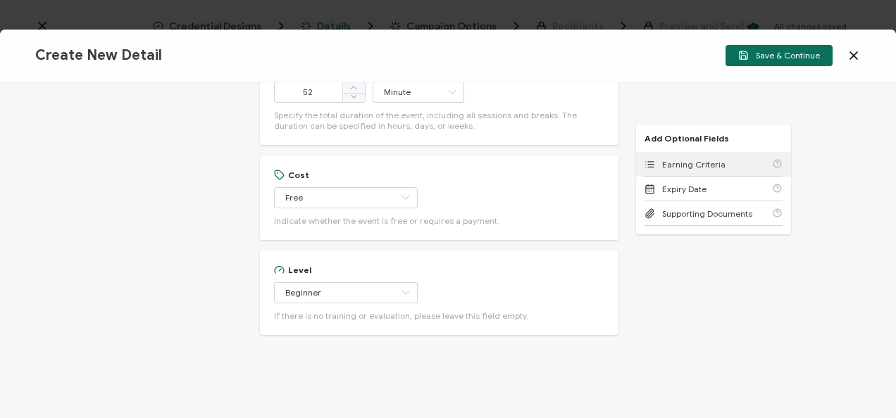
click at [690, 170] on div "Earning Criteria" at bounding box center [713, 164] width 138 height 25
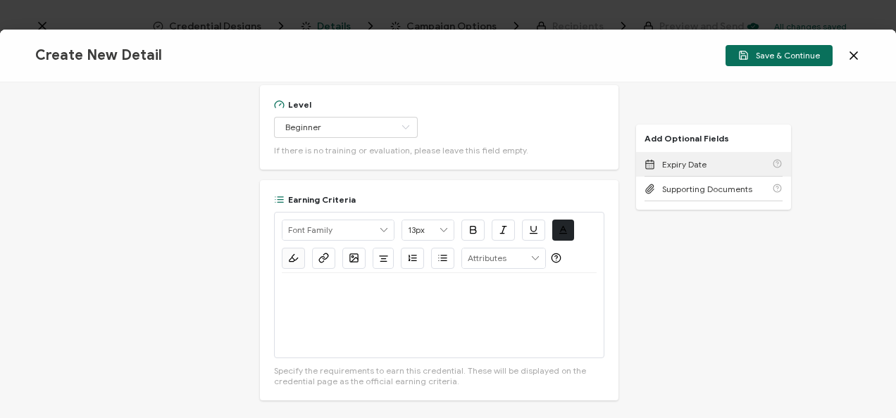
scroll to position [1221, 0]
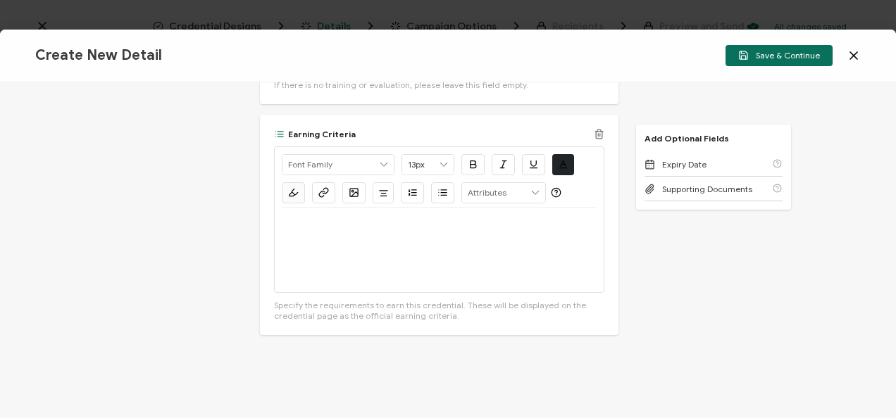
click at [349, 249] on div at bounding box center [439, 250] width 315 height 85
drag, startPoint x: 459, startPoint y: 272, endPoint x: 268, endPoint y: 266, distance: 191.7
click at [268, 266] on div "Earning Criteria Alright Sans Amita Archivo Black Arial Arimo Blinker Caveat Ch…" at bounding box center [439, 225] width 358 height 220
click at [325, 185] on button "button" at bounding box center [323, 192] width 23 height 21
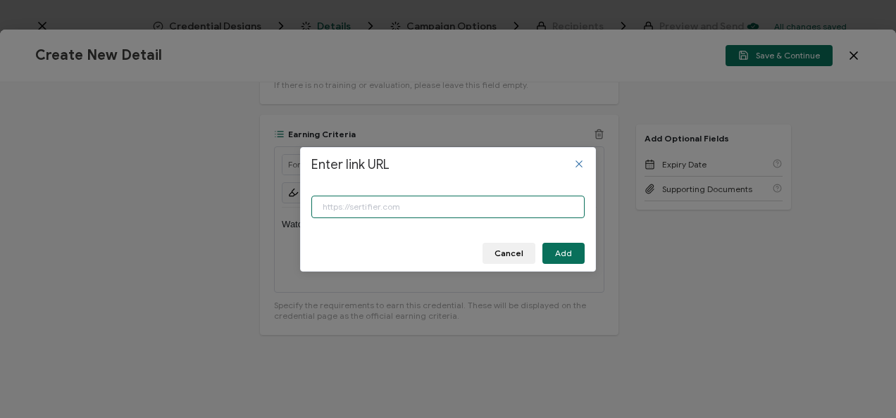
paste input "https://www.carahsoft.com/learn/event/70726"
type input "https://www.carahsoft.com/learn/event/70726"
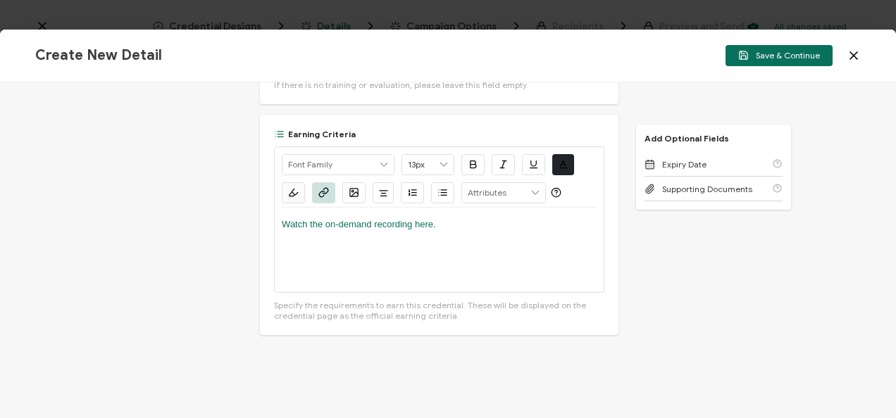
click at [761, 68] on div "Create New Detail Save & Continue" at bounding box center [448, 56] width 896 height 53
click at [757, 56] on span "Save & Continue" at bounding box center [779, 55] width 82 height 11
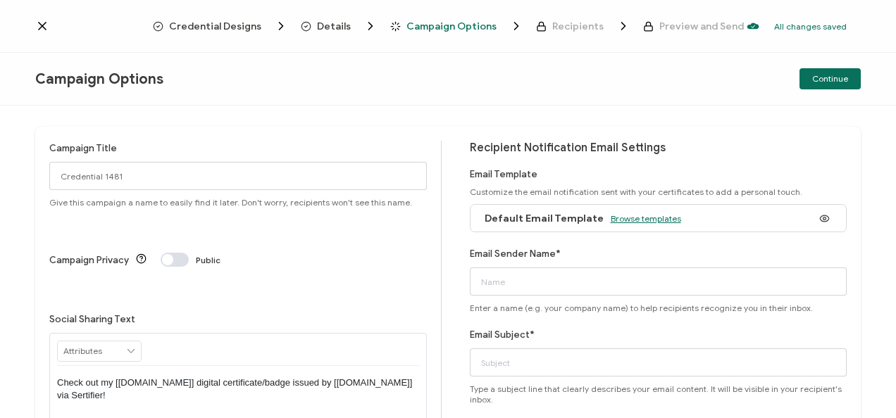
click at [635, 218] on span "Browse templates" at bounding box center [646, 218] width 70 height 11
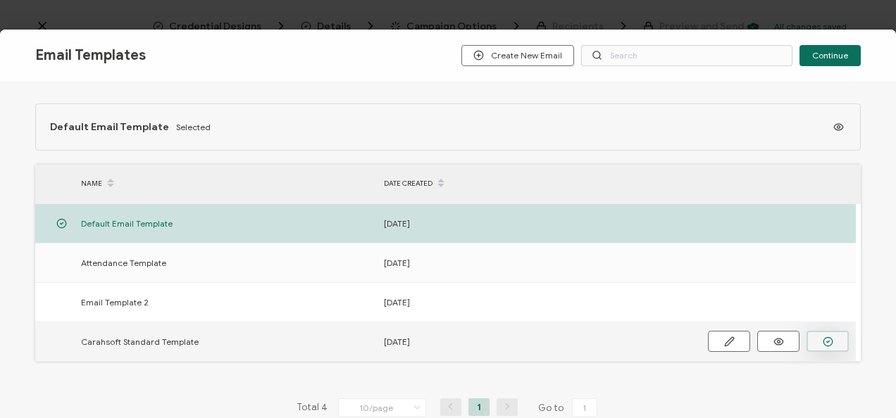
click at [0, 0] on icon "button" at bounding box center [0, 0] width 0 height 0
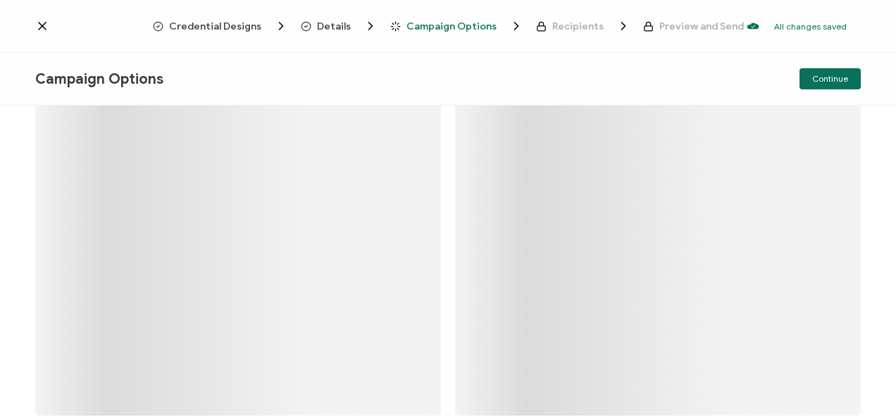
click at [616, 290] on rect at bounding box center [658, 242] width 406 height 348
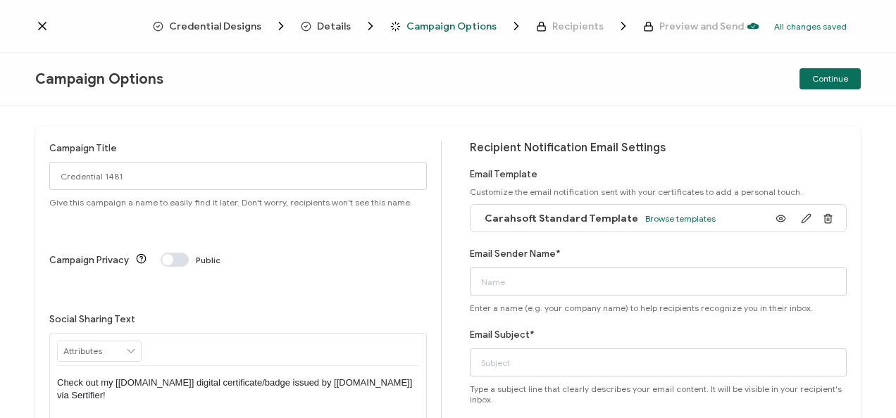
click at [562, 261] on div "Email Sender Name* Enter a name (e.g. your company name) to help recipients rec…" at bounding box center [659, 280] width 378 height 67
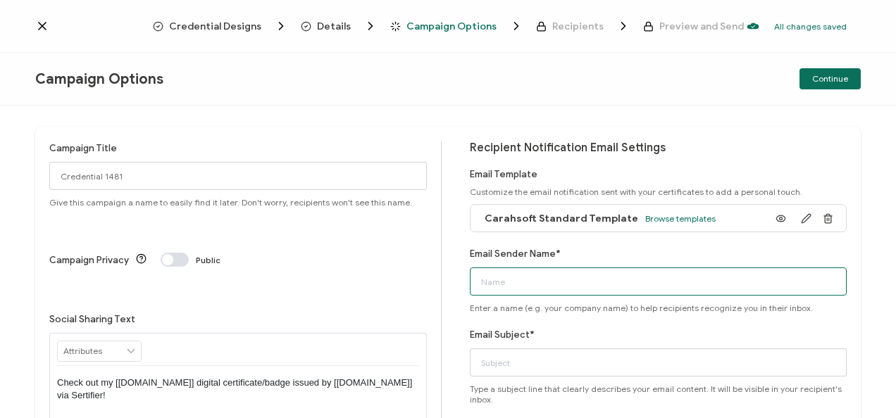
click at [544, 281] on input "Email Sender Name*" at bounding box center [659, 282] width 378 height 28
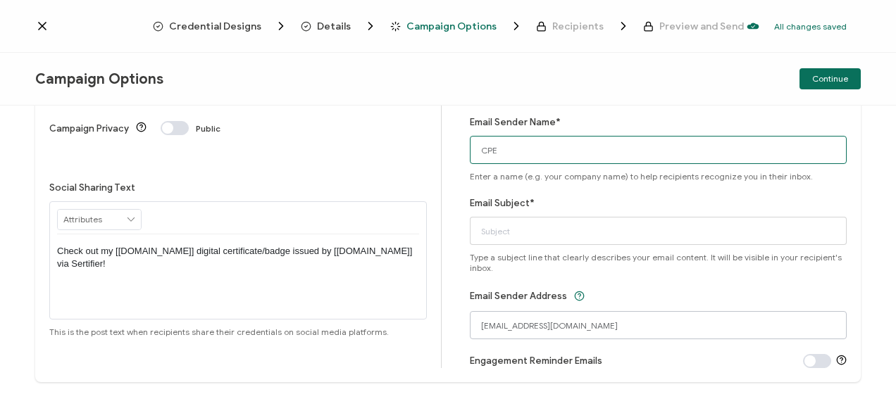
type input "CPE"
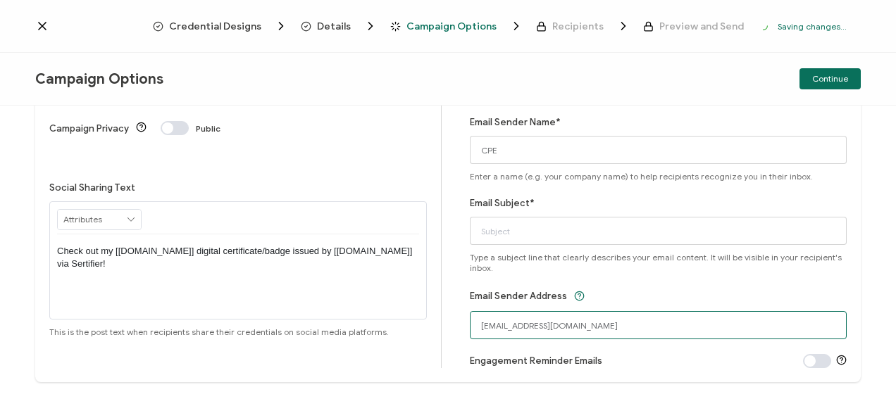
drag, startPoint x: 511, startPoint y: 327, endPoint x: 437, endPoint y: 315, distance: 75.7
click at [437, 315] on div "Campaign Title Credential 1481 Give this campaign a name to easily find it late…" at bounding box center [447, 188] width 825 height 387
click at [542, 326] on input "cpe@certificate.carahsoft.com" at bounding box center [659, 325] width 378 height 28
type input "cpe@carahsoft.com"
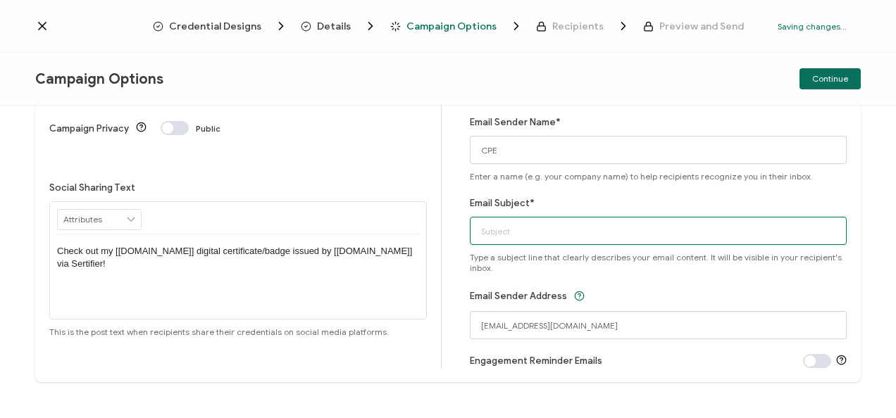
click at [536, 238] on input "Email Subject*" at bounding box center [659, 231] width 378 height 28
paste input "7-5-25_70726_Cloudera Webinar"
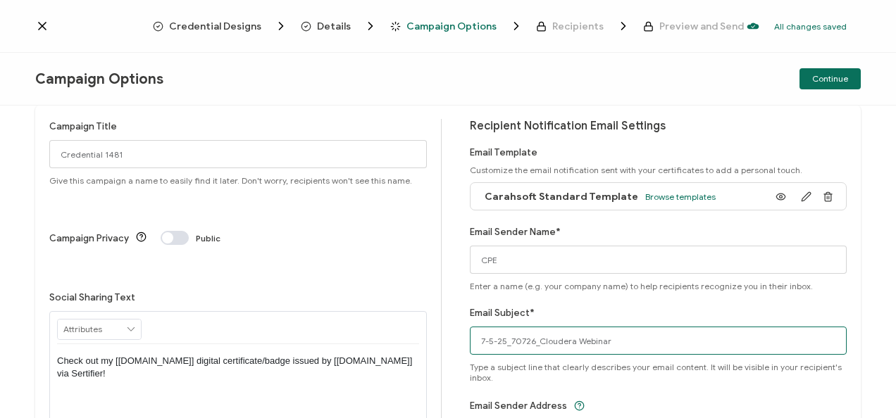
scroll to position [20, 0]
type input "7-5-25_70726_Cloudera Webinar"
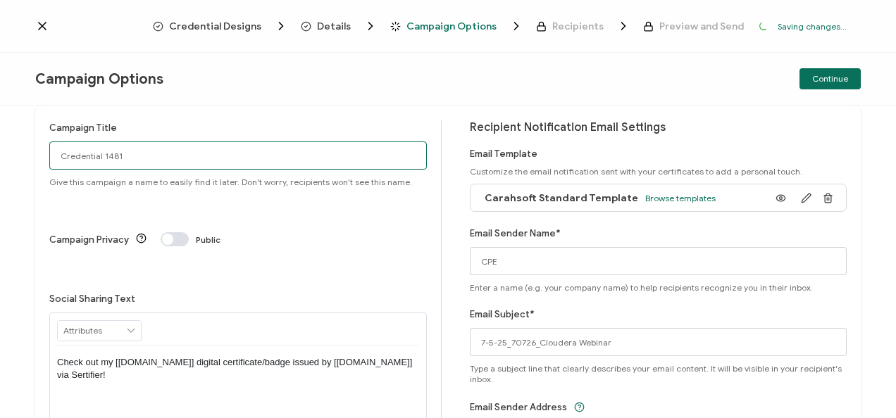
drag, startPoint x: 242, startPoint y: 161, endPoint x: 0, endPoint y: 143, distance: 243.0
click at [0, 143] on html "Credential Designs Details Campaign Options Recipients Preview and Send Saving …" at bounding box center [448, 209] width 896 height 418
paste input "7-5-25_70726_Cloudera Webinar"
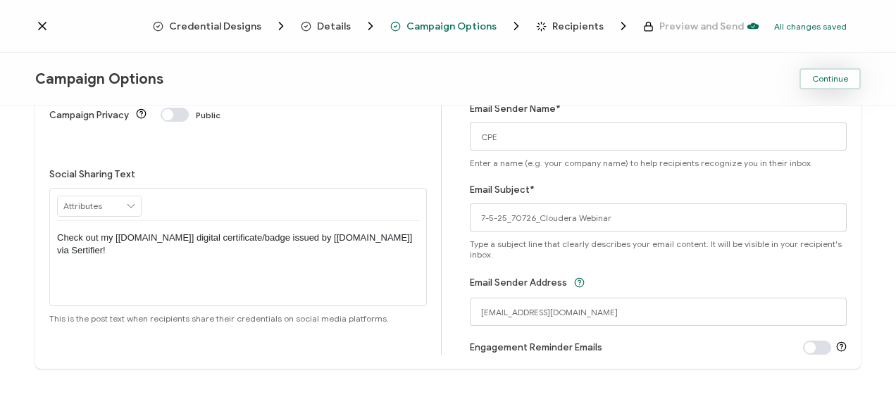
type input "7-5-25_70726_Cloudera Webinar"
click at [842, 80] on span "Continue" at bounding box center [830, 79] width 36 height 8
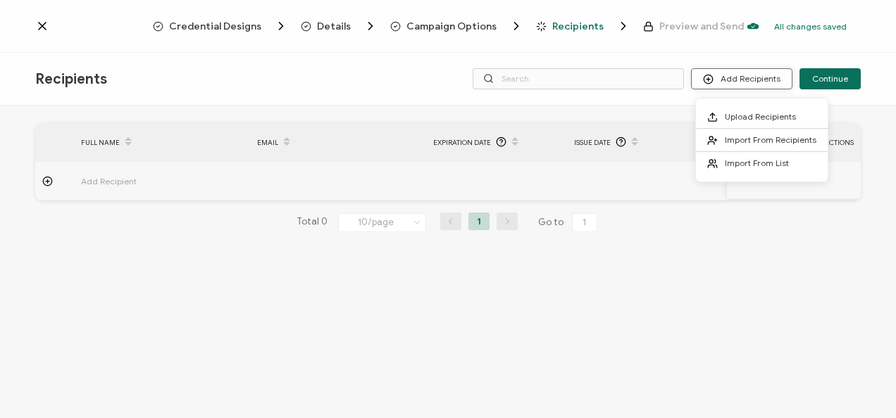
click at [734, 79] on button "Add Recipients" at bounding box center [741, 78] width 101 height 21
click at [711, 123] on li "Upload Recipients" at bounding box center [762, 117] width 132 height 23
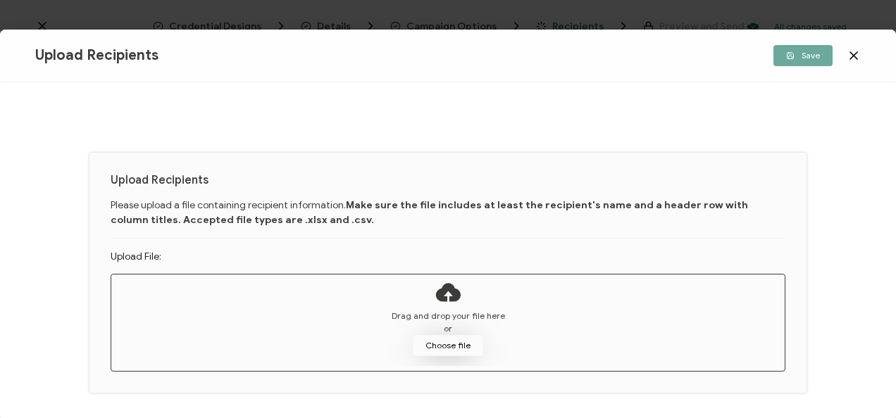
click at [456, 342] on button "Choose file" at bounding box center [448, 345] width 70 height 21
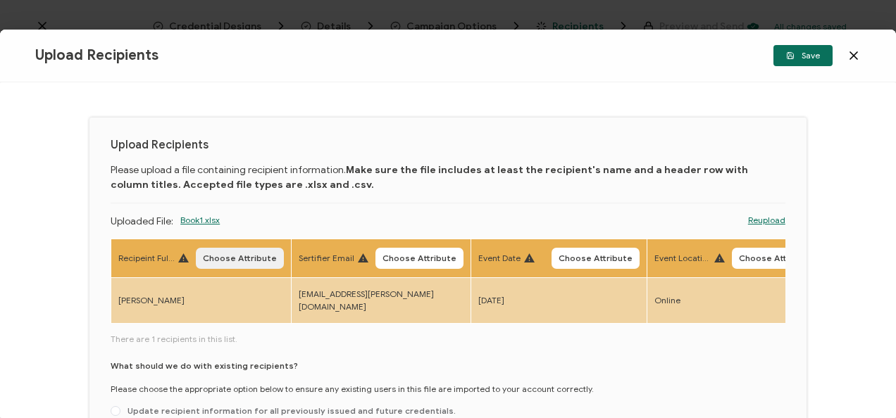
click at [254, 249] on button "Choose Attribute" at bounding box center [240, 258] width 88 height 21
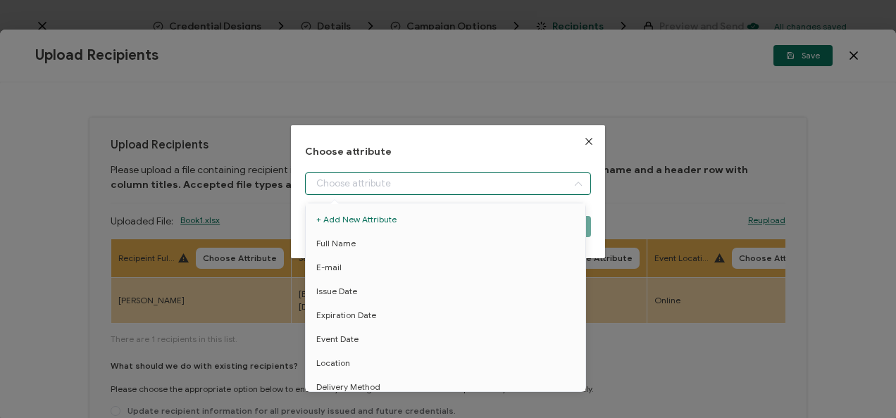
click at [349, 193] on input "dialog" at bounding box center [447, 184] width 285 height 23
click at [348, 243] on span "Full Name" at bounding box center [335, 244] width 39 height 24
type input "Full Name"
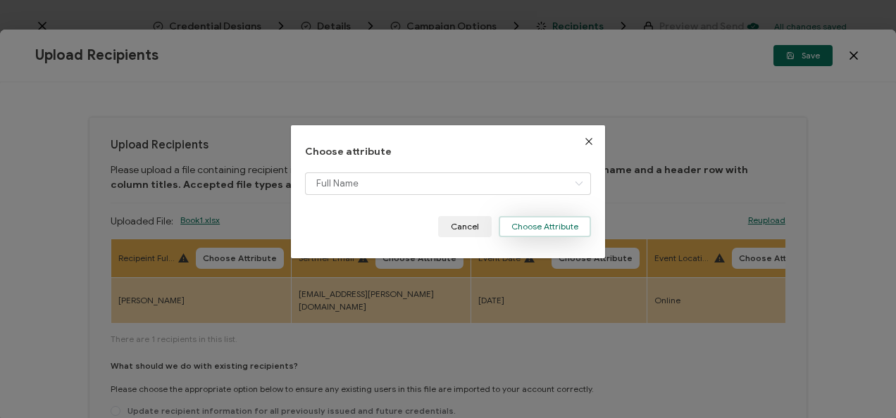
click at [546, 230] on button "Choose Attribute" at bounding box center [545, 226] width 92 height 21
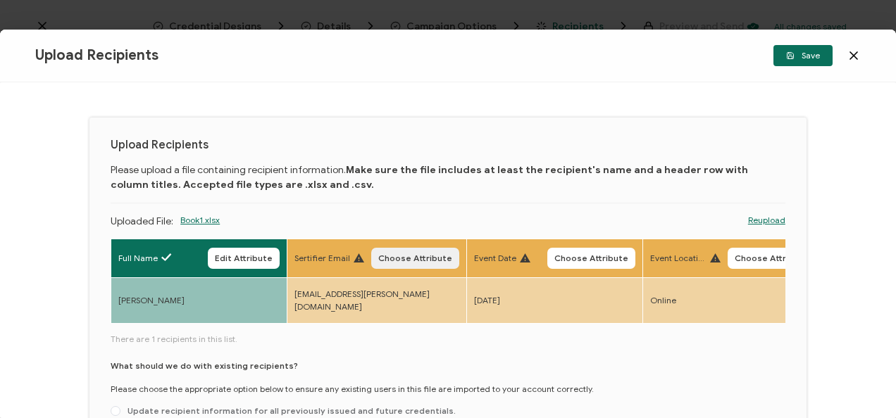
click at [429, 259] on span "Choose Attribute" at bounding box center [415, 258] width 74 height 8
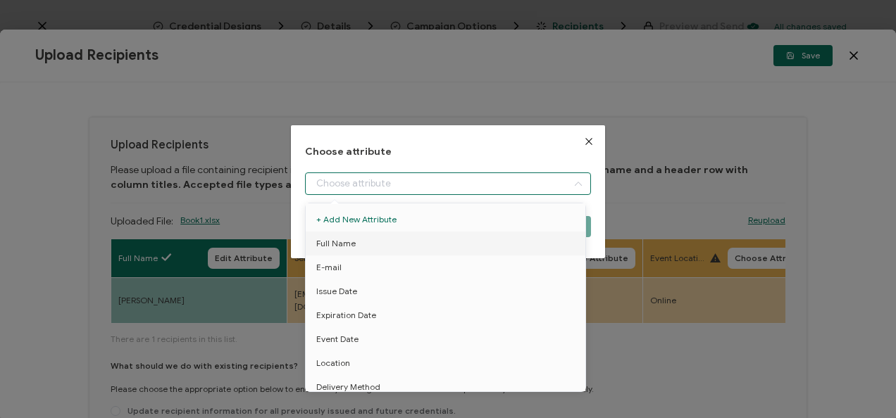
click at [399, 190] on input "dialog" at bounding box center [447, 184] width 285 height 23
click at [380, 266] on li "E-mail" at bounding box center [448, 268] width 292 height 24
type input "E-mail"
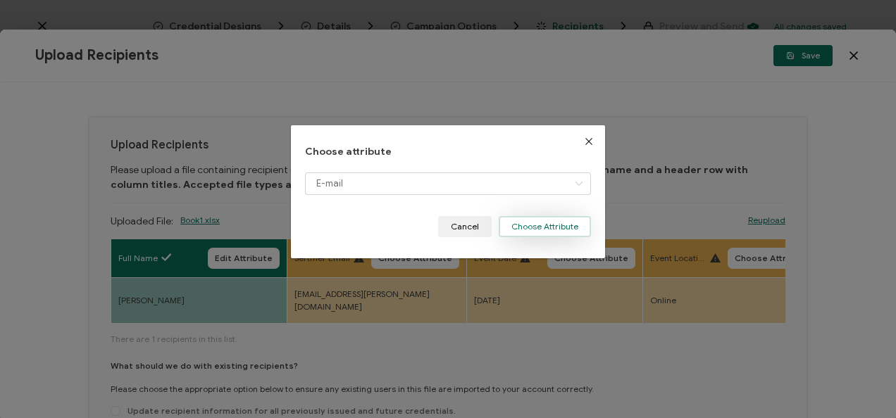
click at [537, 224] on button "Choose Attribute" at bounding box center [545, 226] width 92 height 21
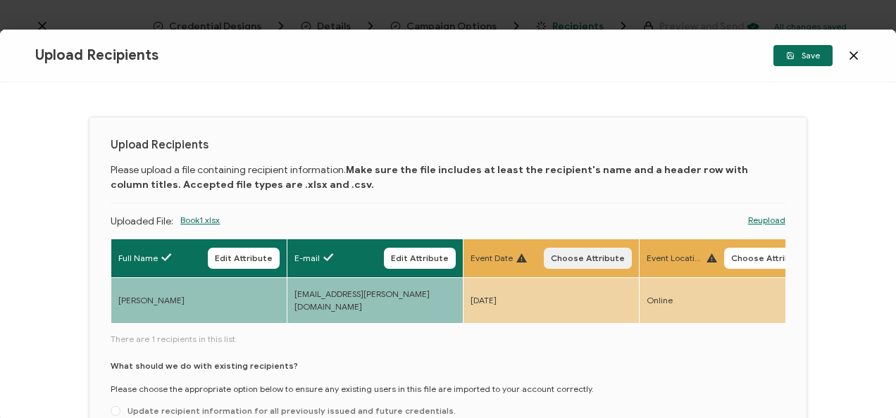
click at [578, 251] on button "Choose Attribute" at bounding box center [588, 258] width 88 height 21
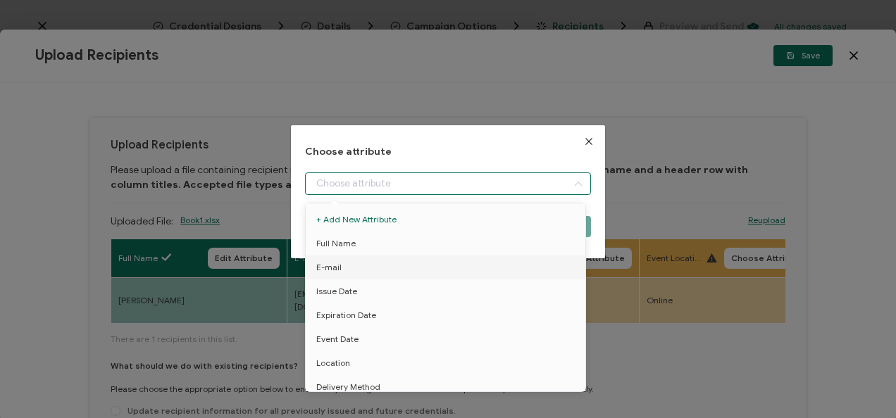
click at [530, 190] on input "dialog" at bounding box center [447, 184] width 285 height 23
click at [439, 338] on li "Event Date" at bounding box center [448, 339] width 292 height 24
type input "Event Date"
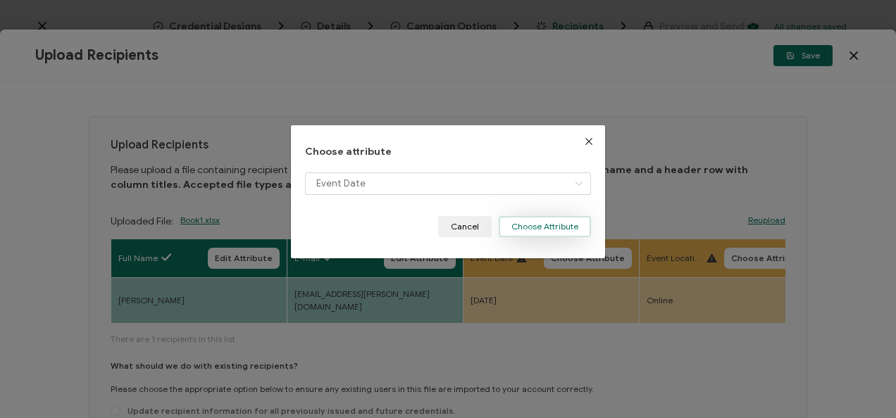
click at [537, 223] on button "Choose Attribute" at bounding box center [545, 226] width 92 height 21
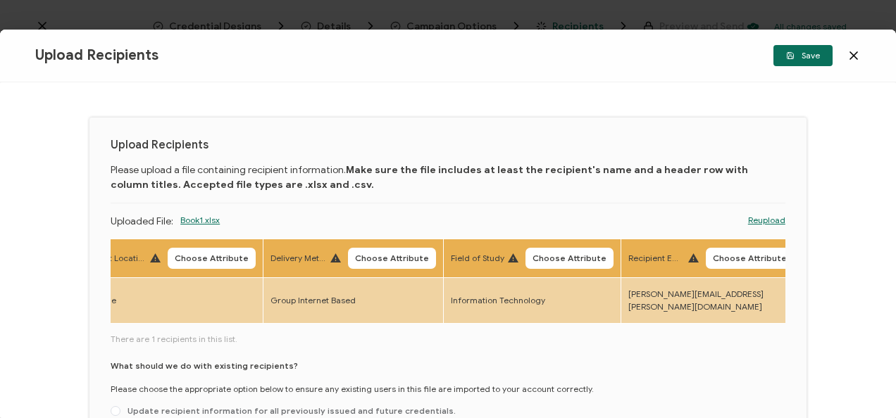
scroll to position [0, 566]
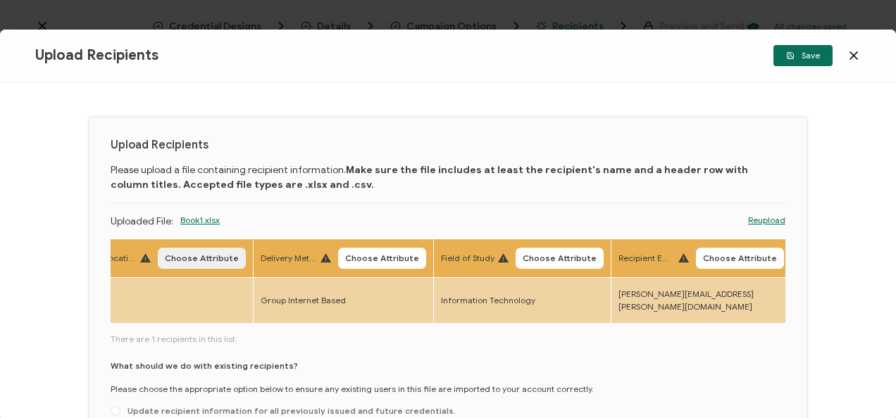
click at [211, 257] on span "Choose Attribute" at bounding box center [202, 258] width 74 height 8
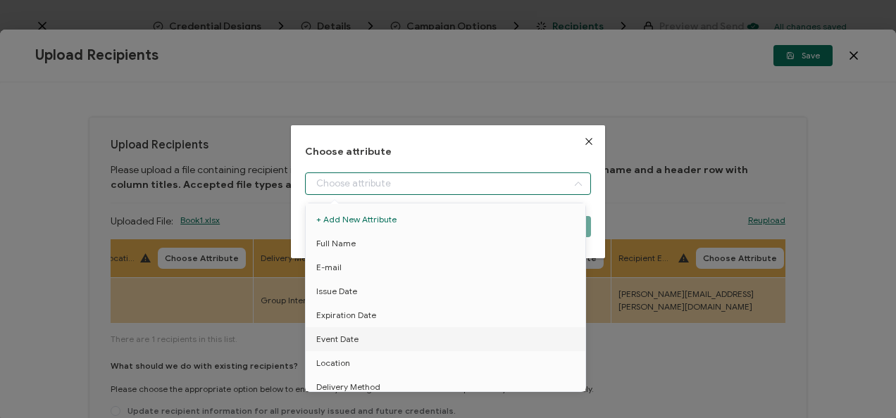
click at [351, 182] on input "dialog" at bounding box center [447, 184] width 285 height 23
click at [337, 358] on span "Location" at bounding box center [333, 363] width 34 height 24
type input "Location"
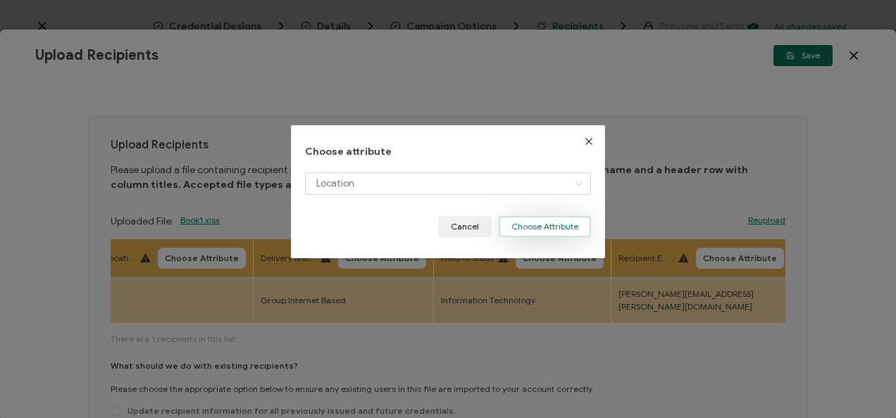
click at [507, 216] on div "Location" at bounding box center [447, 195] width 285 height 44
click at [533, 223] on button "Choose Attribute" at bounding box center [545, 226] width 92 height 21
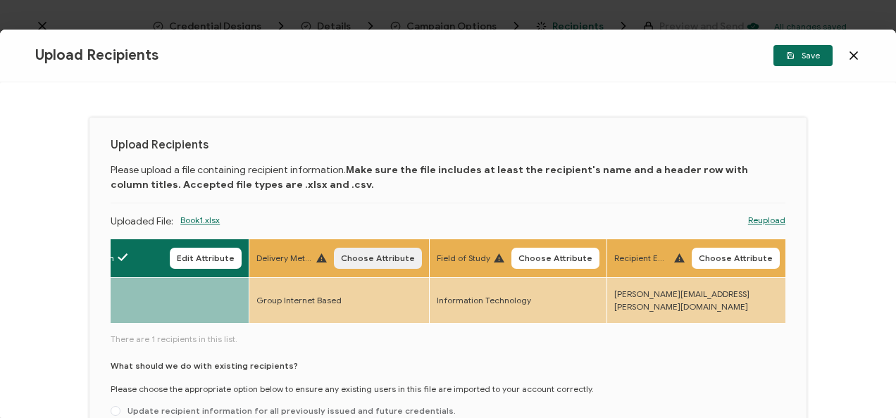
click at [405, 263] on button "Choose Attribute" at bounding box center [378, 258] width 88 height 21
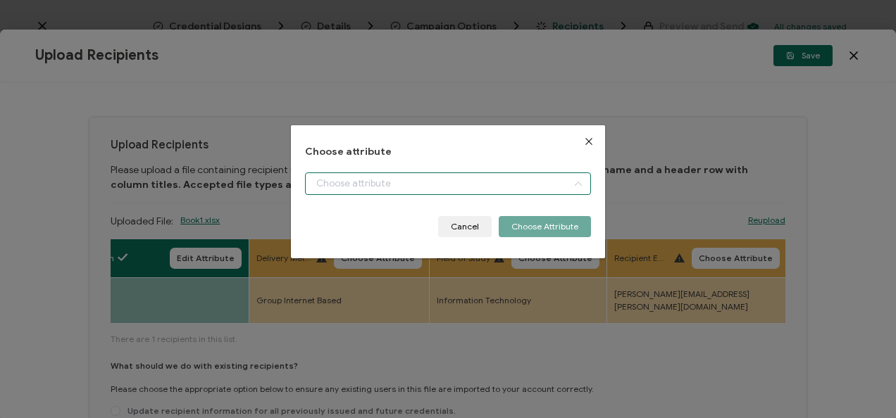
click at [474, 189] on input "dialog" at bounding box center [447, 184] width 285 height 23
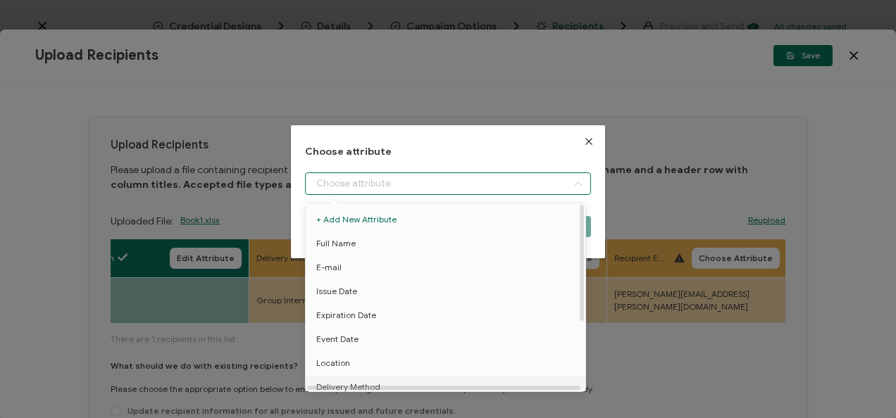
click at [390, 382] on li "Delivery Method" at bounding box center [448, 387] width 292 height 24
type input "Delivery Method"
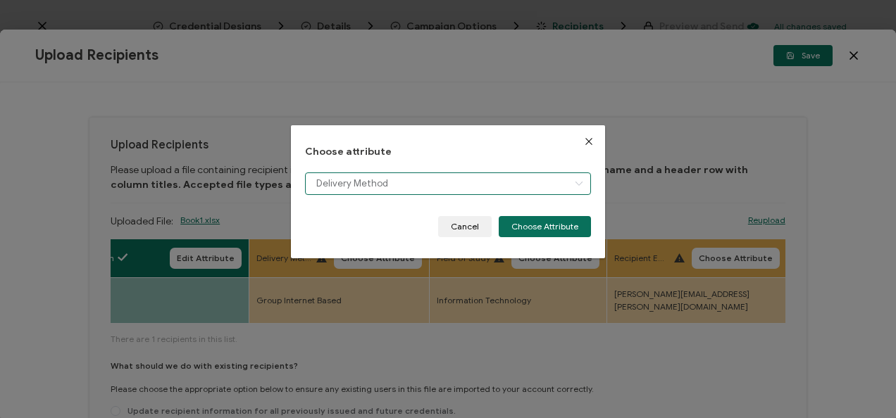
scroll to position [10, 0]
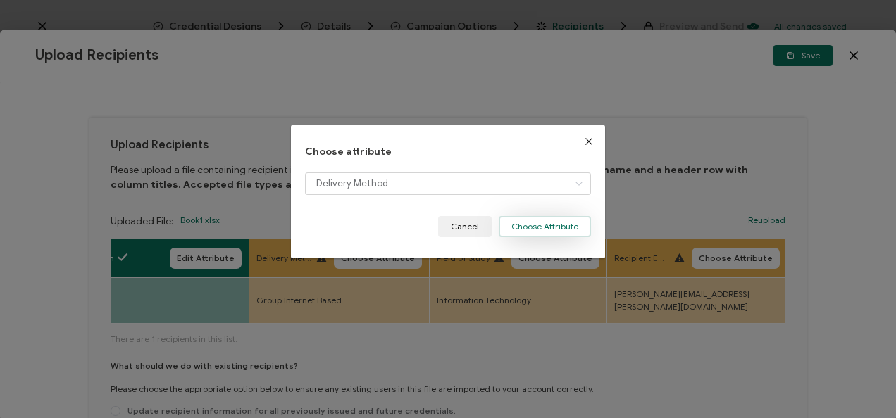
click at [535, 225] on button "Choose Attribute" at bounding box center [545, 226] width 92 height 21
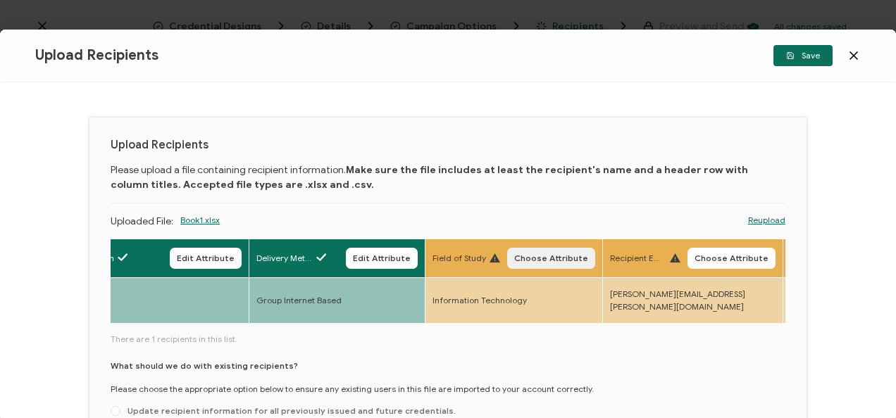
click at [523, 266] on button "Choose Attribute" at bounding box center [551, 258] width 88 height 21
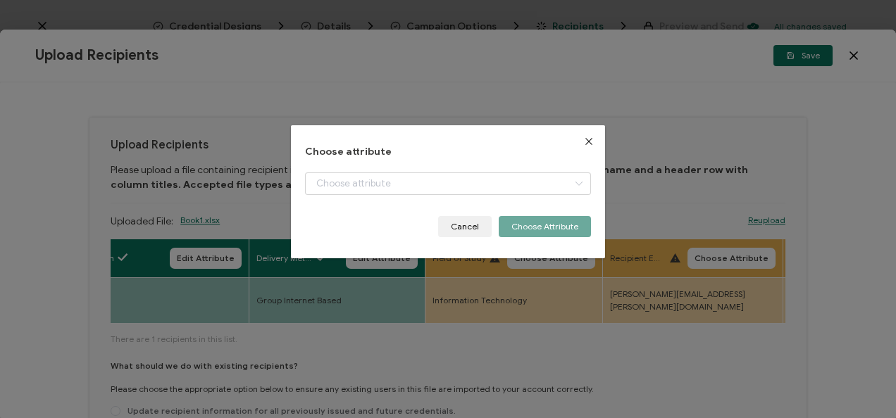
click at [453, 196] on div "dialog" at bounding box center [447, 195] width 285 height 44
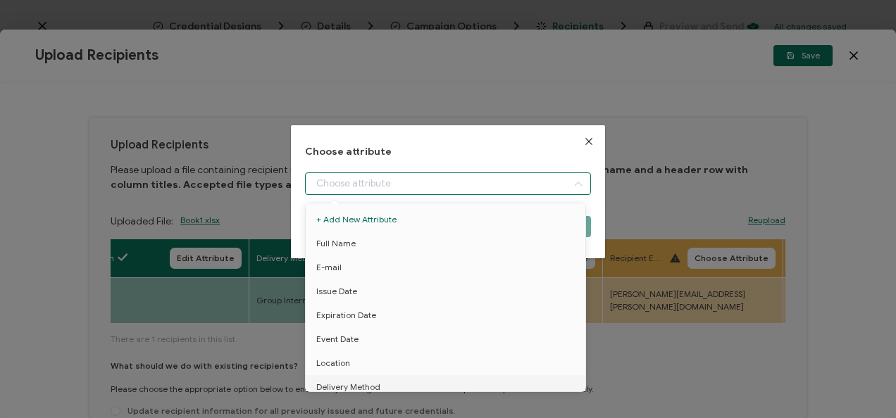
click at [424, 182] on input "dialog" at bounding box center [447, 184] width 285 height 23
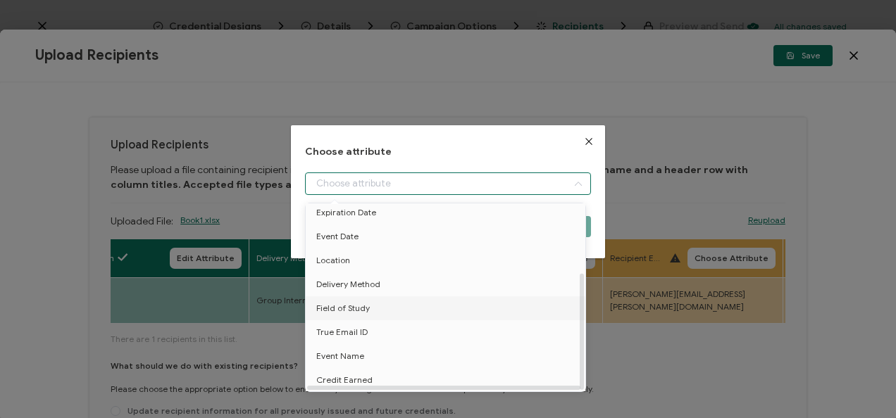
click at [393, 297] on li "Field of Study" at bounding box center [448, 309] width 292 height 24
type input "Field of Study"
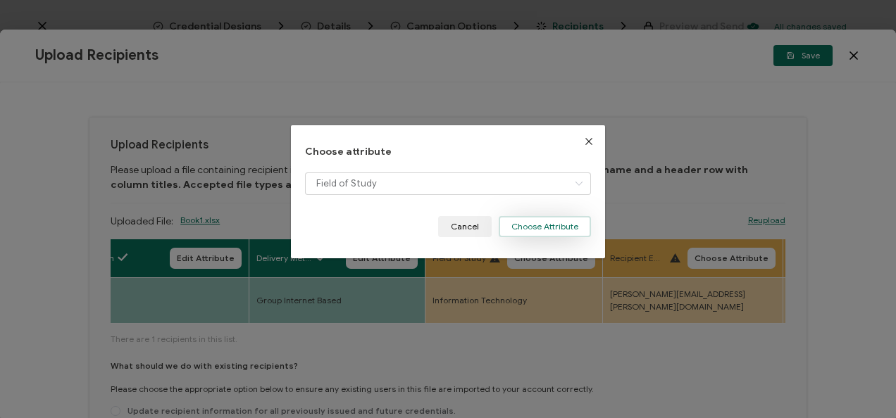
click at [534, 223] on button "Choose Attribute" at bounding box center [545, 226] width 92 height 21
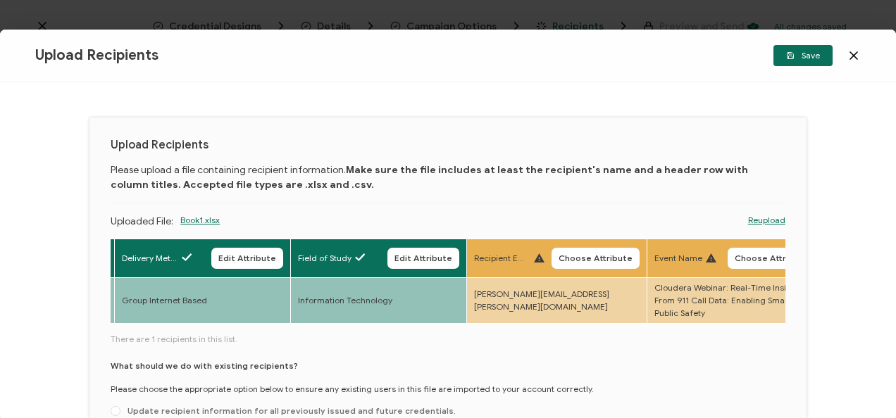
scroll to position [0, 725]
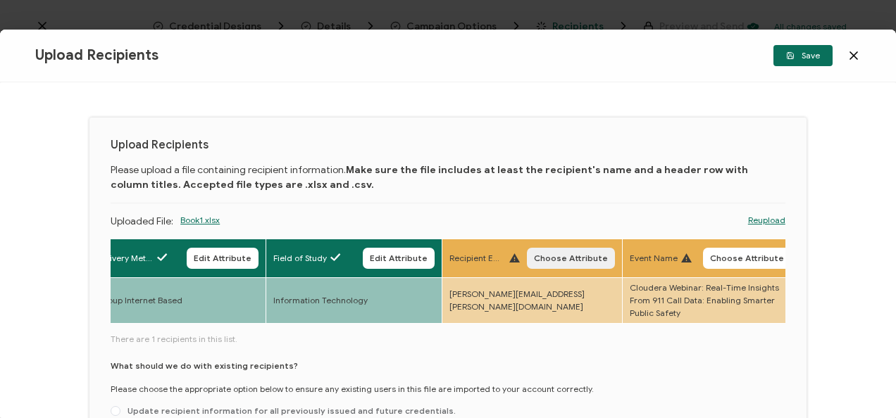
click at [550, 261] on span "Choose Attribute" at bounding box center [571, 258] width 74 height 8
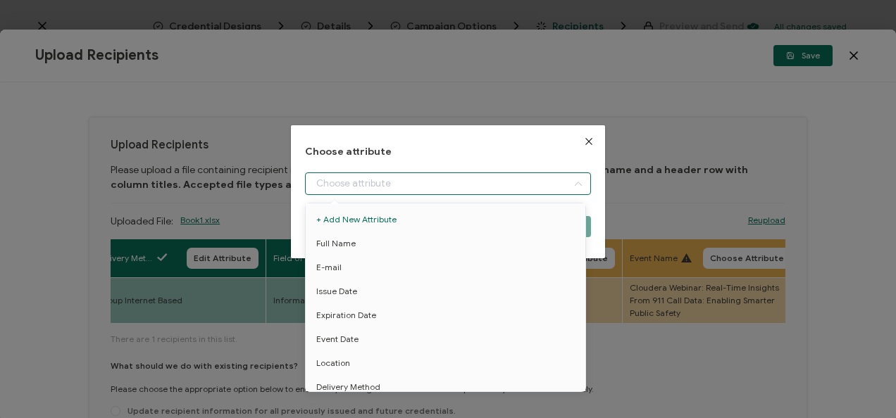
click at [479, 182] on input "dialog" at bounding box center [447, 184] width 285 height 23
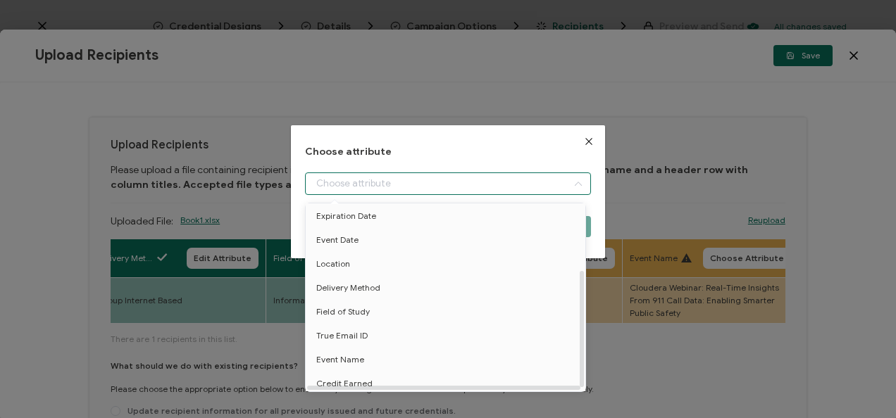
scroll to position [110, 0]
click at [412, 320] on li "True Email ID" at bounding box center [448, 332] width 292 height 24
type input "True Email ID"
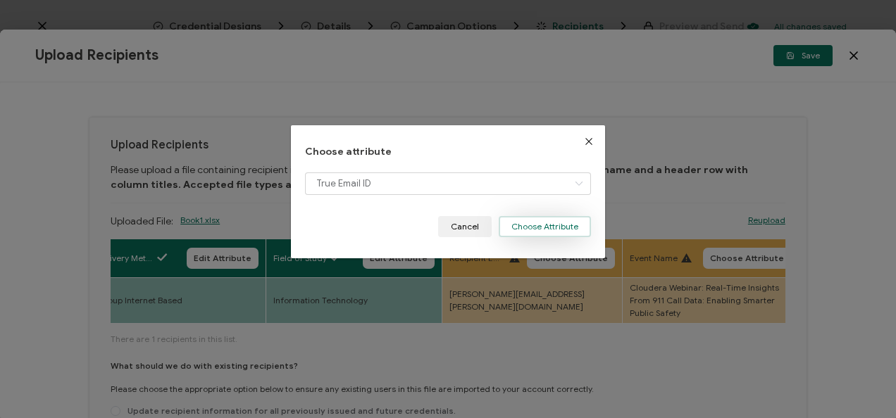
click at [525, 225] on button "Choose Attribute" at bounding box center [545, 226] width 92 height 21
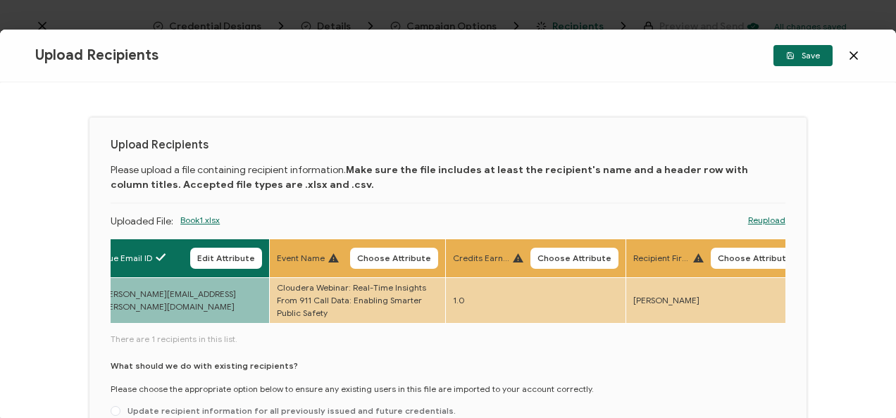
scroll to position [0, 1075]
click at [408, 255] on span "Choose Attribute" at bounding box center [393, 258] width 74 height 8
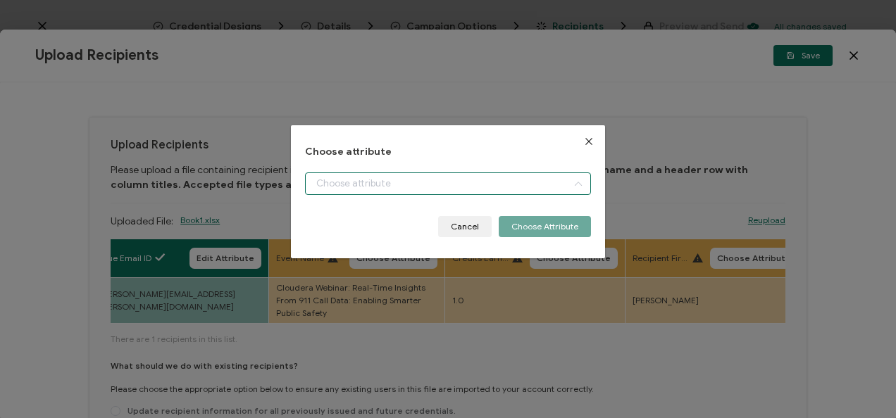
click at [432, 180] on input "dialog" at bounding box center [447, 184] width 285 height 23
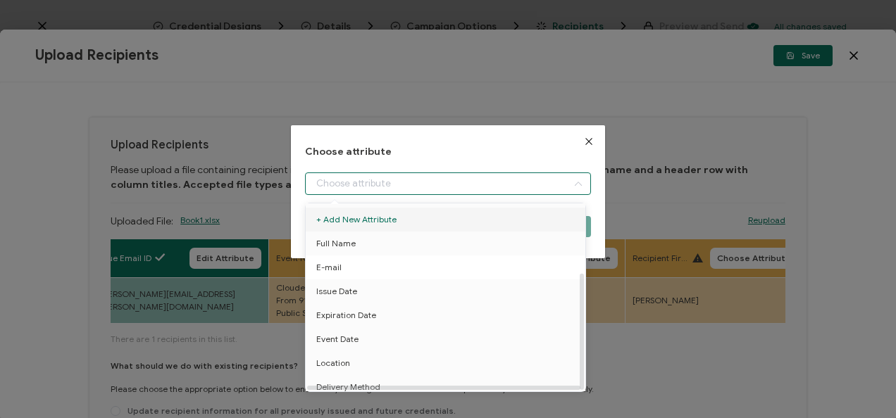
scroll to position [110, 0]
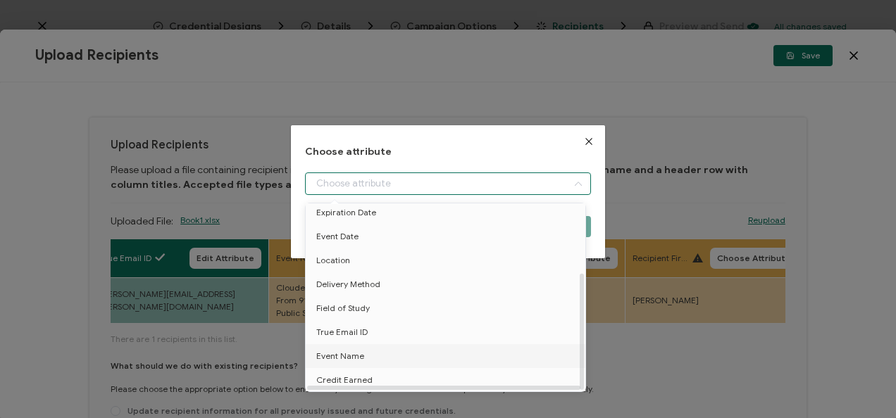
click at [413, 358] on li "Event Name" at bounding box center [448, 356] width 292 height 24
type input "Event Name"
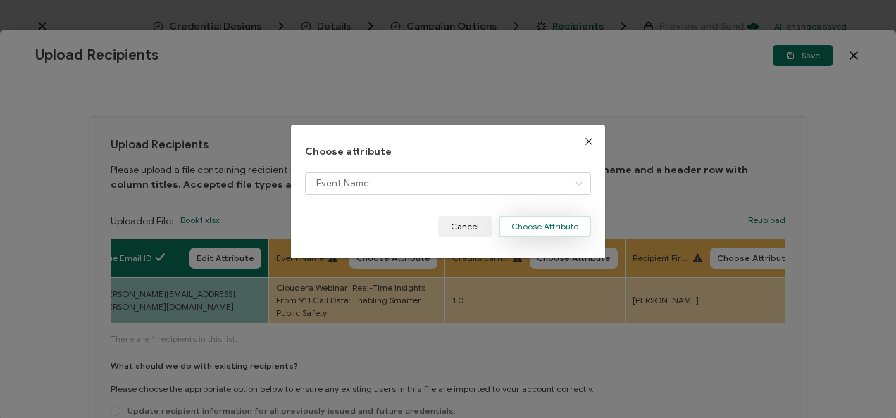
click at [564, 220] on button "Choose Attribute" at bounding box center [545, 226] width 92 height 21
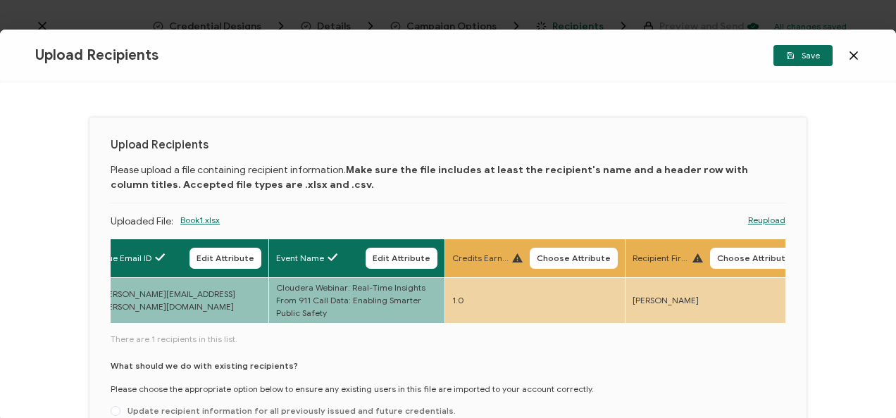
click at [566, 250] on button "Choose Attribute" at bounding box center [574, 258] width 88 height 21
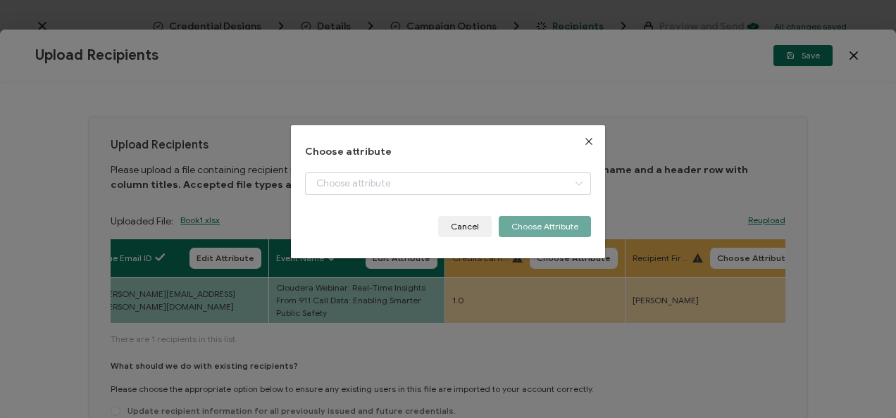
click at [504, 171] on div "Choose attribute Cancel Choose Attribute" at bounding box center [447, 191] width 285 height 91
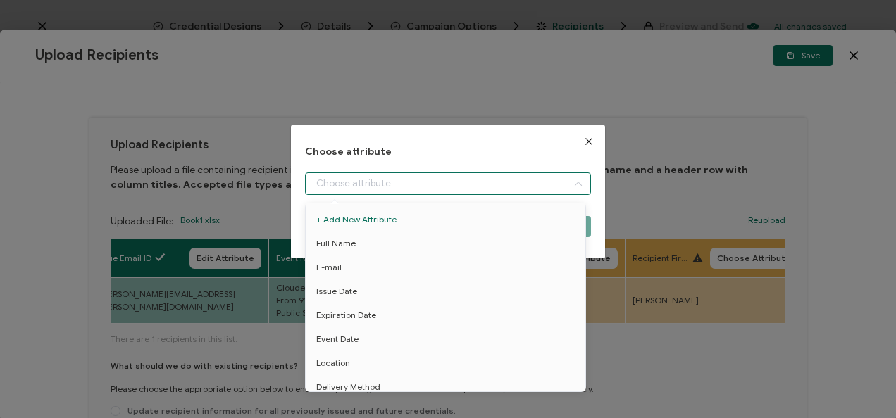
click at [503, 182] on input "dialog" at bounding box center [447, 184] width 285 height 23
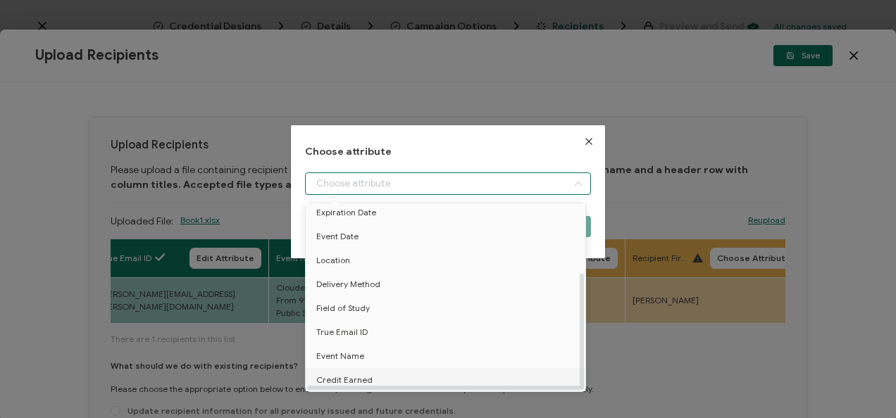
click at [399, 379] on li "Credit Earned" at bounding box center [448, 380] width 292 height 24
type input "Credit Earned"
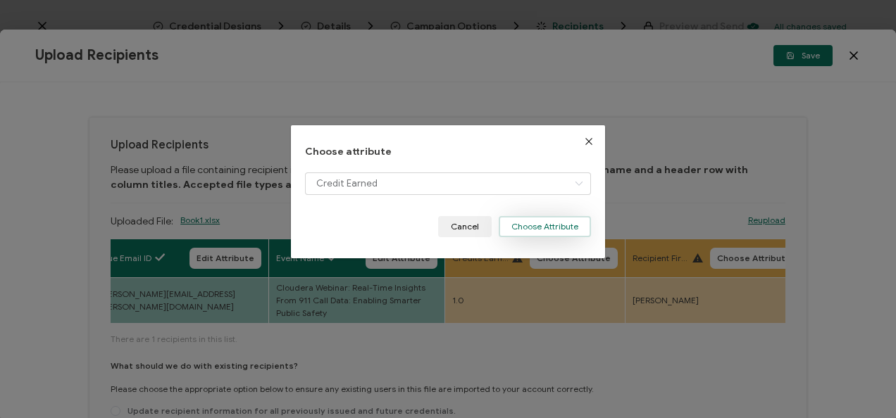
click at [527, 235] on button "Choose Attribute" at bounding box center [545, 226] width 92 height 21
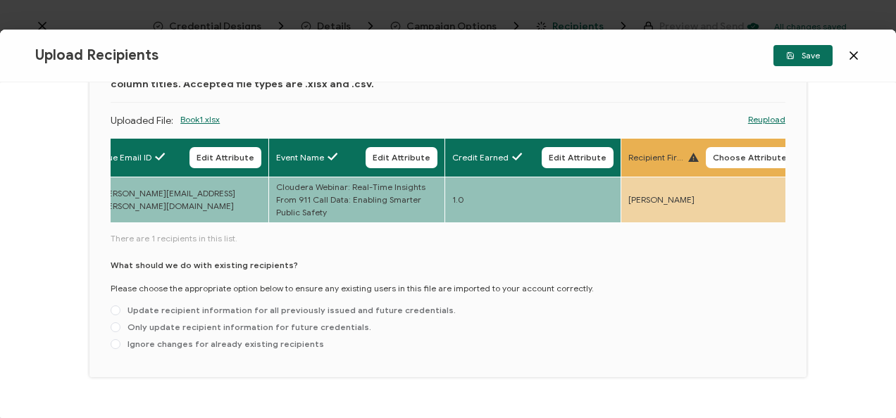
scroll to position [101, 0]
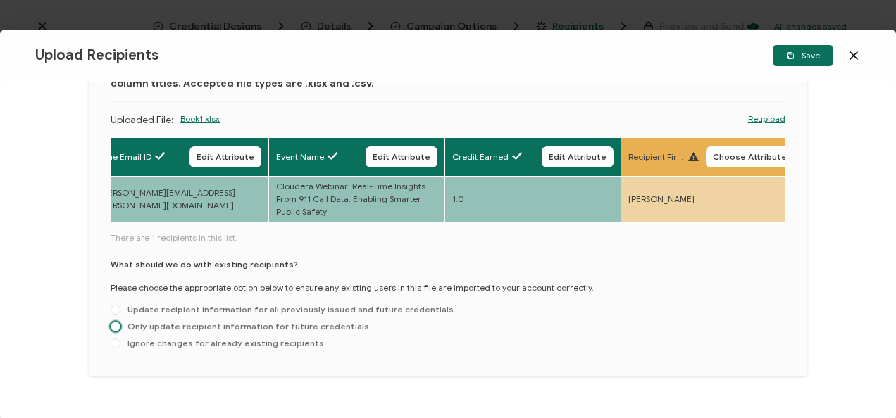
click at [163, 328] on span "Only update recipient information for future credentials." at bounding box center [245, 326] width 251 height 11
click at [120, 328] on input "Only update recipient information for future credentials." at bounding box center [116, 327] width 10 height 11
radio input "true"
click at [803, 52] on span "Save" at bounding box center [803, 55] width 34 height 8
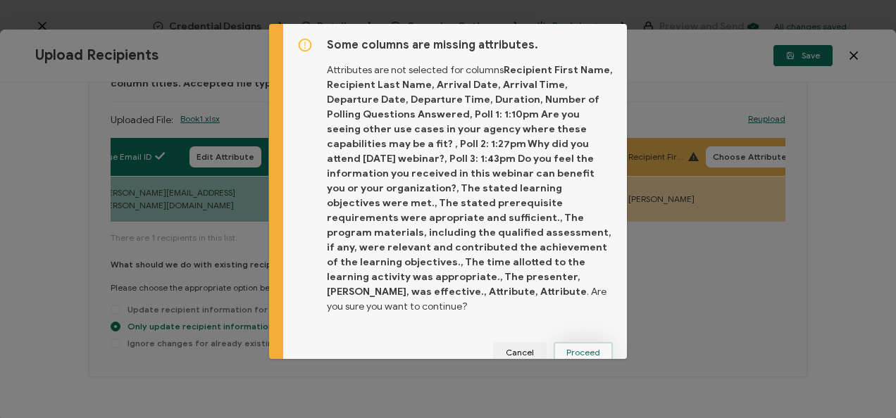
click at [577, 344] on button "Proceed" at bounding box center [583, 352] width 59 height 21
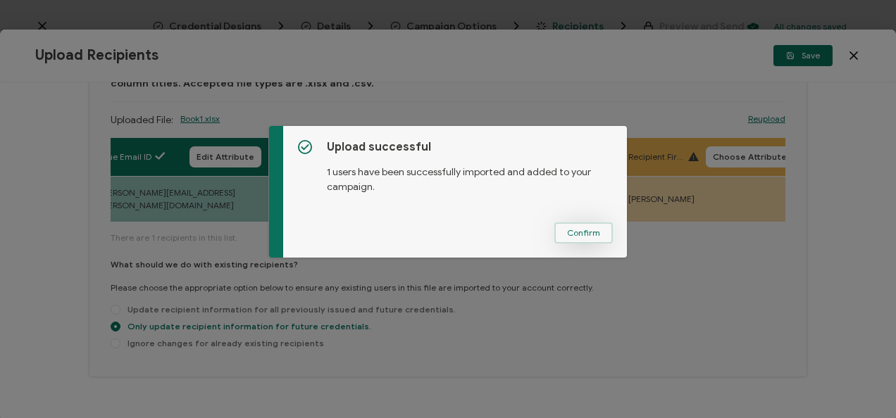
click at [587, 230] on span "Confirm" at bounding box center [583, 233] width 33 height 8
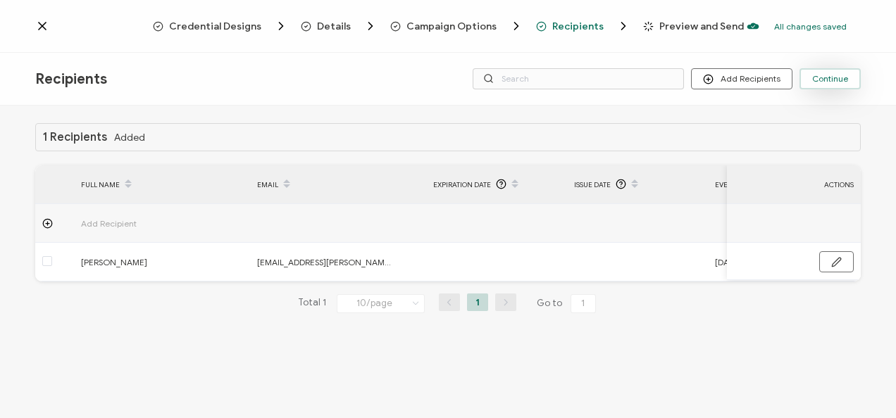
click at [827, 86] on button "Continue" at bounding box center [829, 78] width 61 height 21
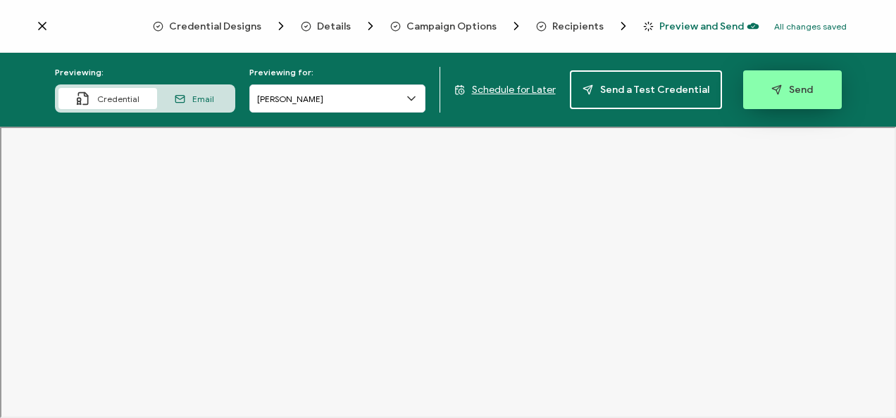
click at [810, 101] on button "Send" at bounding box center [792, 89] width 99 height 39
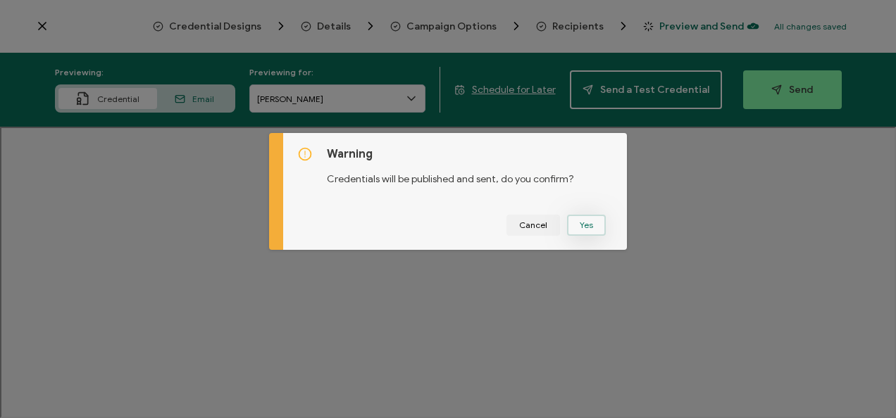
click at [577, 235] on button "Yes" at bounding box center [586, 225] width 39 height 21
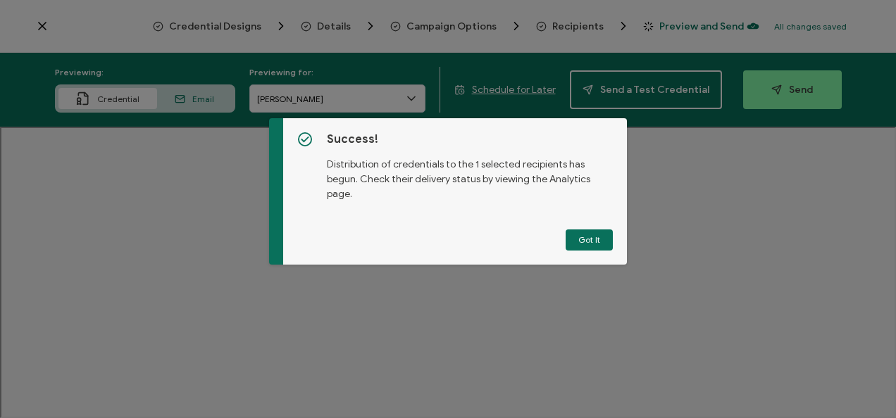
click at [577, 235] on button "Got It" at bounding box center [589, 240] width 47 height 21
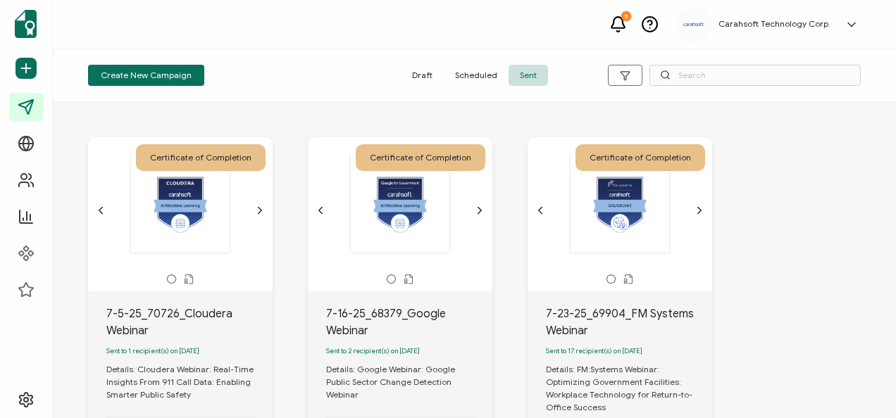
scroll to position [111, 0]
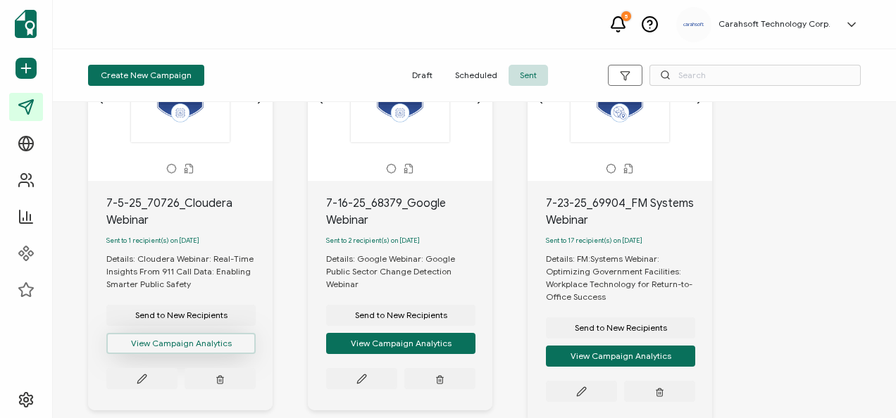
click at [220, 344] on button "View Campaign Analytics" at bounding box center [180, 343] width 149 height 21
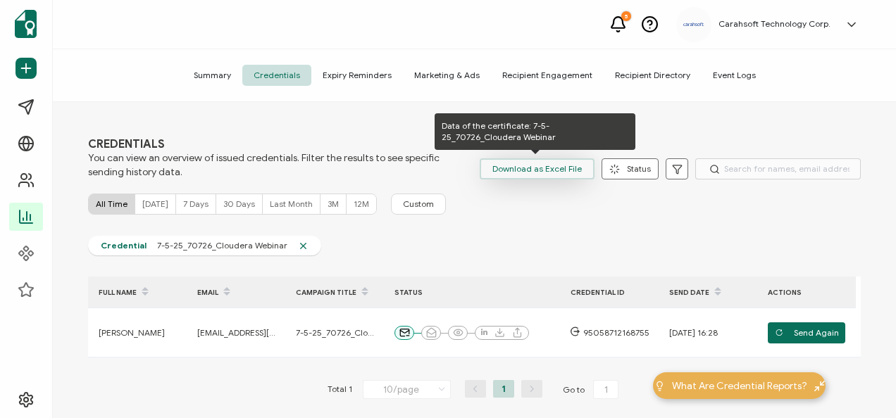
click at [506, 166] on span "Download as Excel File" at bounding box center [536, 168] width 89 height 21
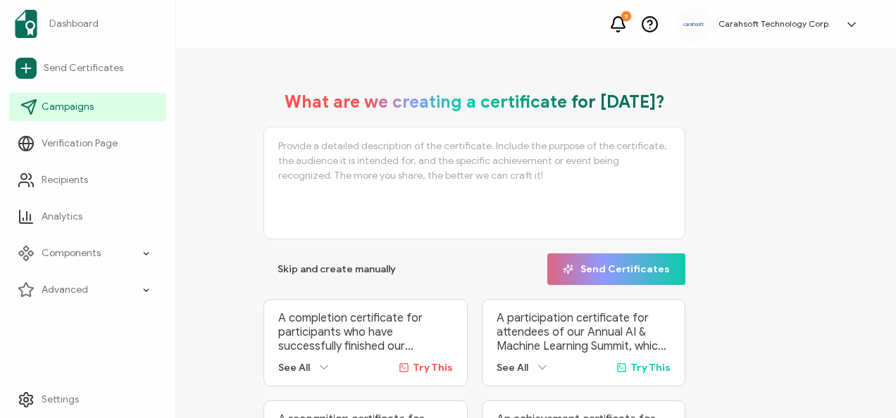
click at [72, 114] on link "Campaigns" at bounding box center [87, 107] width 157 height 28
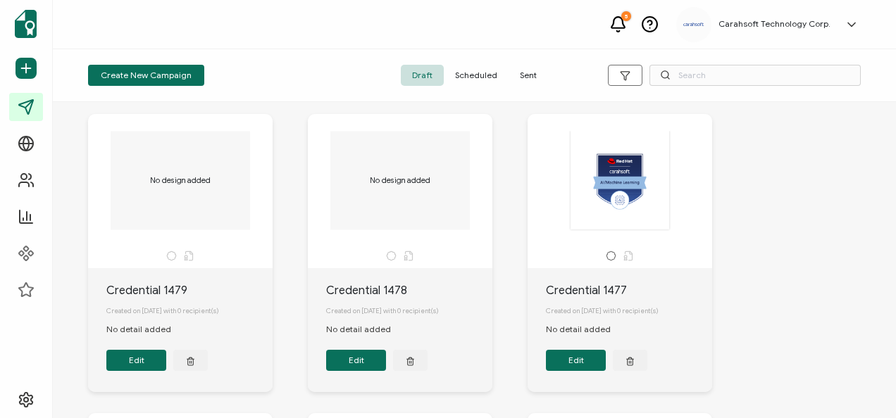
scroll to position [40, 0]
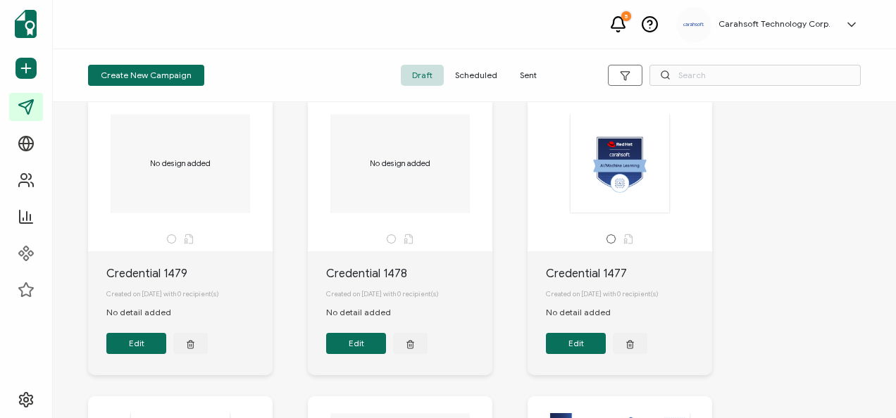
click at [538, 72] on span "Sent" at bounding box center [528, 75] width 39 height 21
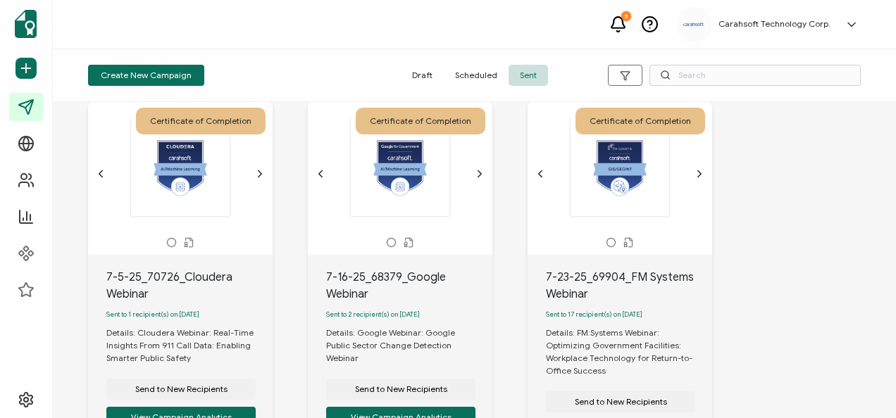
scroll to position [82, 0]
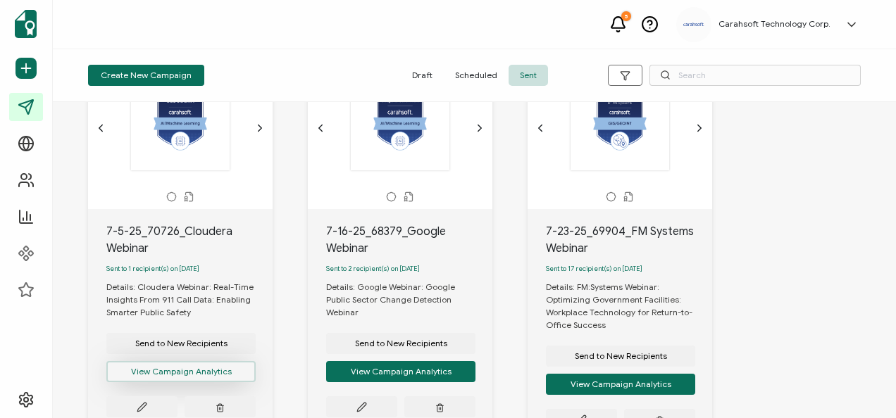
click at [213, 380] on button "View Campaign Analytics" at bounding box center [180, 371] width 149 height 21
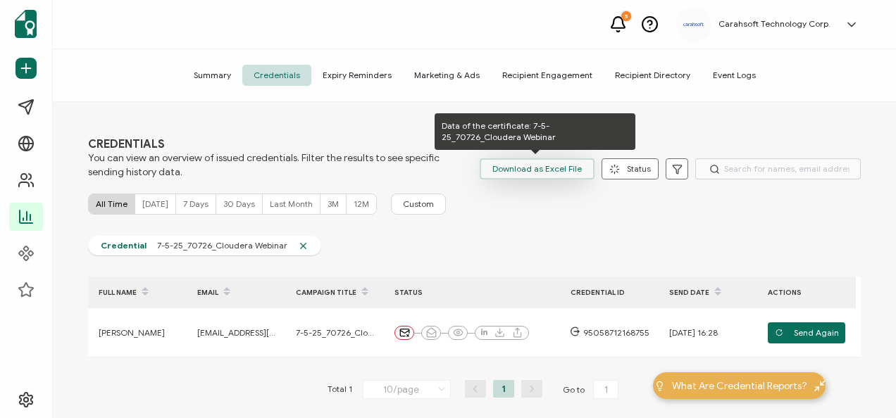
click at [486, 175] on button "Download as Excel File" at bounding box center [537, 168] width 115 height 21
